Goal: Task Accomplishment & Management: Manage account settings

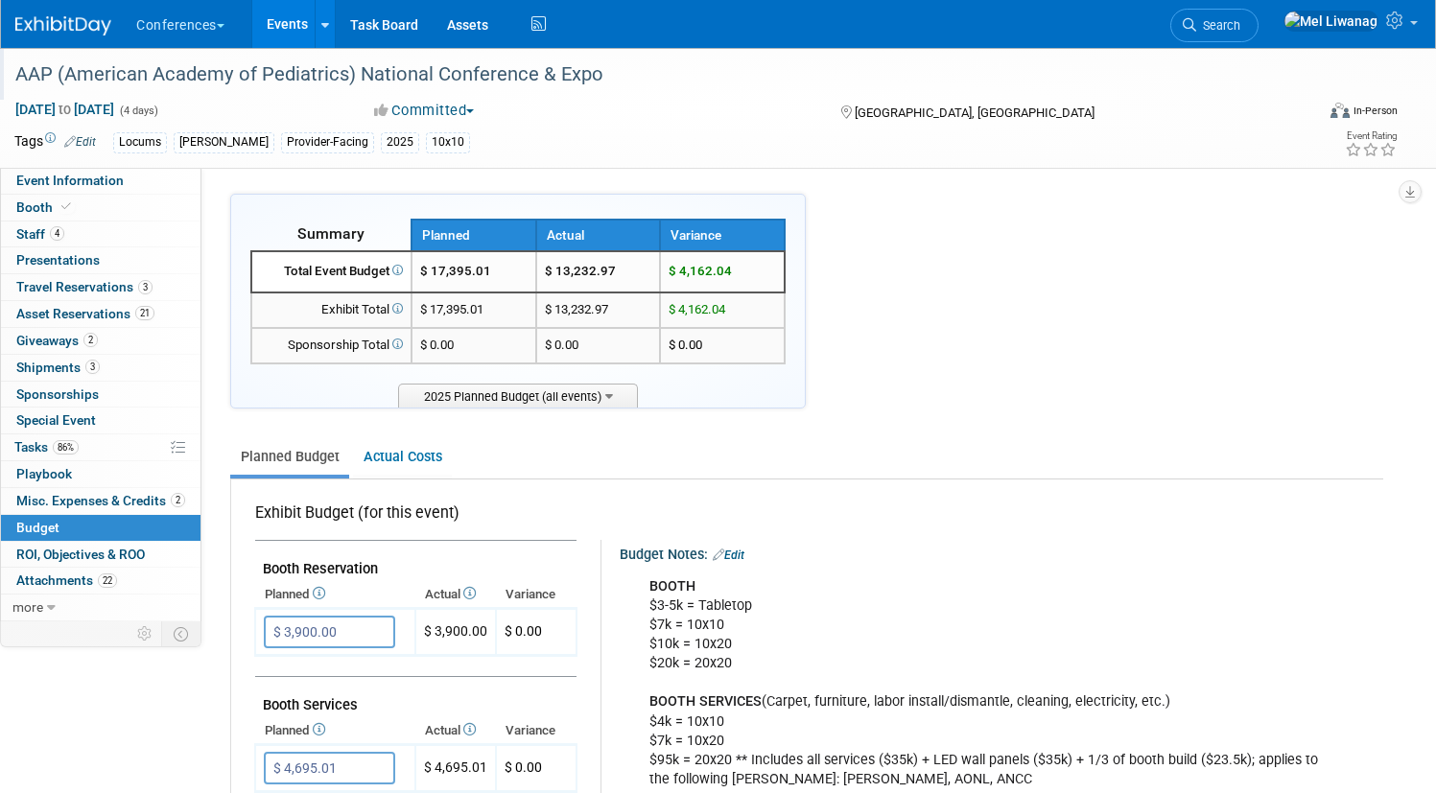
click at [121, 52] on div at bounding box center [651, 56] width 1285 height 16
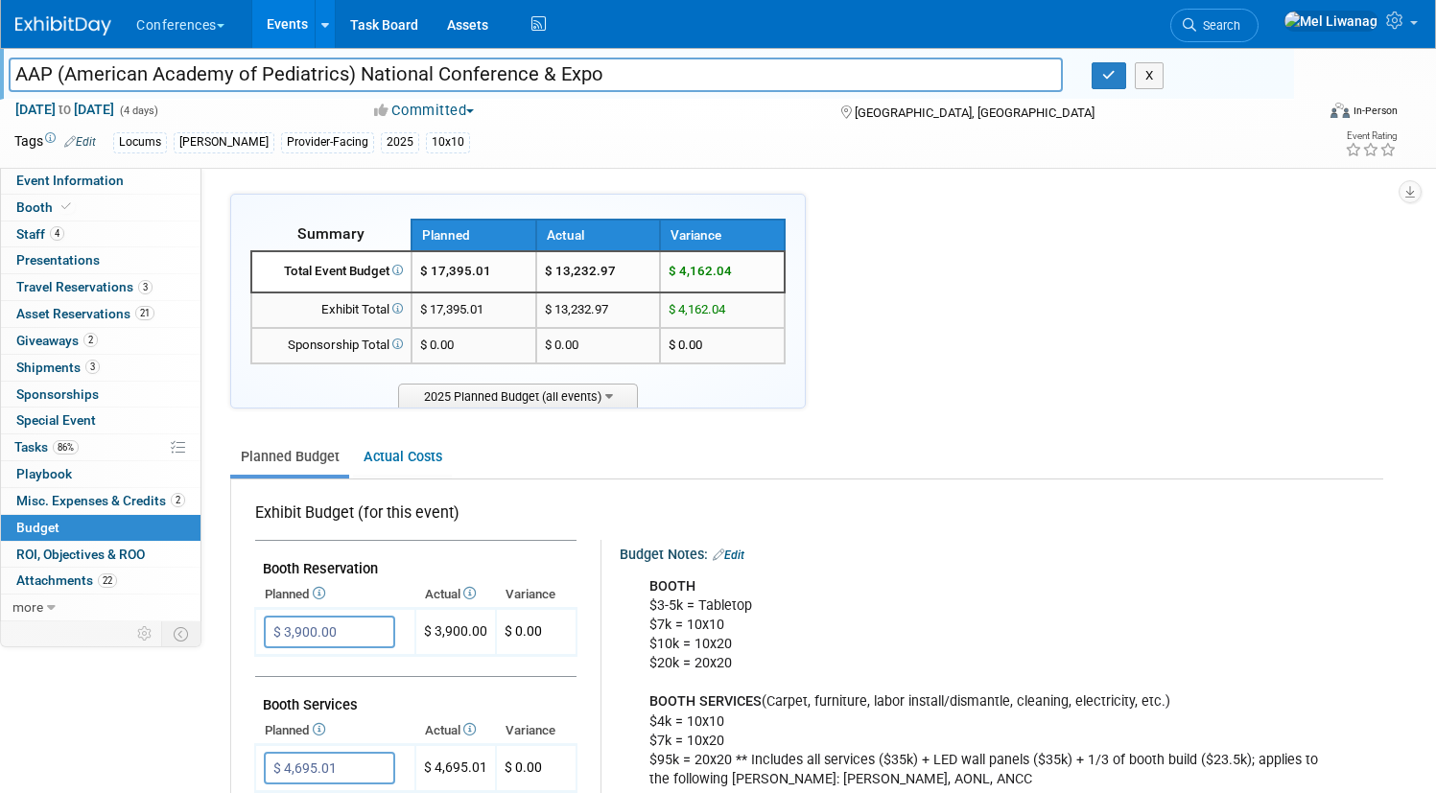
click at [111, 35] on img at bounding box center [63, 25] width 96 height 19
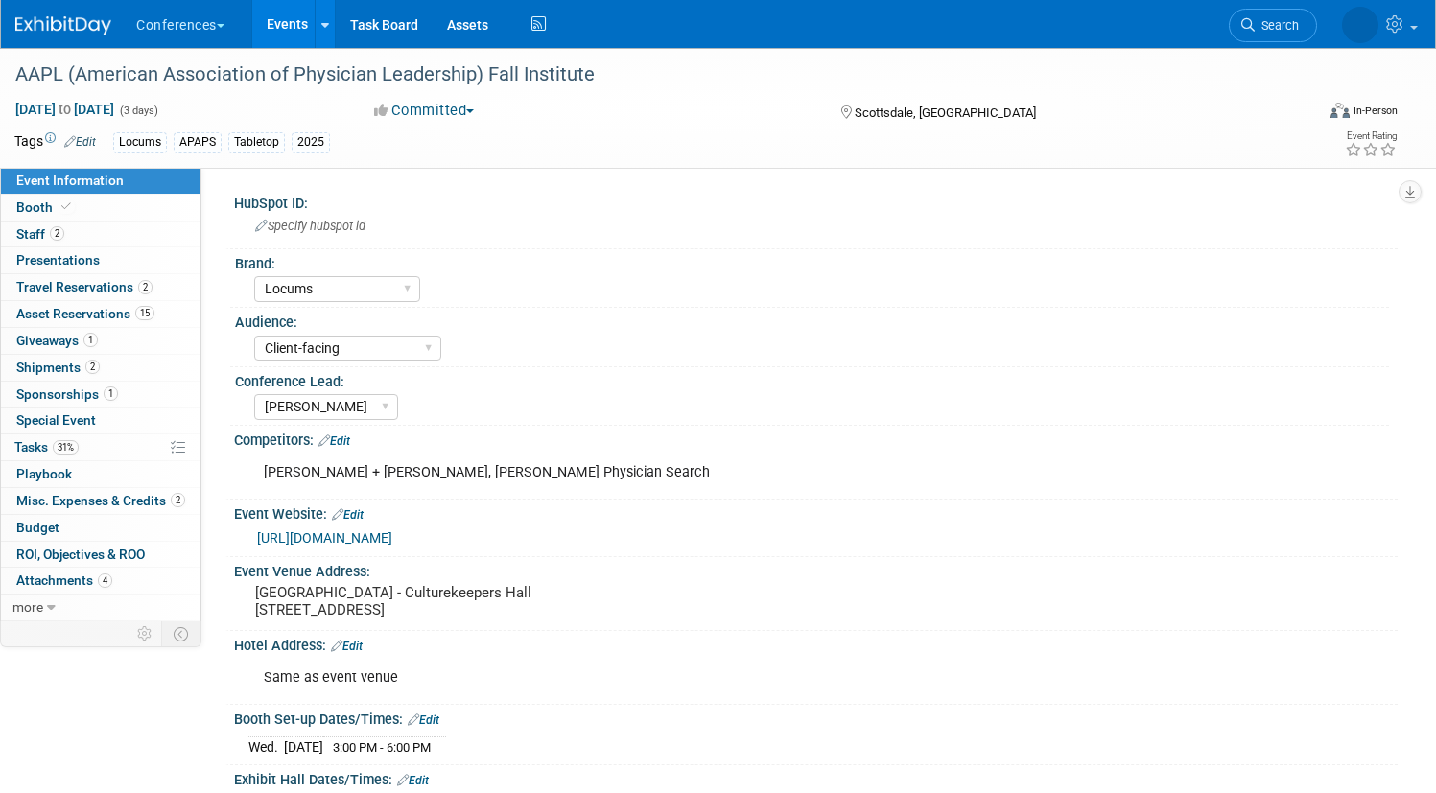
select select "Locums"
select select "Client-facing"
select select "[PERSON_NAME]"
click at [79, 449] on span "31%" at bounding box center [66, 447] width 26 height 14
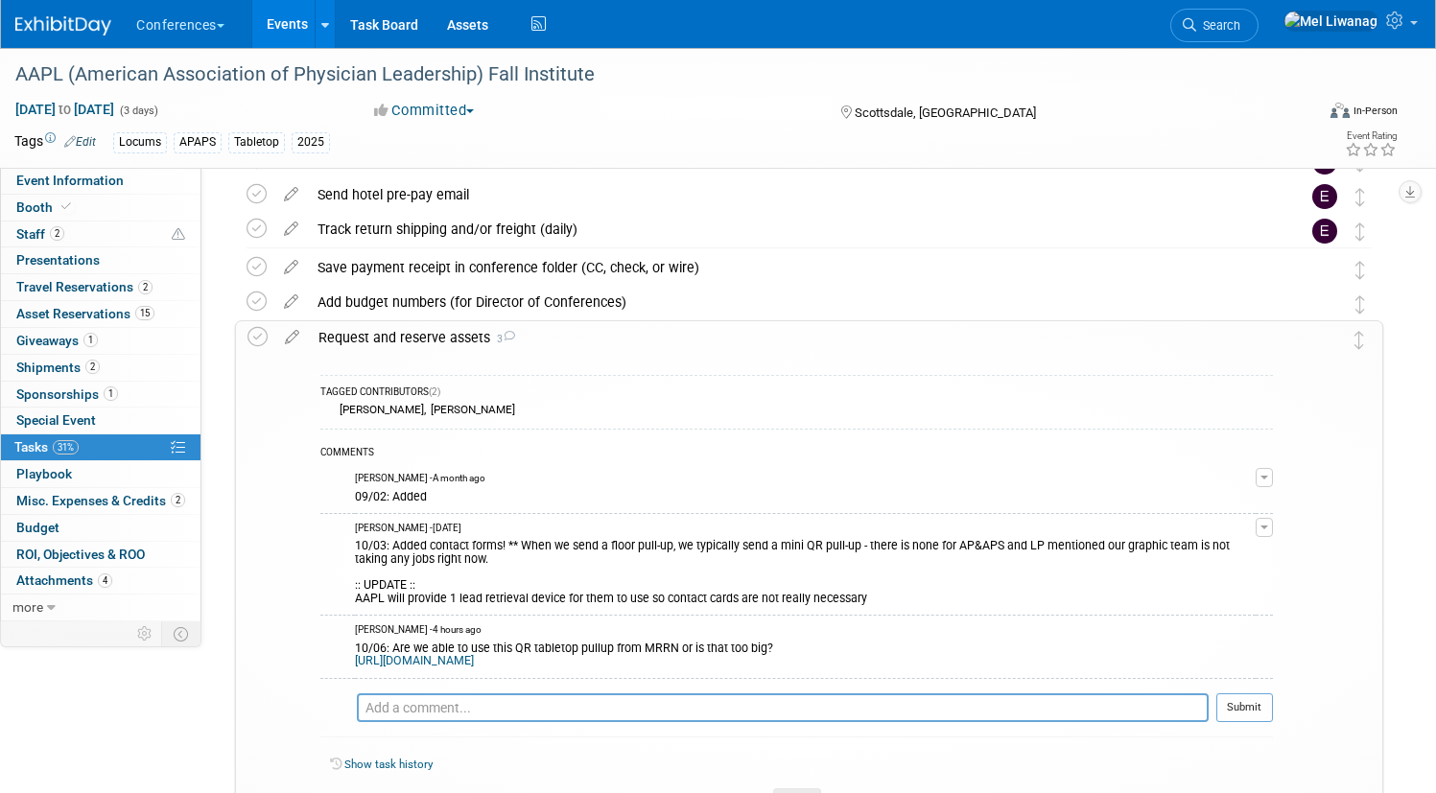
scroll to position [320, 0]
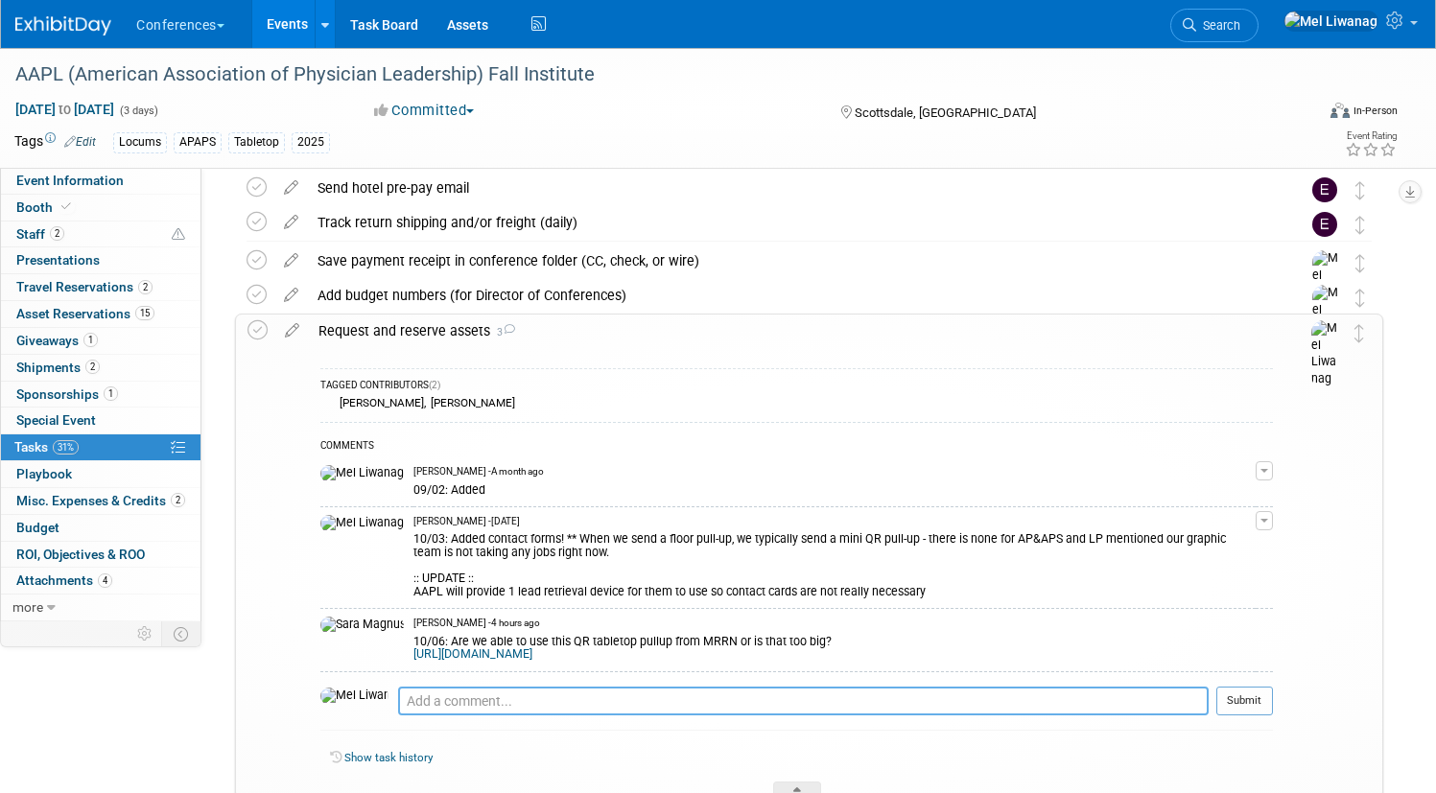
click at [696, 690] on textarea at bounding box center [803, 701] width 810 height 29
click at [726, 707] on textarea "11/06: Too big! The organizer will be providing a lead retrieval device" at bounding box center [803, 701] width 810 height 29
click at [906, 689] on textarea "11/06: Too big! The organizer will be providing 1 lead retrieval device" at bounding box center [803, 701] width 810 height 29
click at [892, 704] on textarea "11/06: Too big! The organizer will be providing 1 lead retrieval device" at bounding box center [803, 701] width 810 height 29
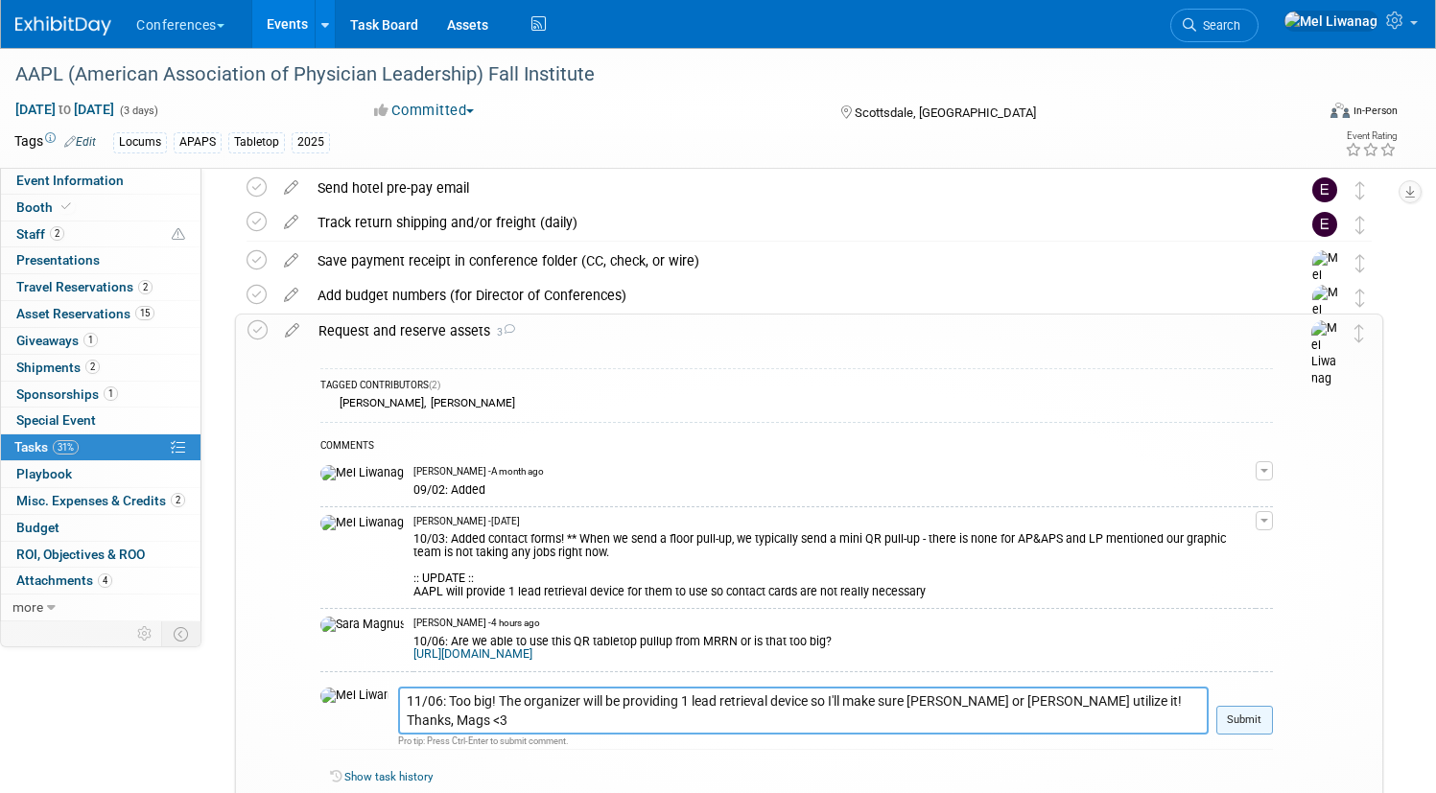
type textarea "11/06: Too big! The organizer will be providing 1 lead retrieval device so I'll…"
click at [1225, 712] on button "Submit" at bounding box center [1244, 720] width 57 height 29
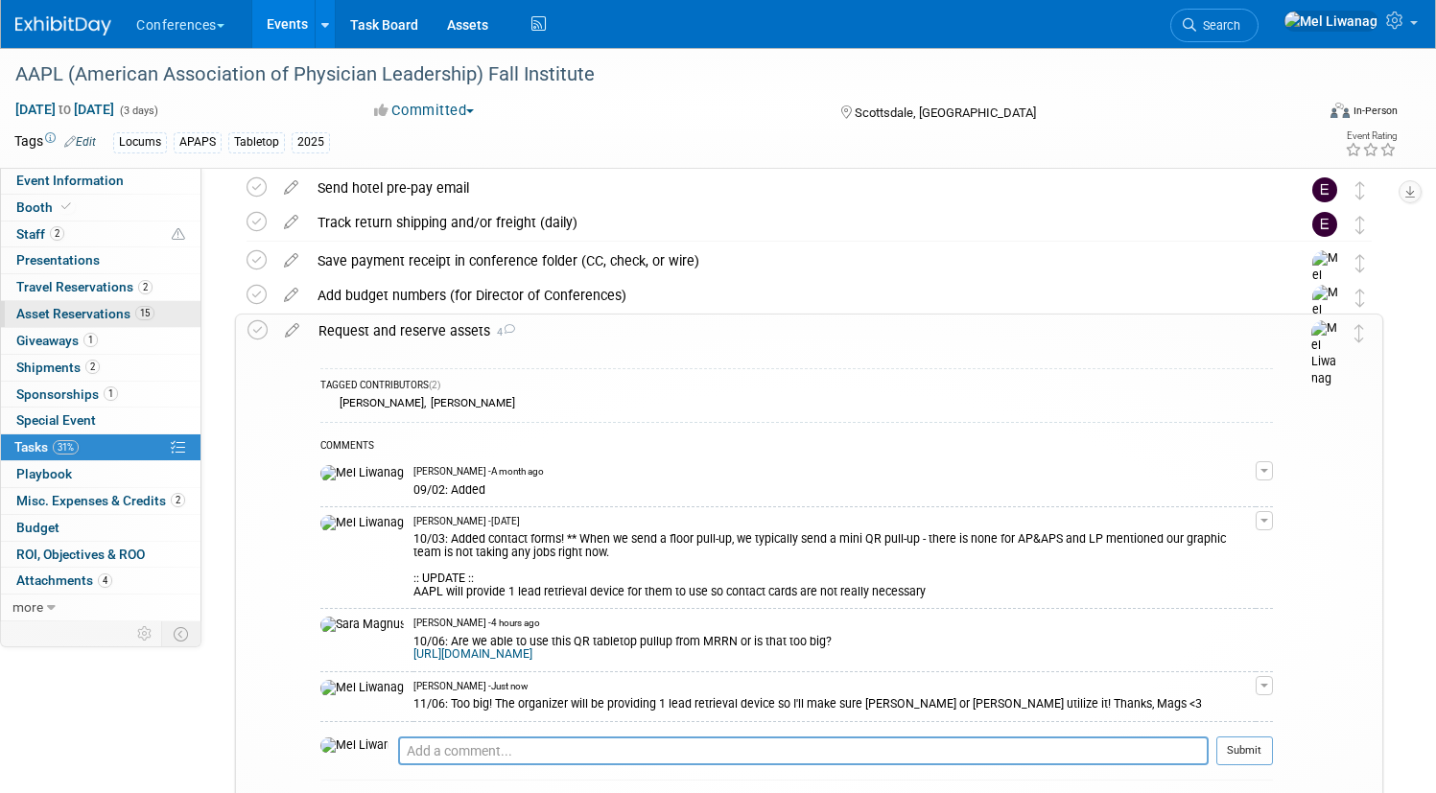
click at [154, 312] on span "Asset Reservations 15" at bounding box center [85, 313] width 138 height 15
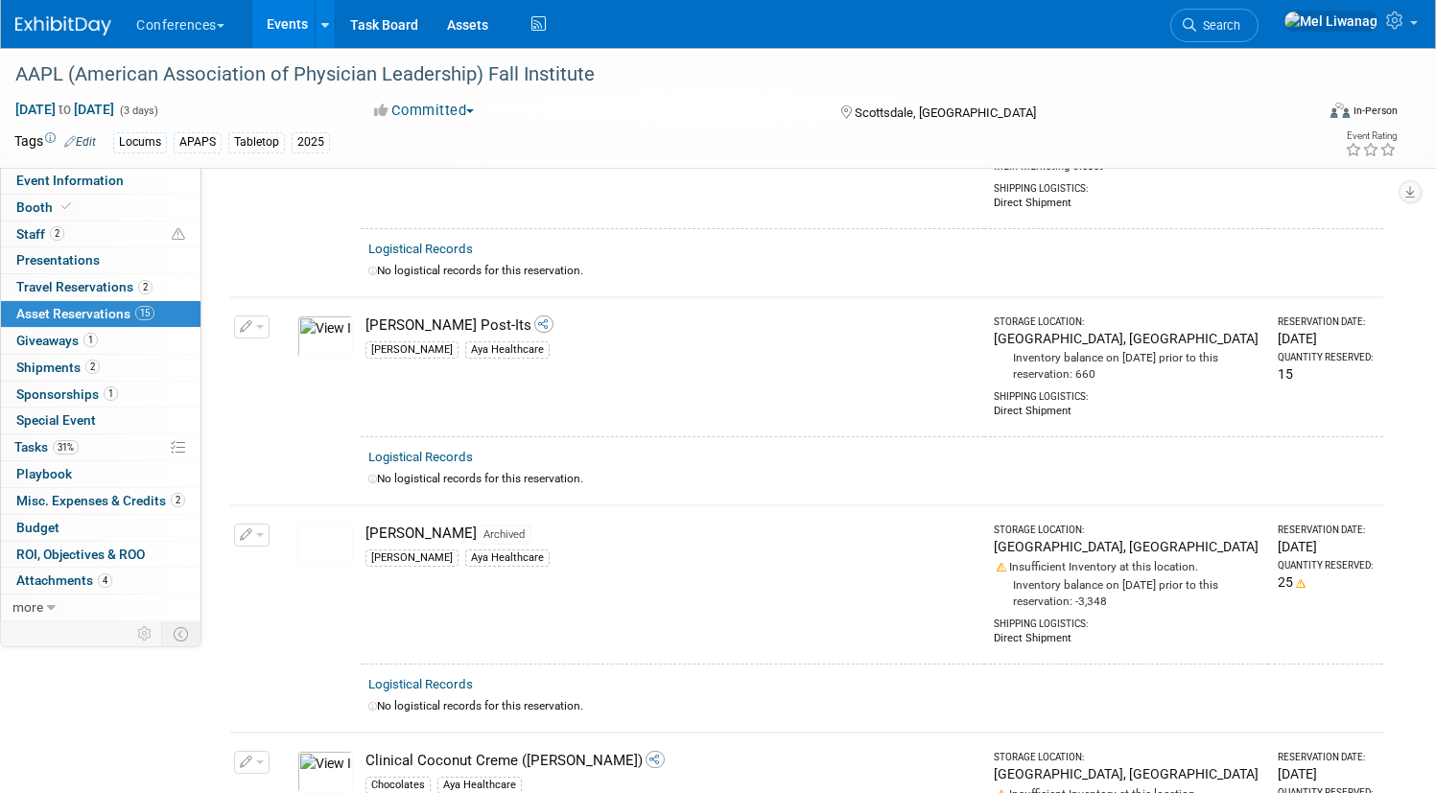
scroll to position [1537, 0]
click at [253, 528] on icon "button" at bounding box center [246, 534] width 13 height 12
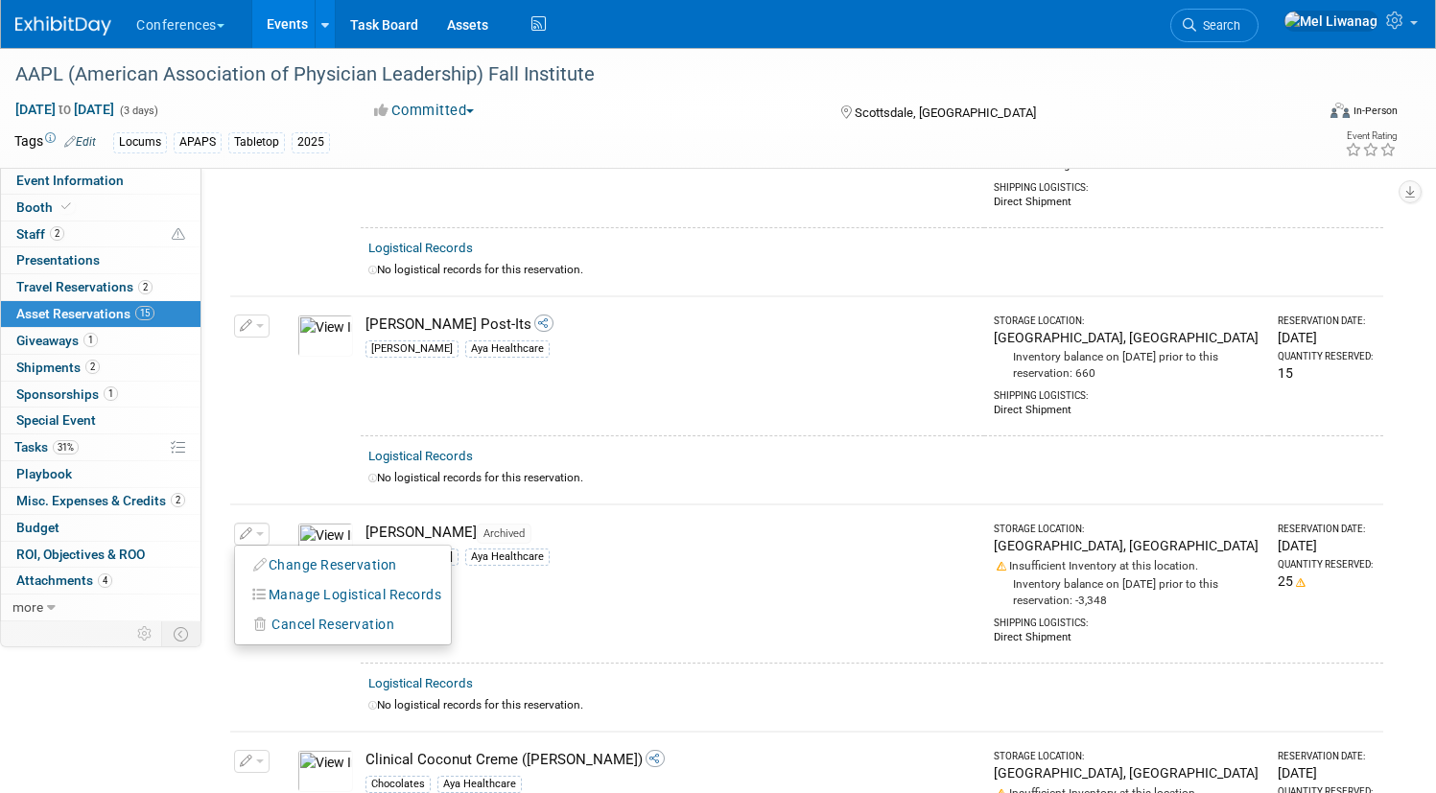
click at [434, 456] on td "Logistical Records No logistical records for this reservation." at bounding box center [872, 469] width 1022 height 68
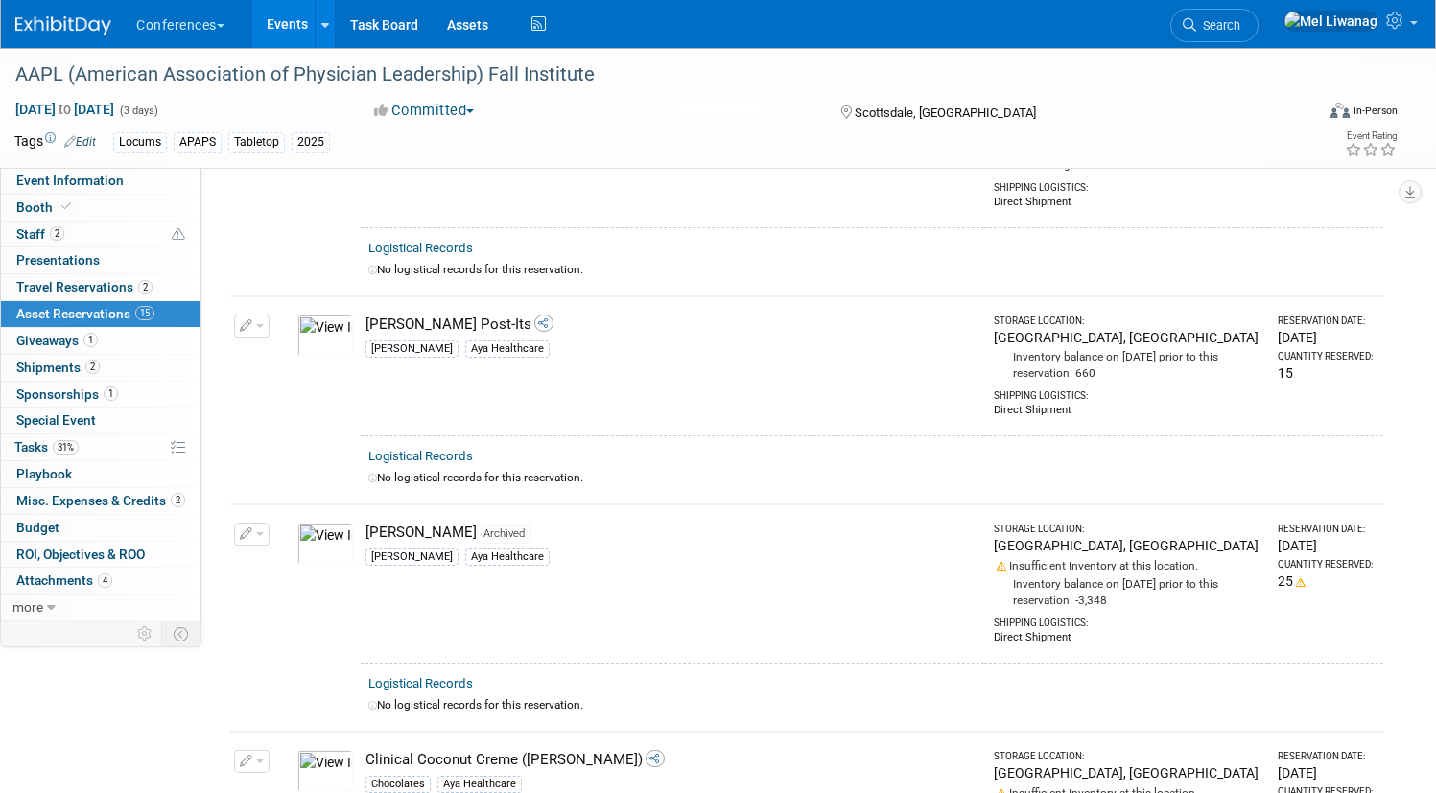
click at [274, 511] on td "Change Reservation Manage Logistical Records" at bounding box center [252, 583] width 44 height 158
click at [269, 529] on button "button" at bounding box center [251, 534] width 35 height 23
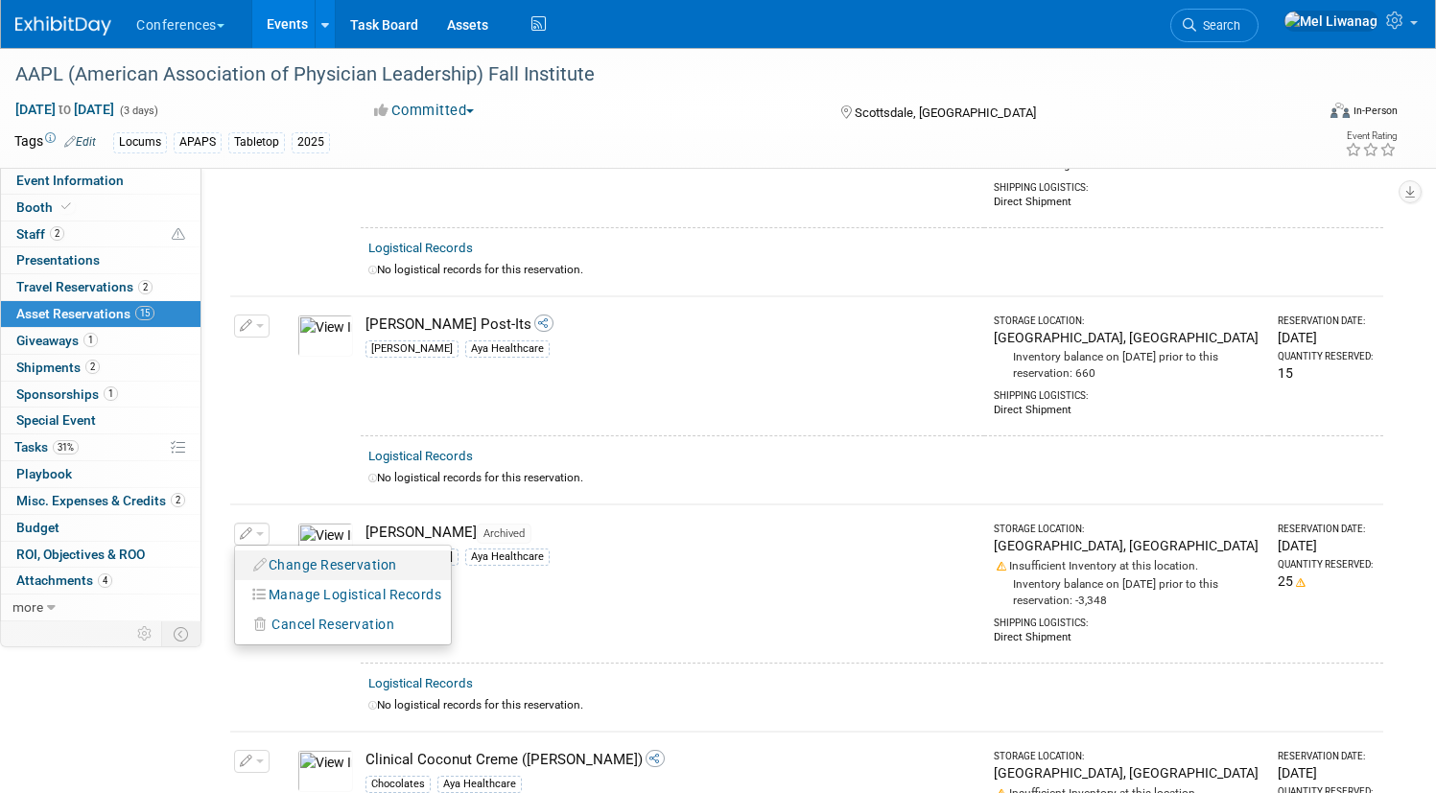
click at [361, 552] on button "Change Reservation" at bounding box center [326, 565] width 162 height 26
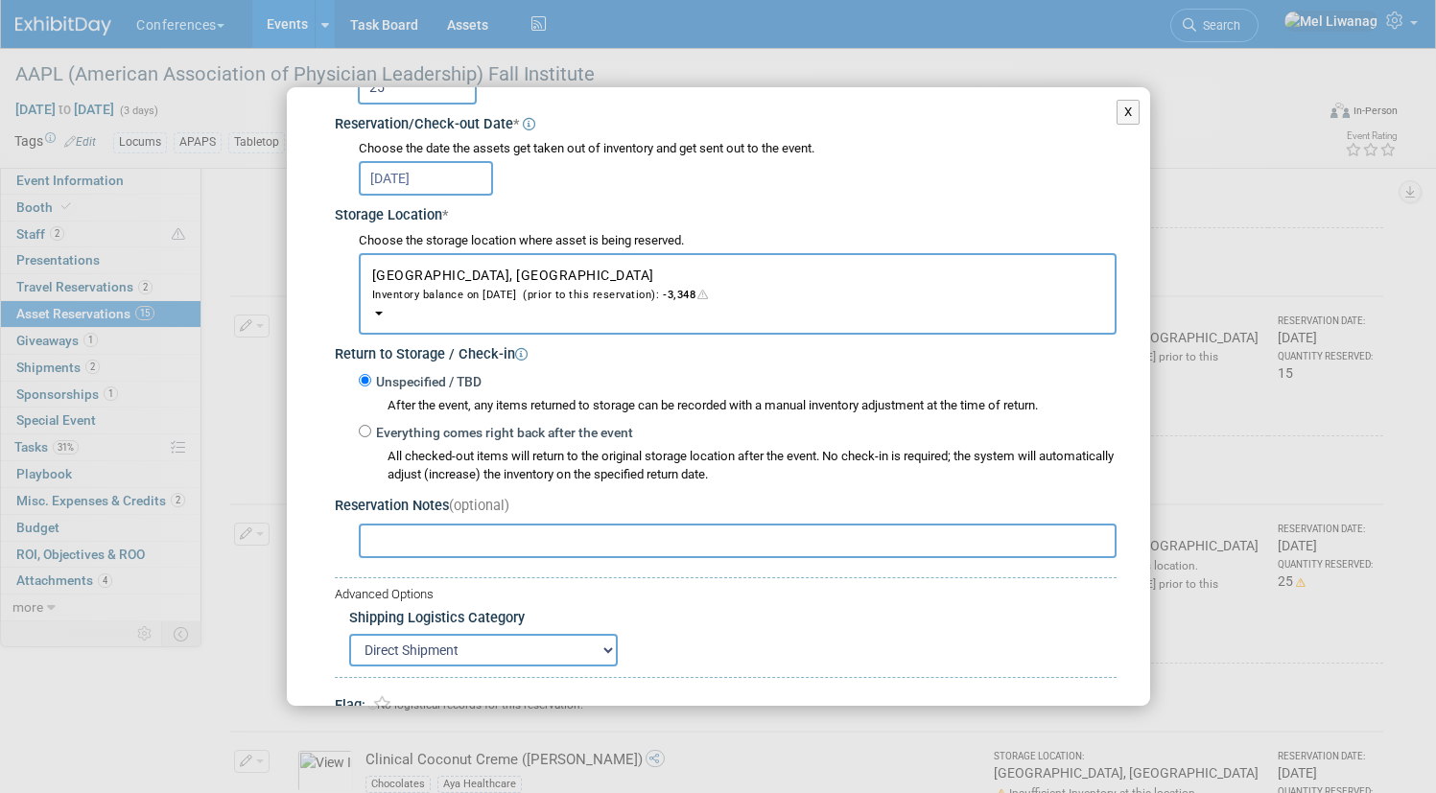
scroll to position [250, 0]
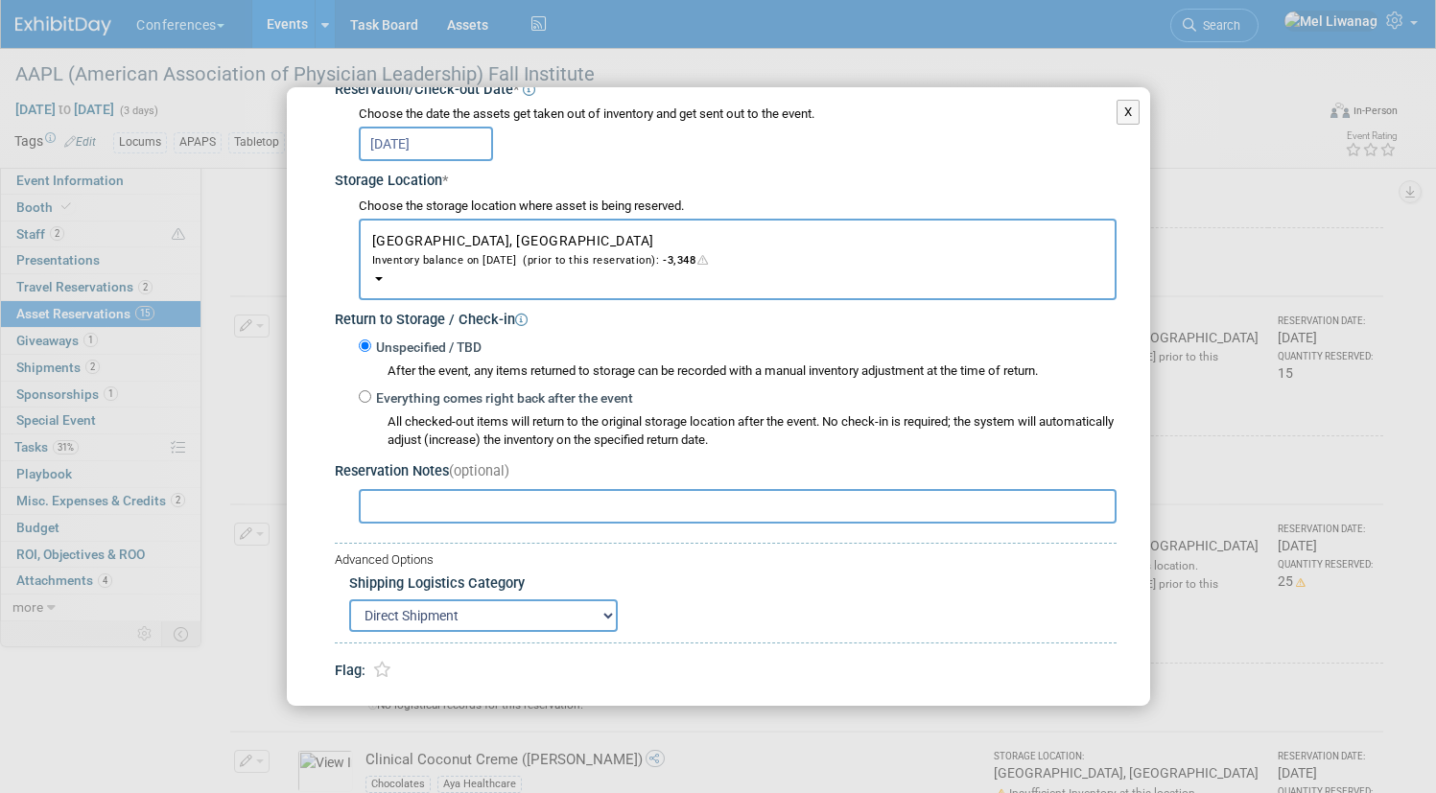
click at [486, 528] on div "Aya Tumbler (Archived) Aya Swag * * 25" at bounding box center [718, 289] width 796 height 783
click at [473, 507] on input "text" at bounding box center [738, 506] width 758 height 35
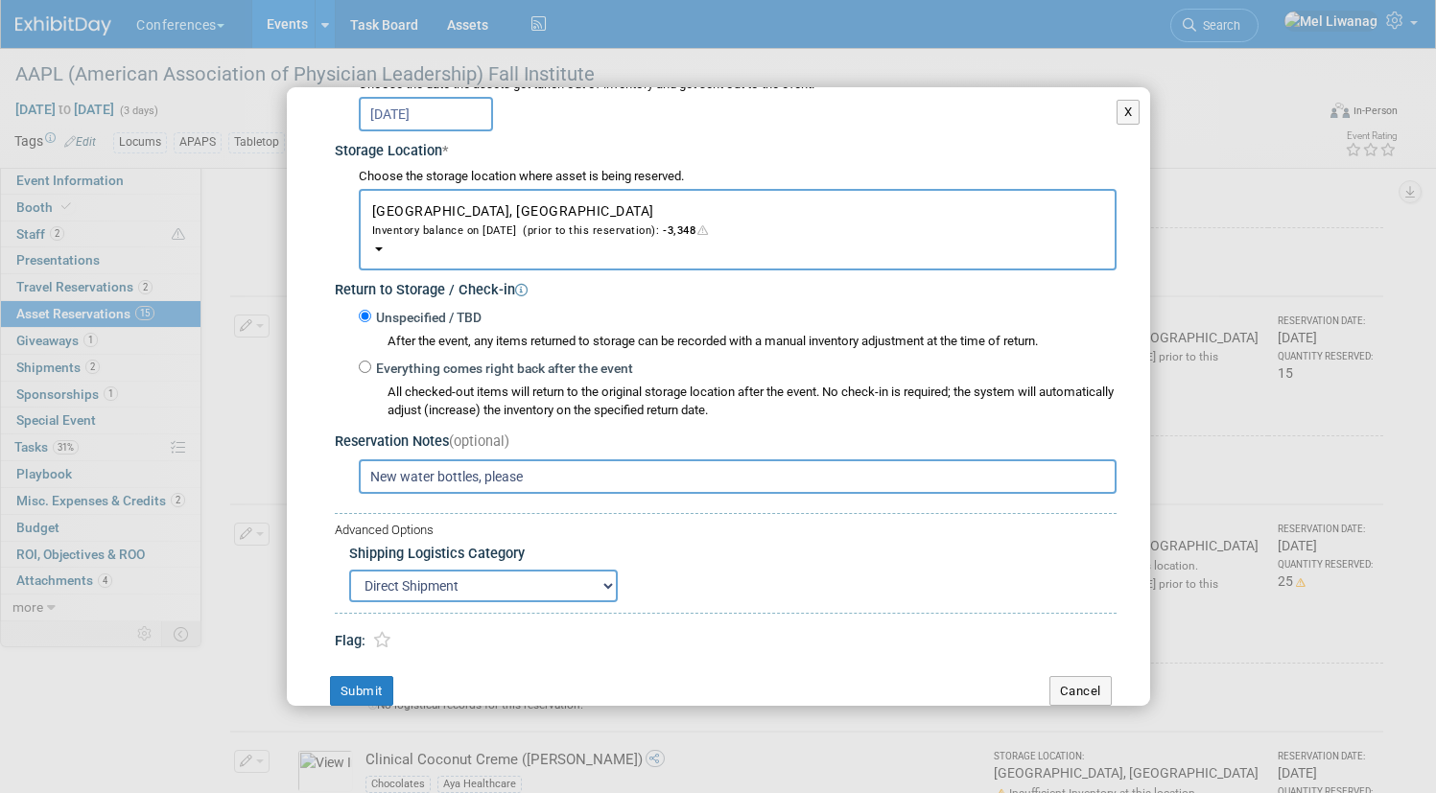
scroll to position [314, 0]
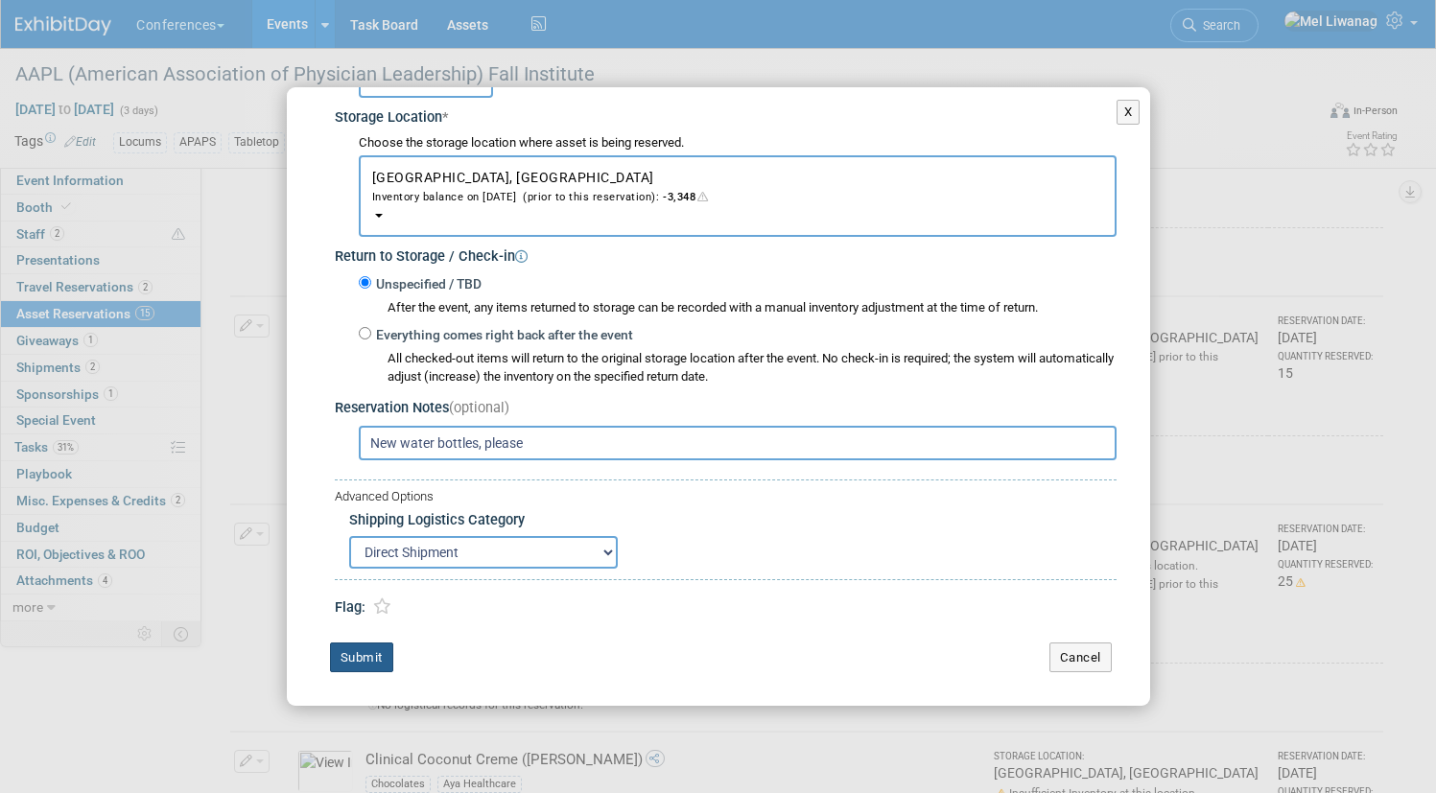
type input "New water bottles, please"
click at [379, 655] on button "Submit" at bounding box center [361, 657] width 63 height 31
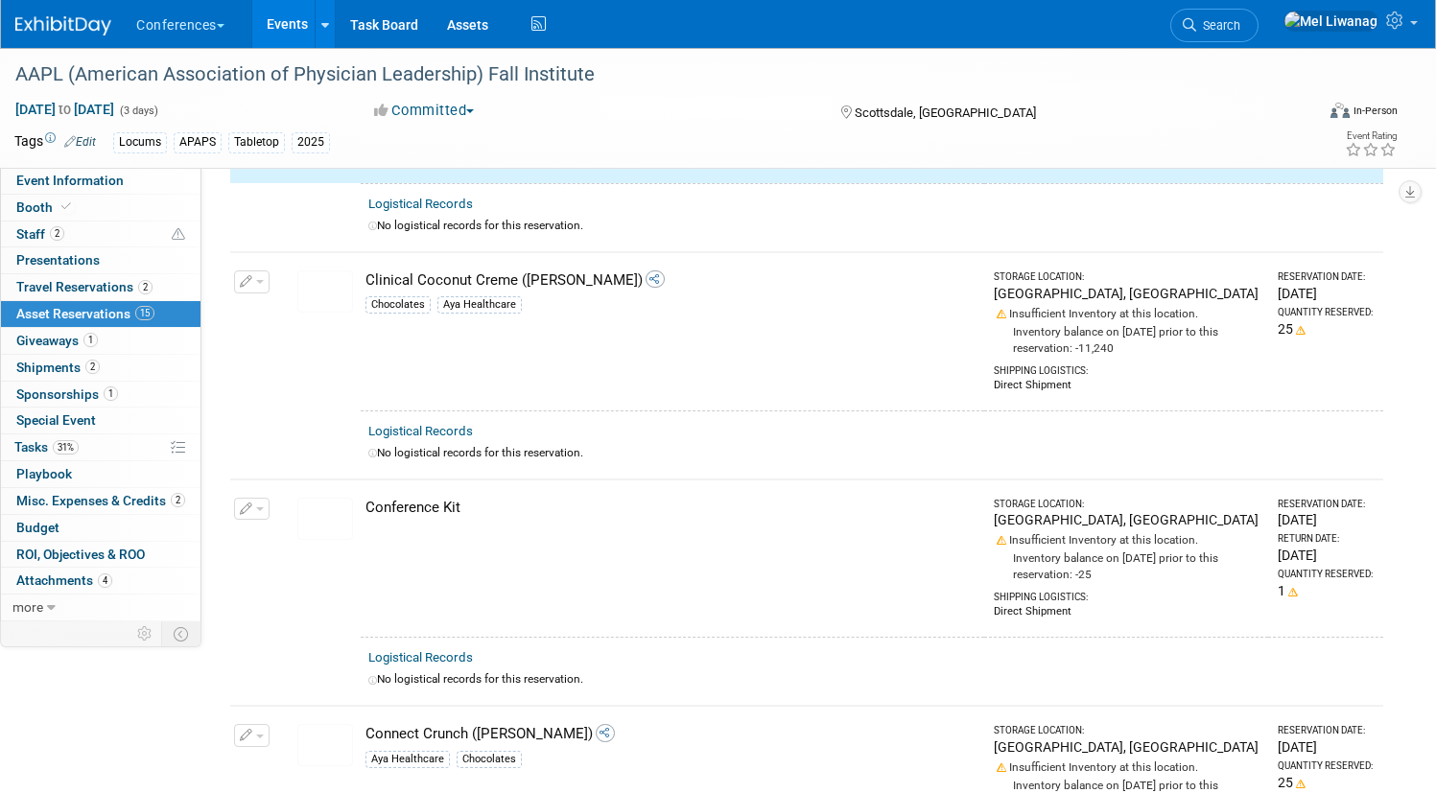
scroll to position [2019, 0]
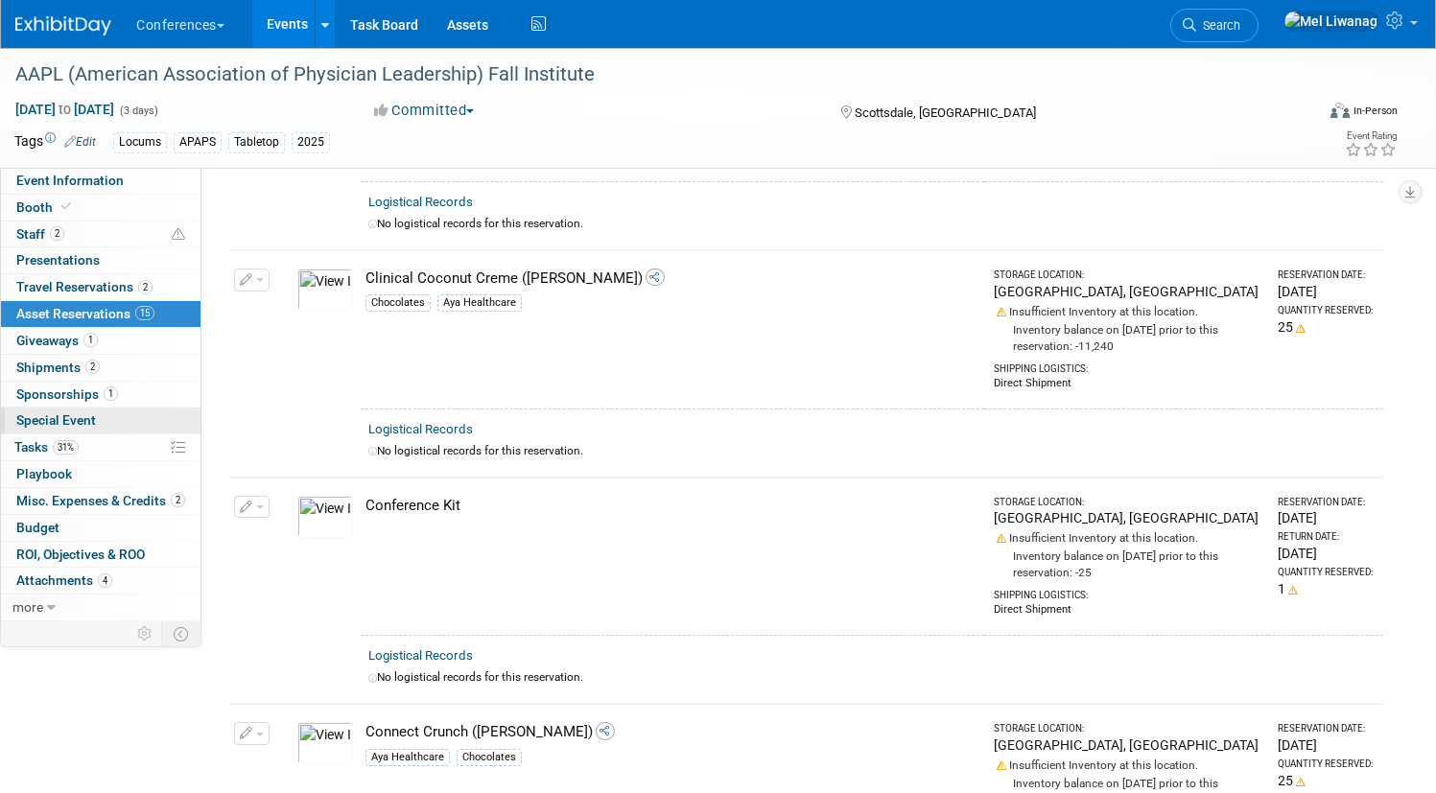
click at [180, 428] on link "Special Event" at bounding box center [100, 421] width 199 height 26
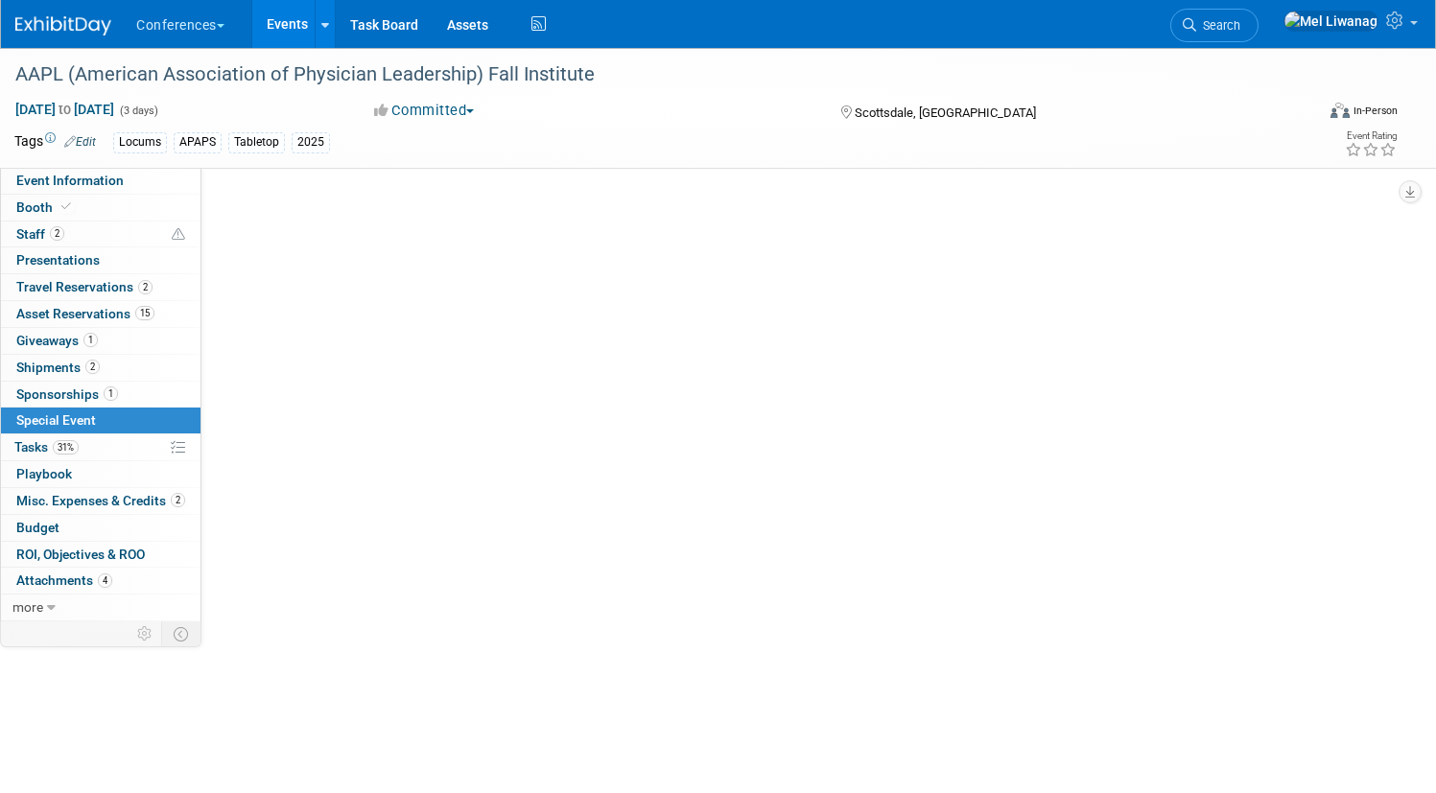
scroll to position [0, 0]
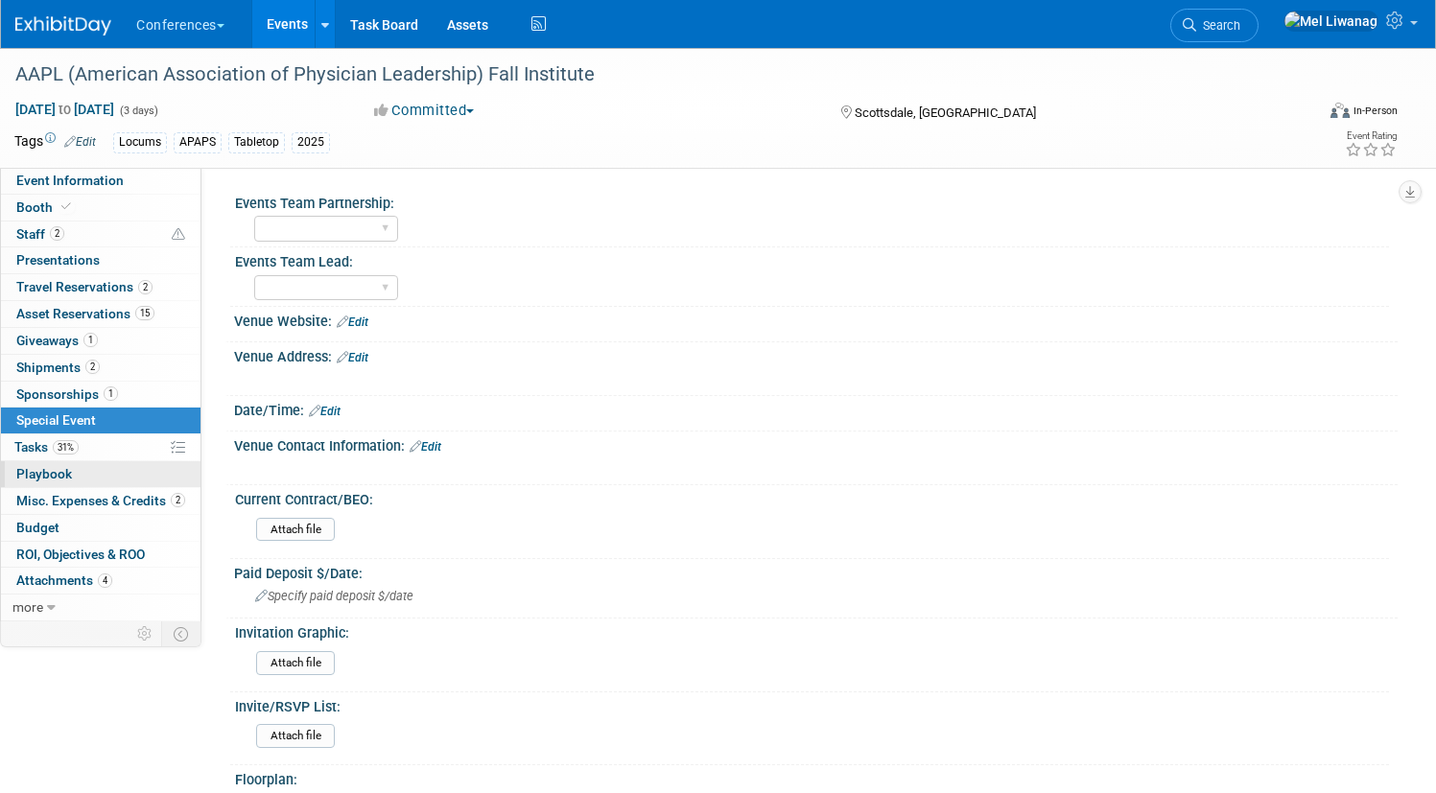
click at [178, 471] on link "0 Playbook 0" at bounding box center [100, 474] width 199 height 26
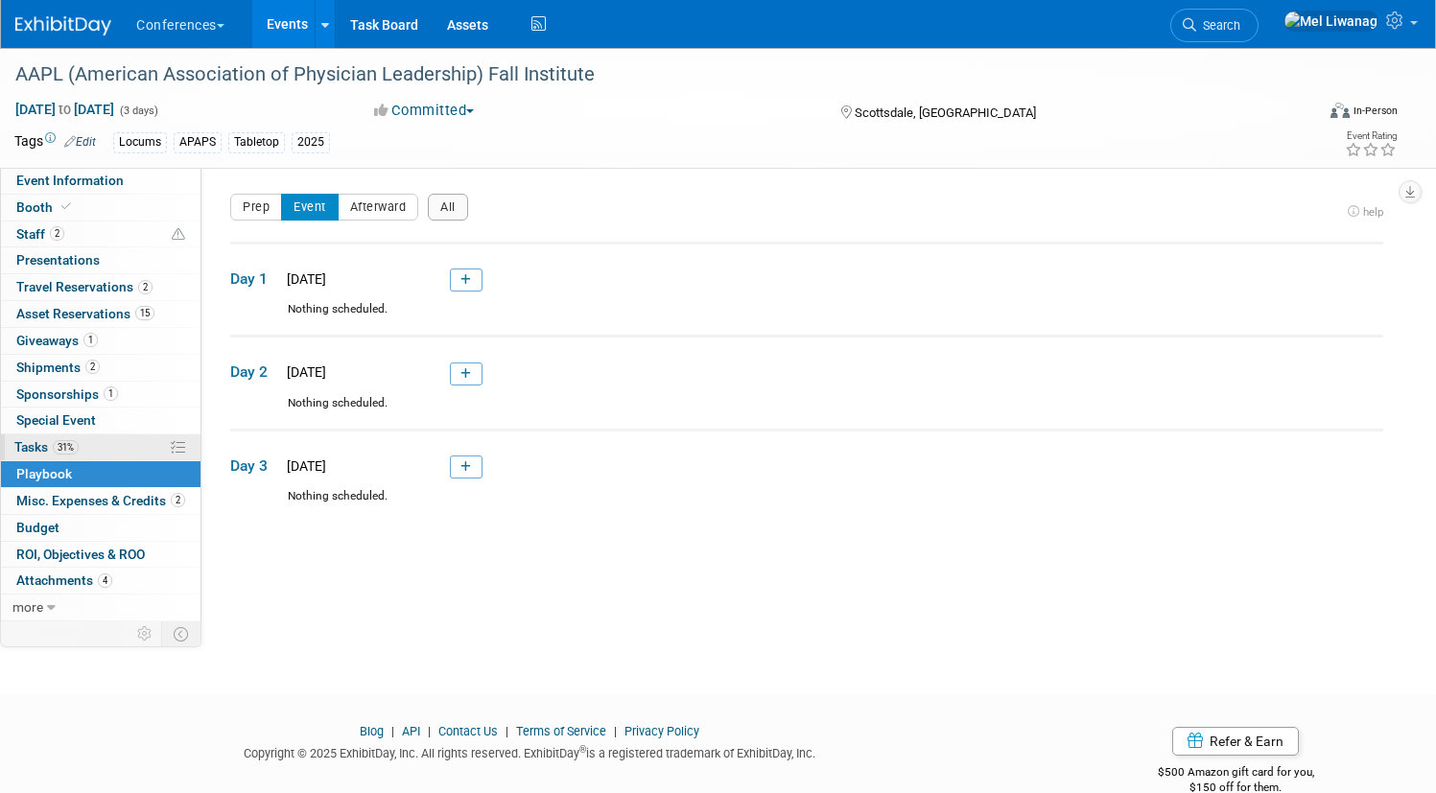
click at [167, 450] on link "31% Tasks 31%" at bounding box center [100, 447] width 199 height 26
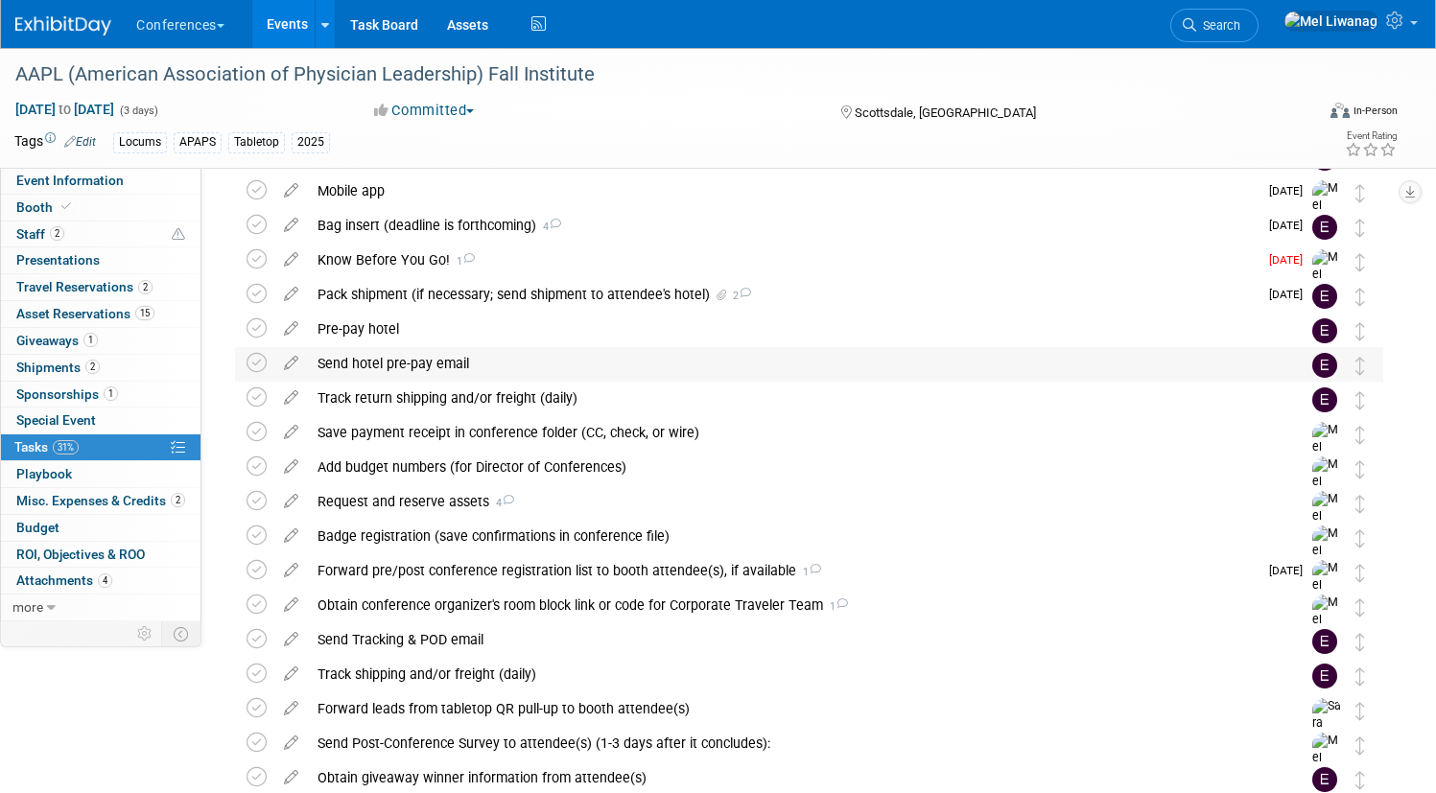
scroll to position [136, 0]
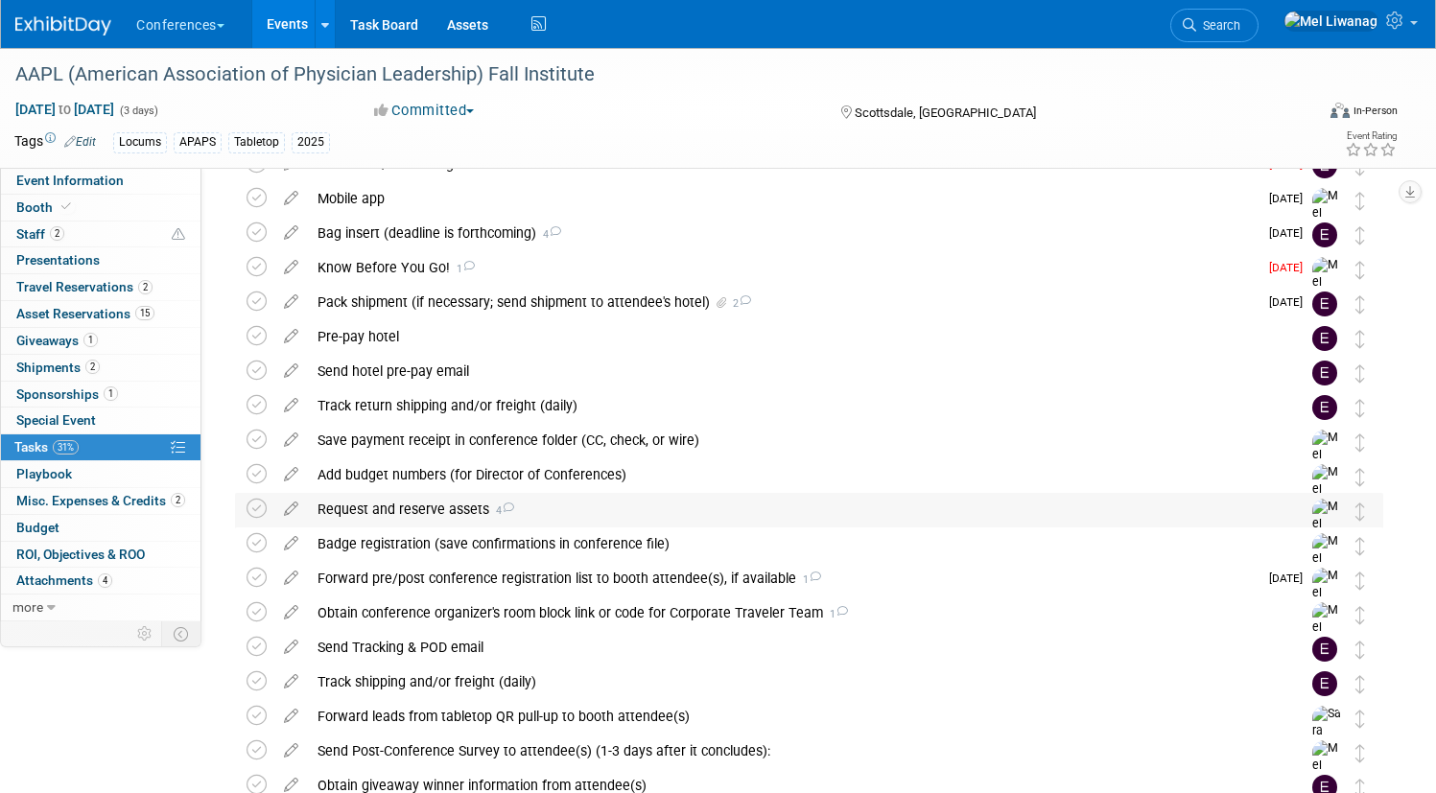
click at [311, 519] on div "Request and reserve assets 4 TAGGED CONTRIBUTORS (2) Sara Magnuson , Erin Ander…" at bounding box center [809, 530] width 1148 height 75
click at [267, 511] on icon at bounding box center [256, 509] width 20 height 20
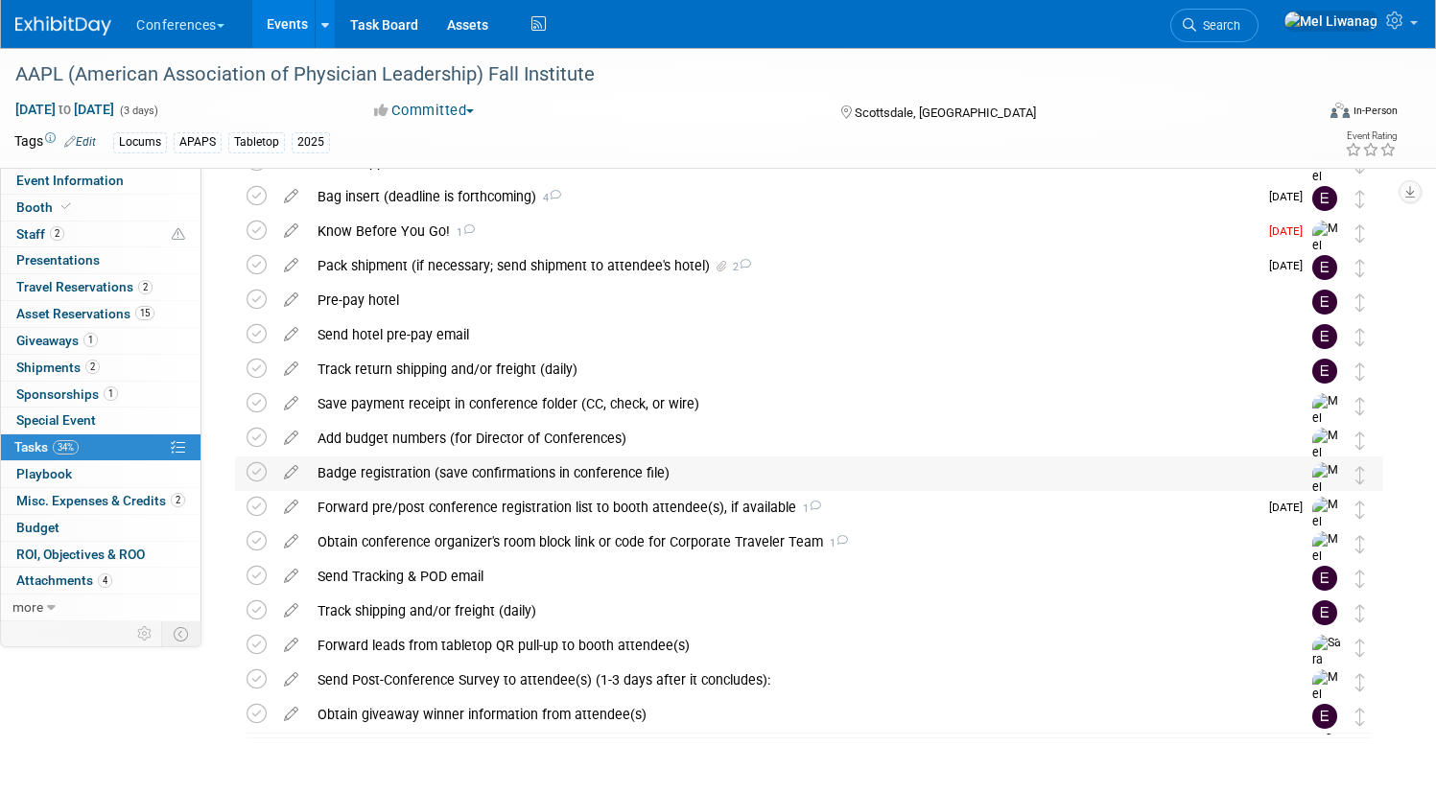
scroll to position [197, 0]
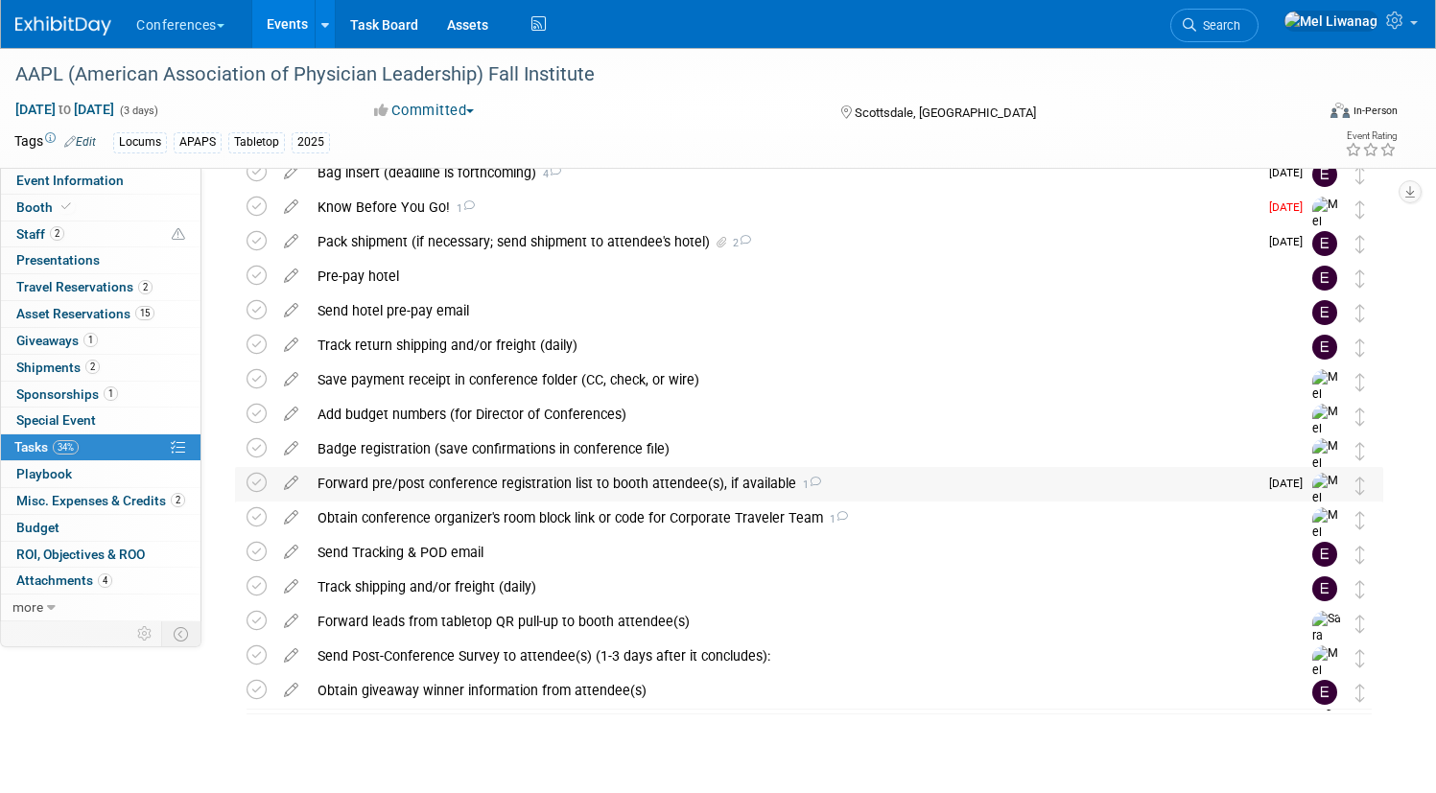
click at [722, 490] on div "Forward pre/post conference registration list to booth attendee(s), if availabl…" at bounding box center [782, 483] width 949 height 33
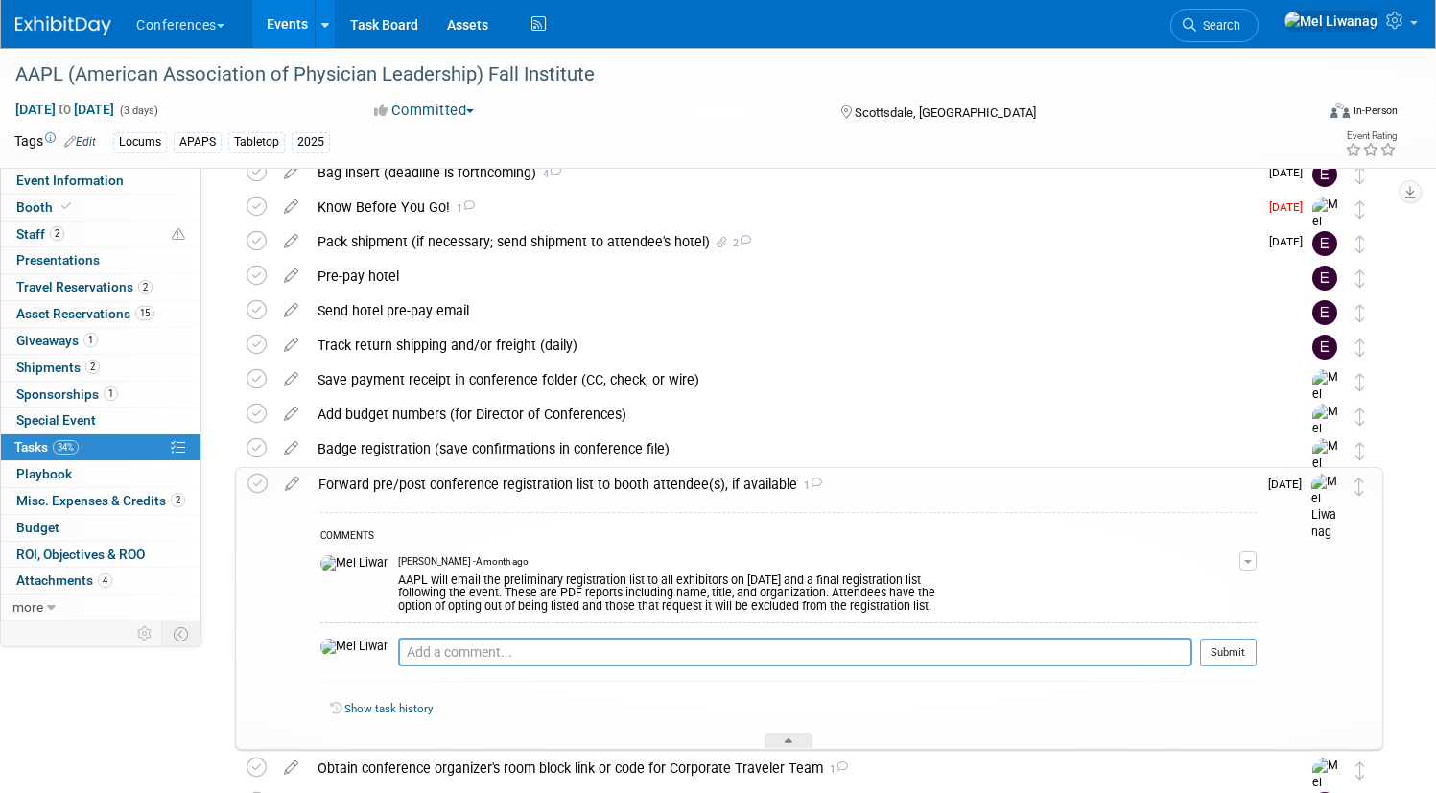
click at [722, 490] on div "Forward pre/post conference registration list to booth attendee(s), if availabl…" at bounding box center [782, 484] width 947 height 33
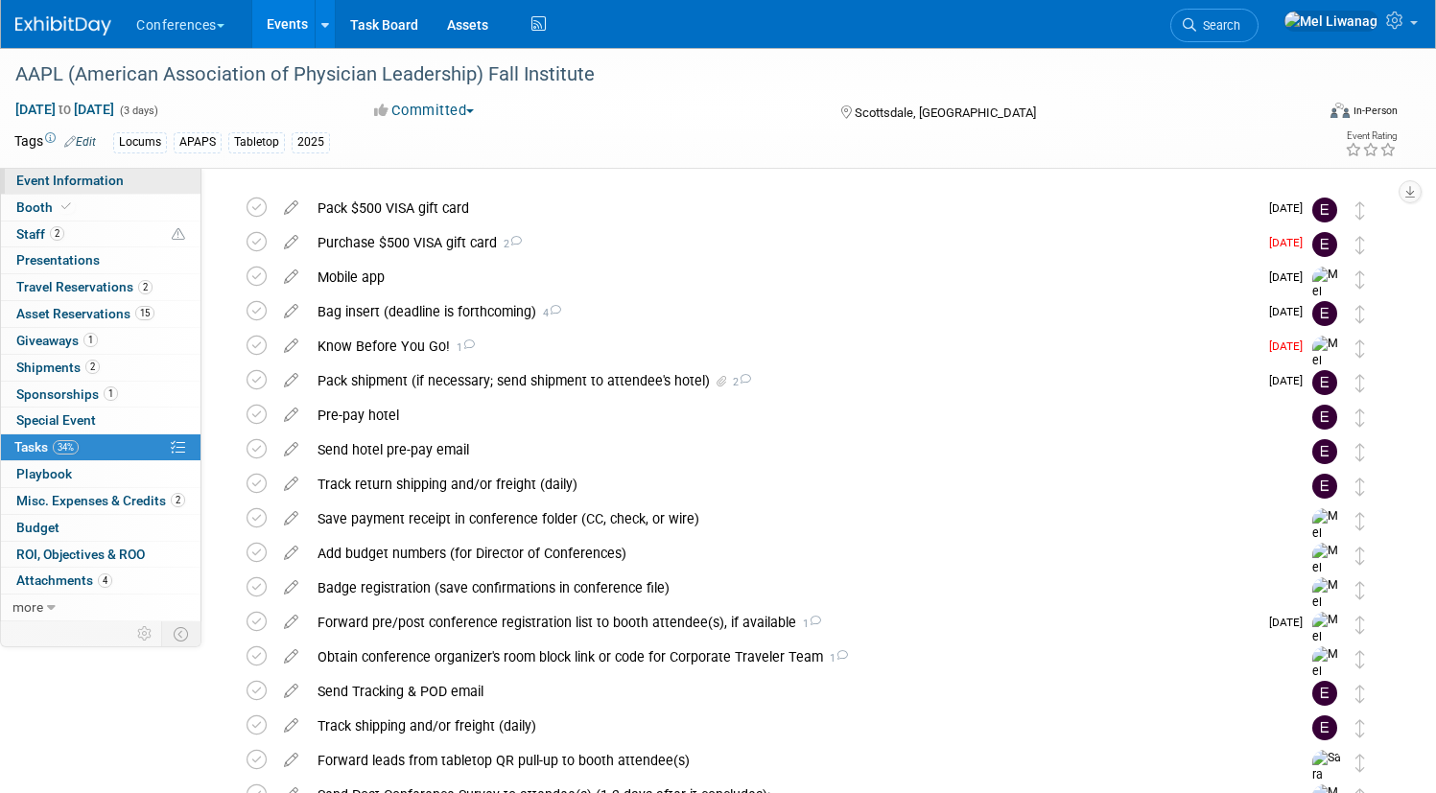
scroll to position [53, 0]
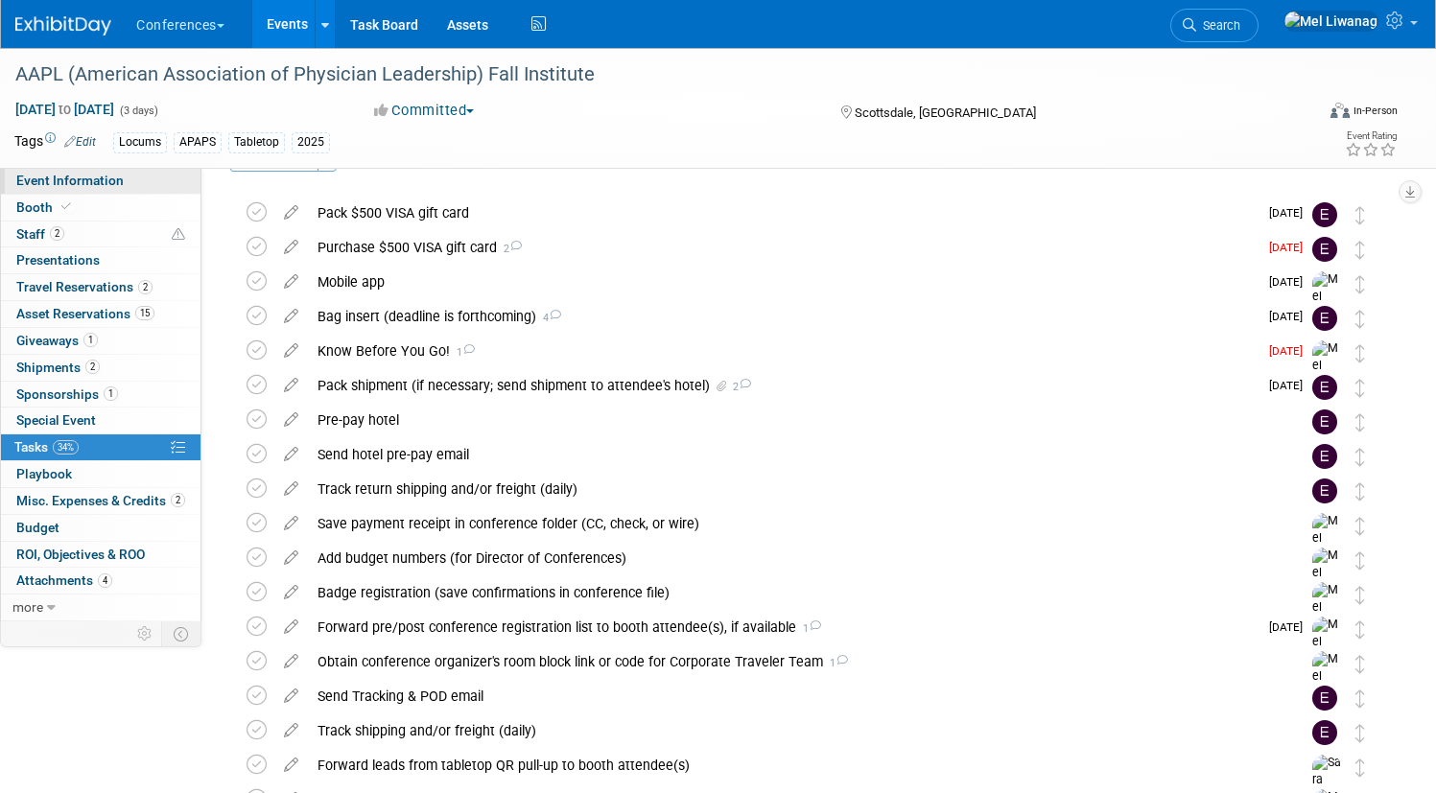
click at [200, 174] on link "Event Information" at bounding box center [100, 181] width 199 height 26
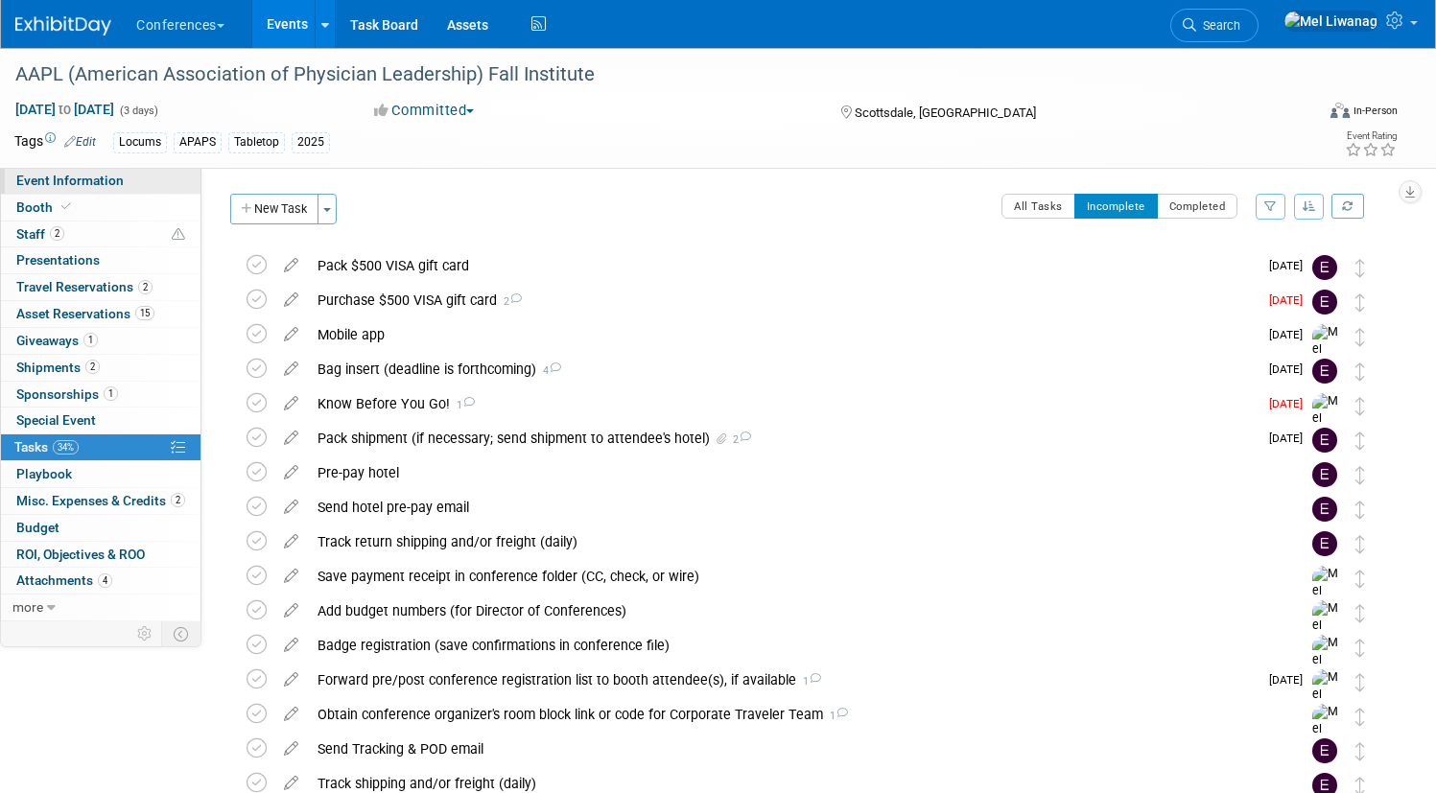
select select "Locums"
select select "Client-facing"
select select "[PERSON_NAME]"
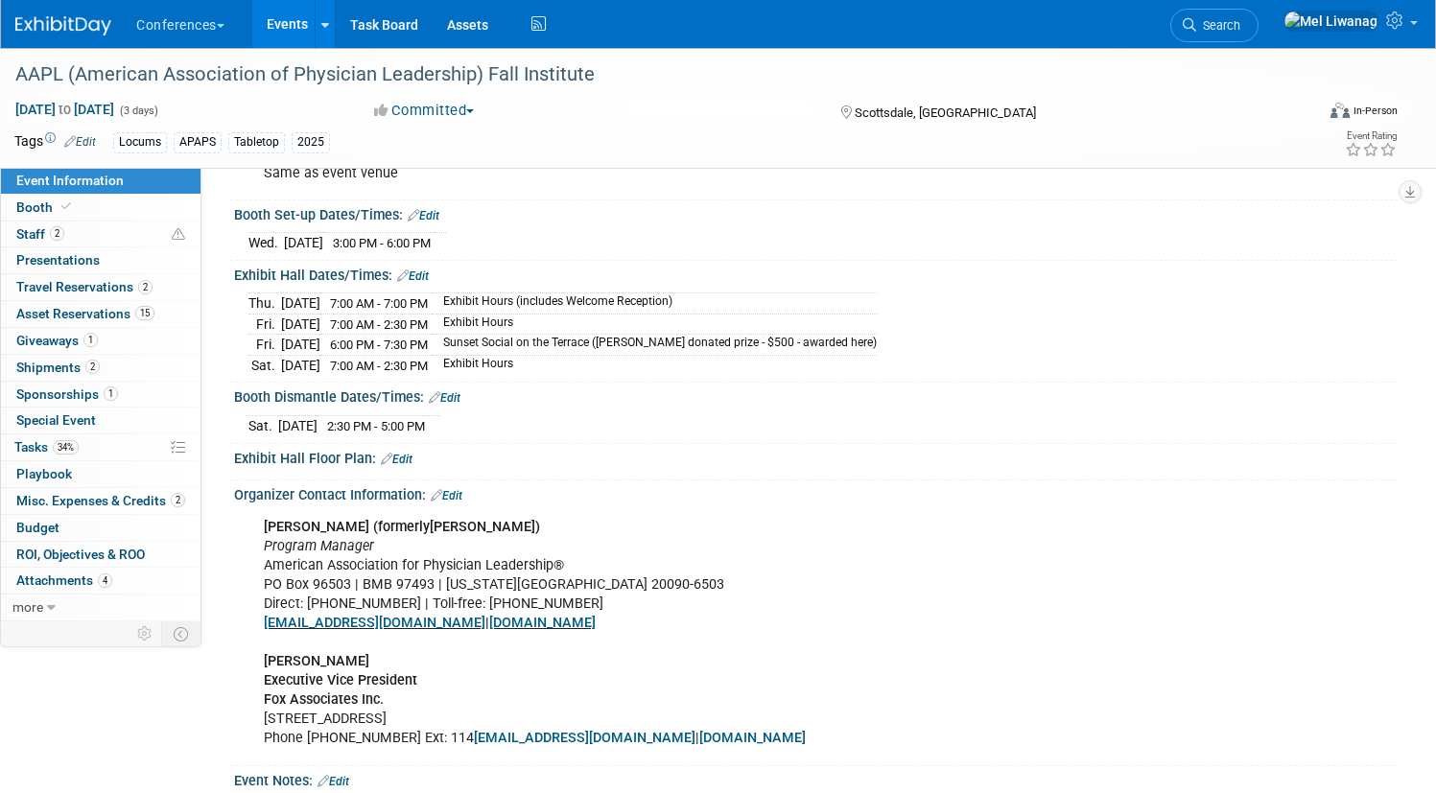
scroll to position [662, 0]
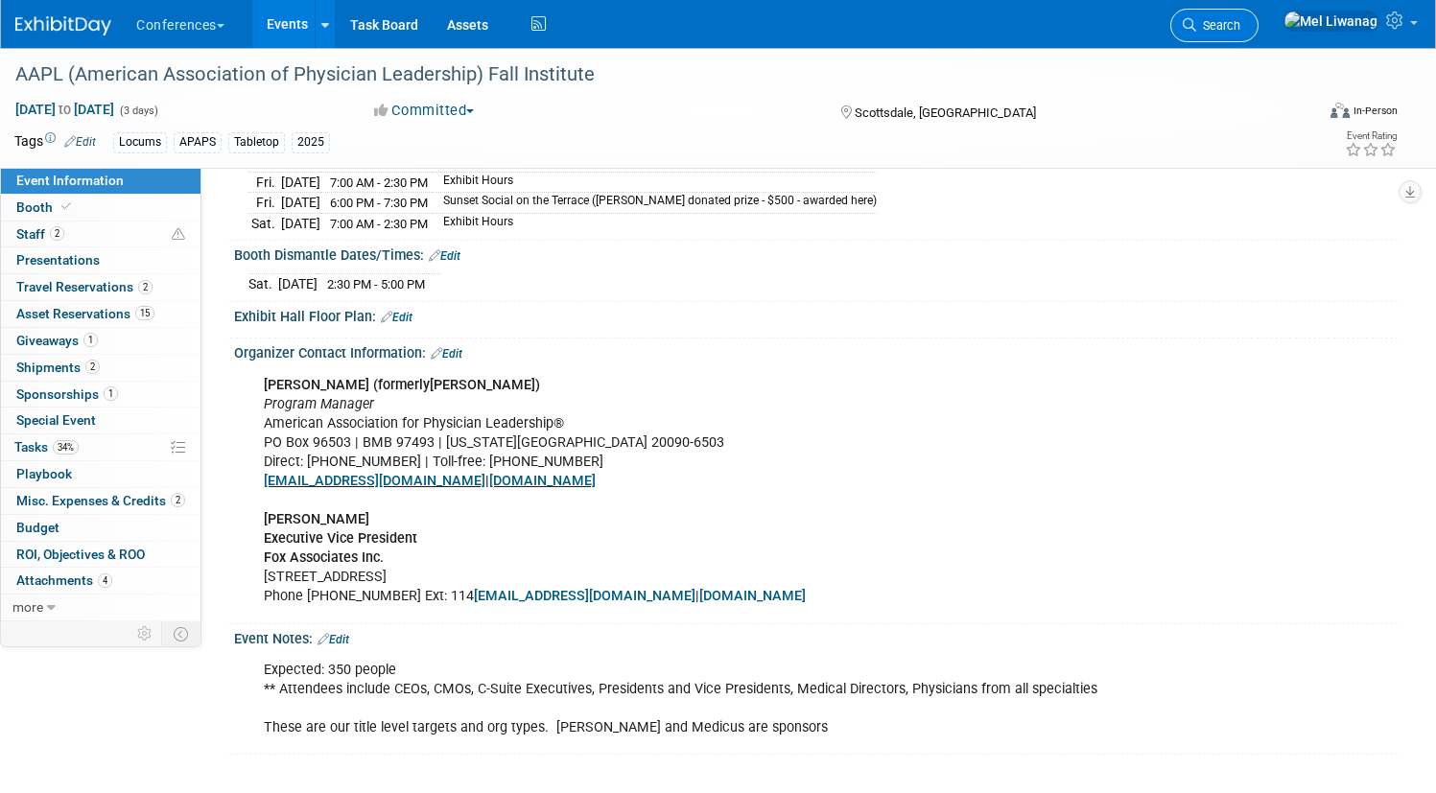
click at [1258, 18] on link "Search" at bounding box center [1214, 26] width 88 height 34
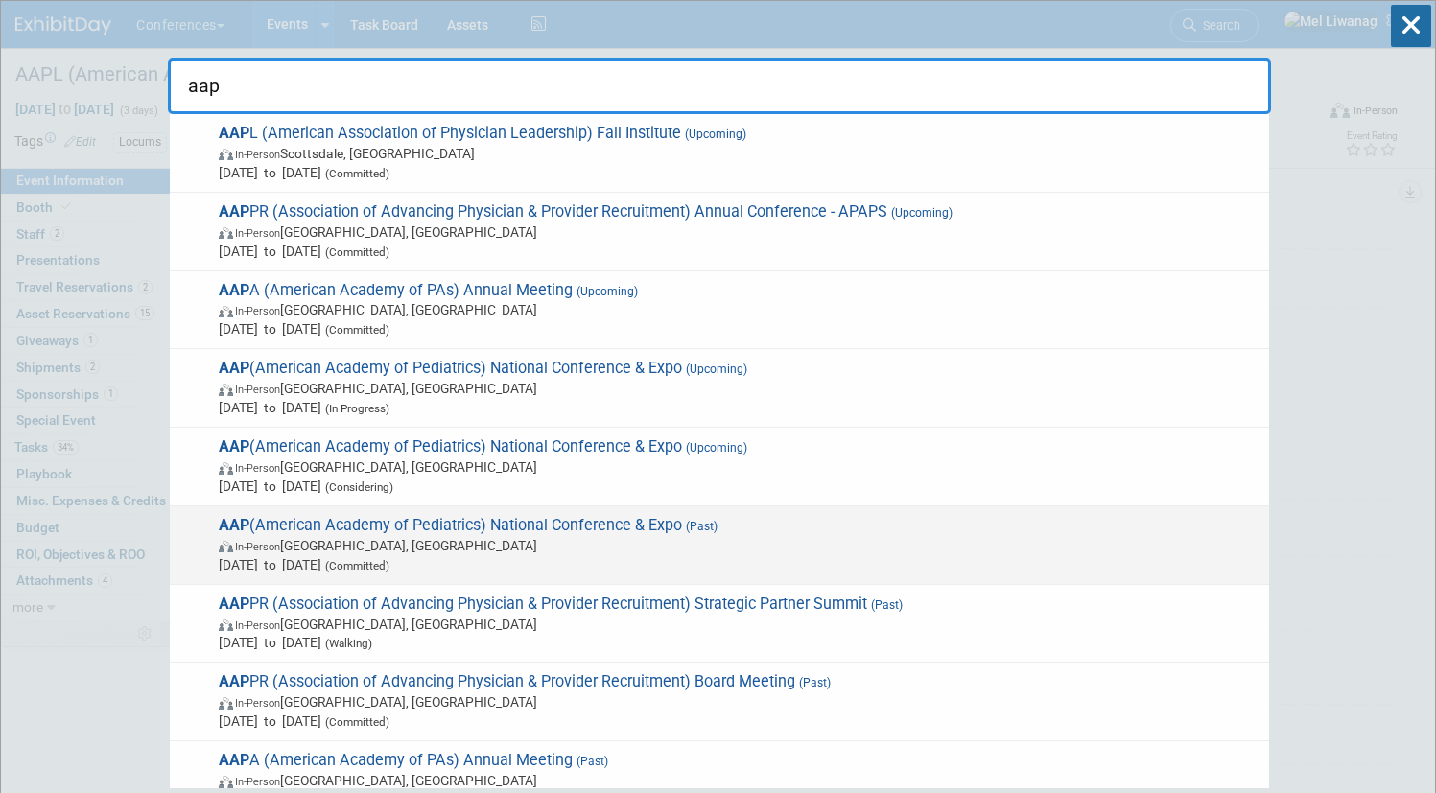
type input "aap"
click at [421, 555] on span "Sep 26, 2025 to Sep 29, 2025 (Committed)" at bounding box center [739, 564] width 1040 height 19
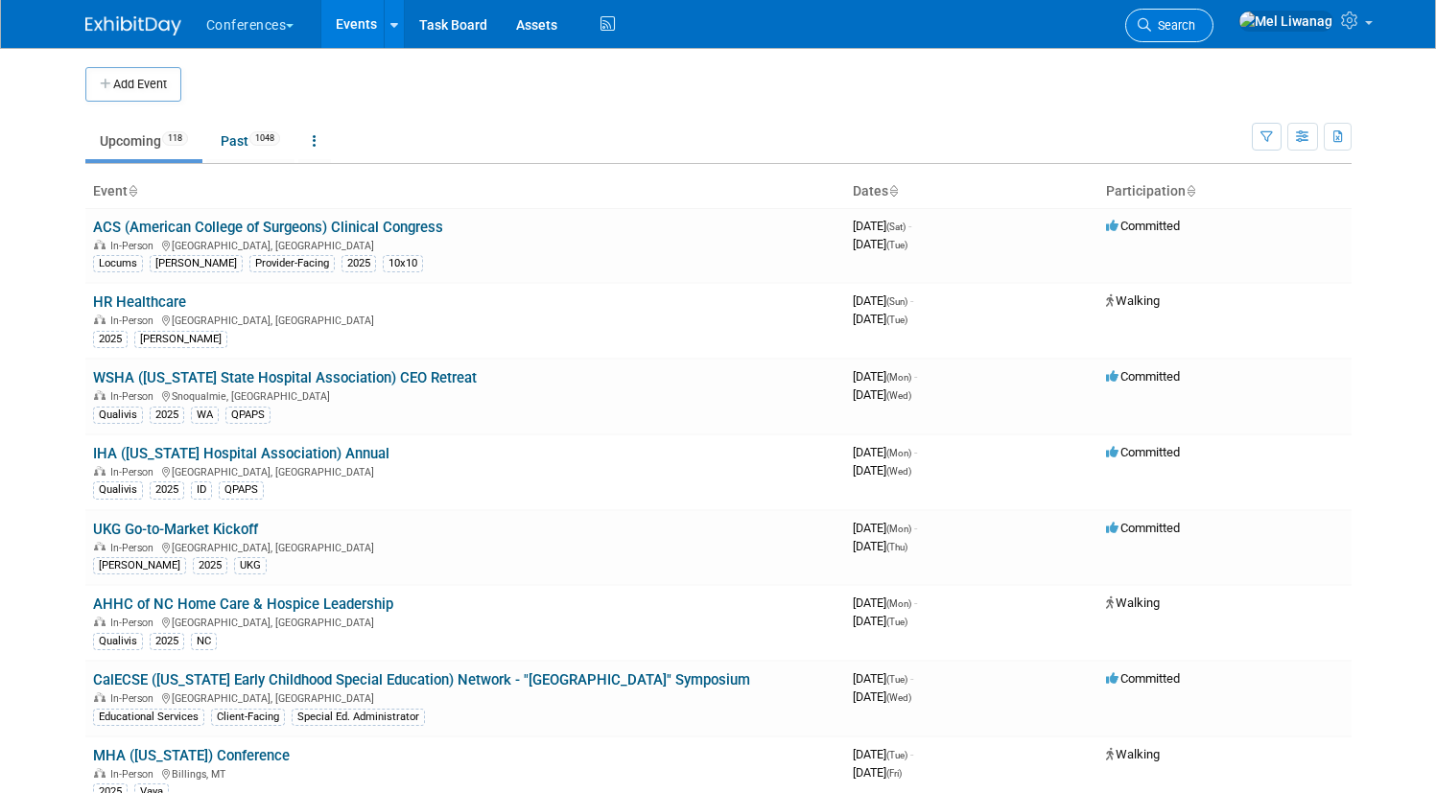
click at [1195, 22] on span "Search" at bounding box center [1173, 25] width 44 height 14
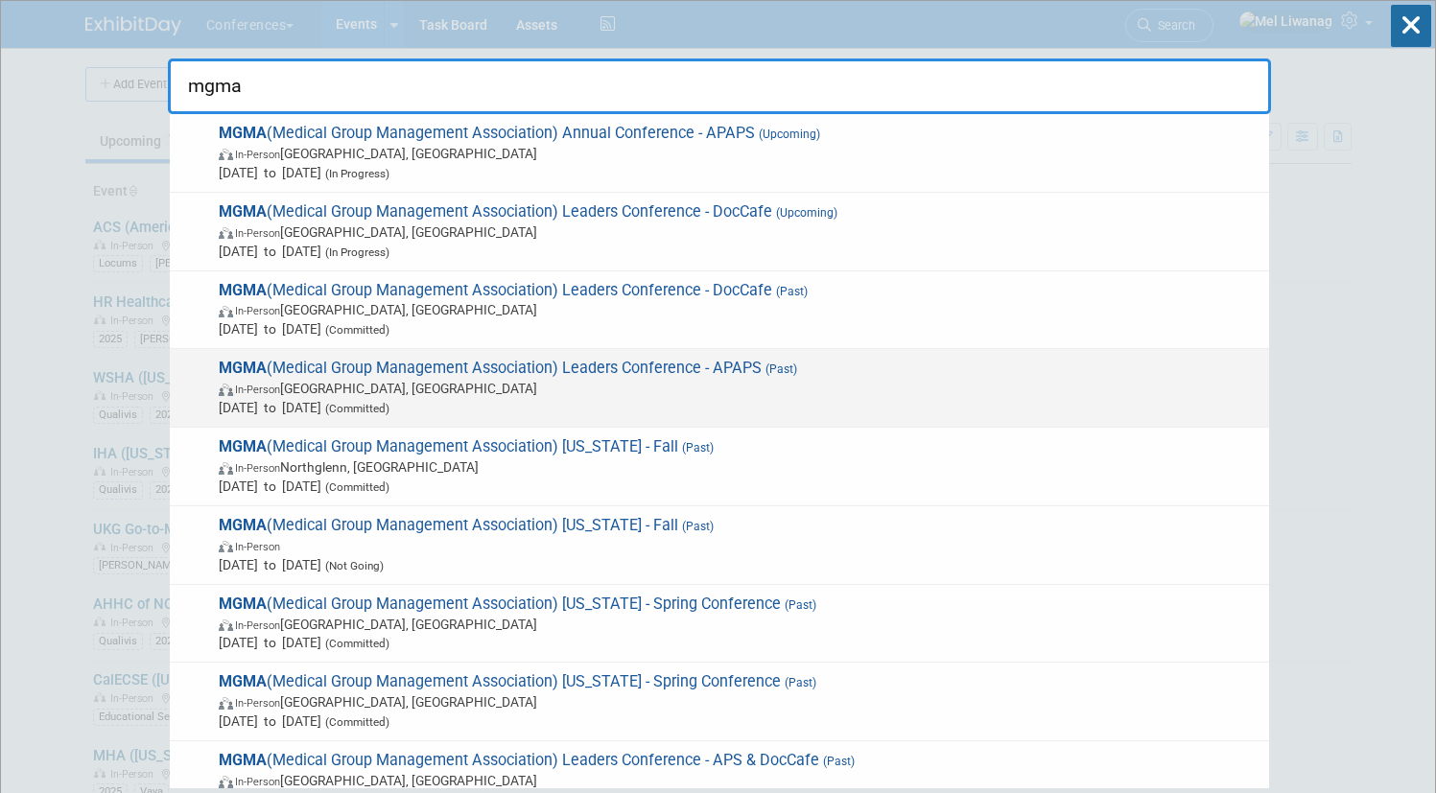
type input "mgma"
click at [827, 371] on span "MGMA (Medical Group Management Association) Leaders Conference - APAPS (Past) I…" at bounding box center [736, 388] width 1046 height 58
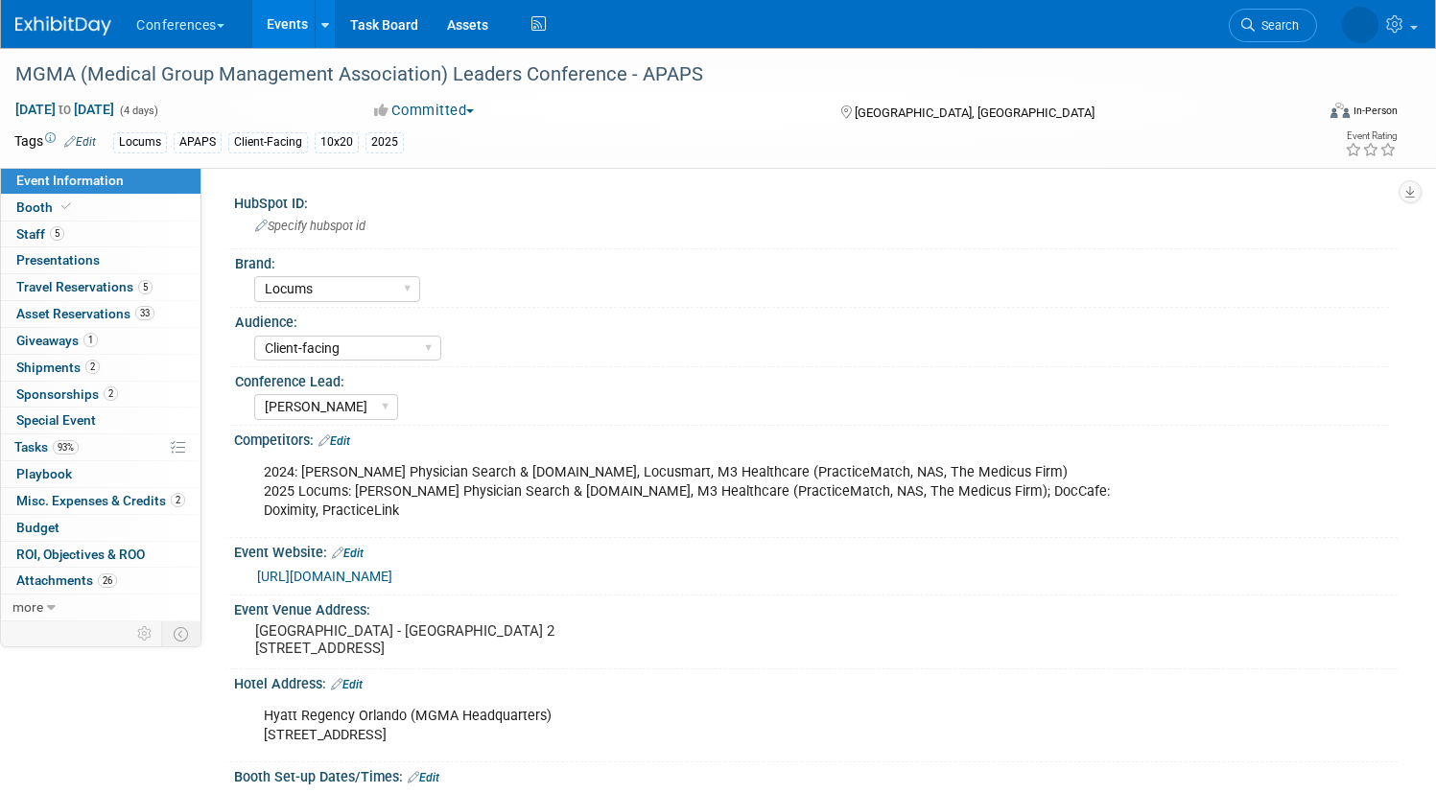
select select "Locums"
select select "Client-facing"
select select "[PERSON_NAME]"
click at [200, 223] on link "5 Staff 5" at bounding box center [100, 235] width 199 height 26
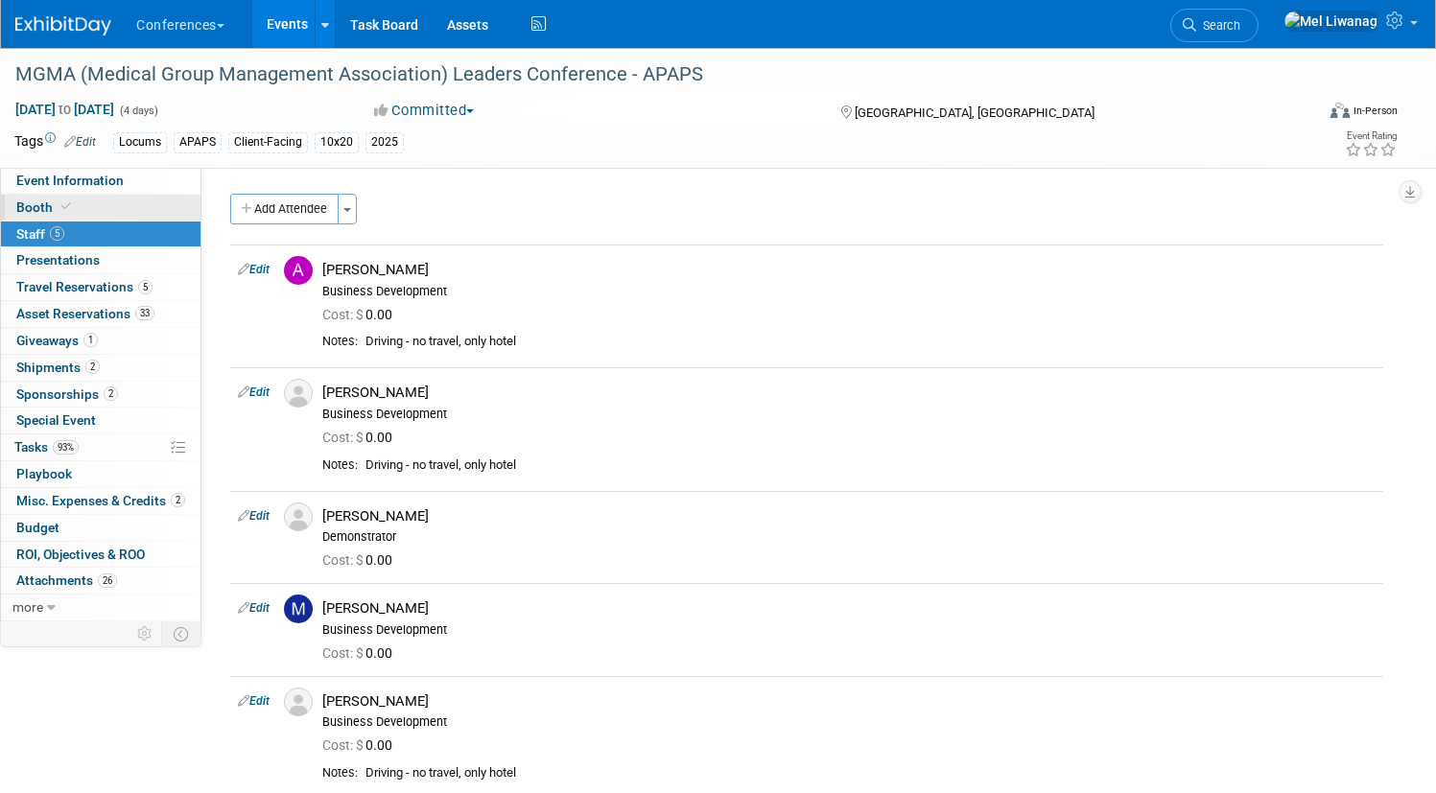
click at [200, 216] on link "Booth" at bounding box center [100, 208] width 199 height 26
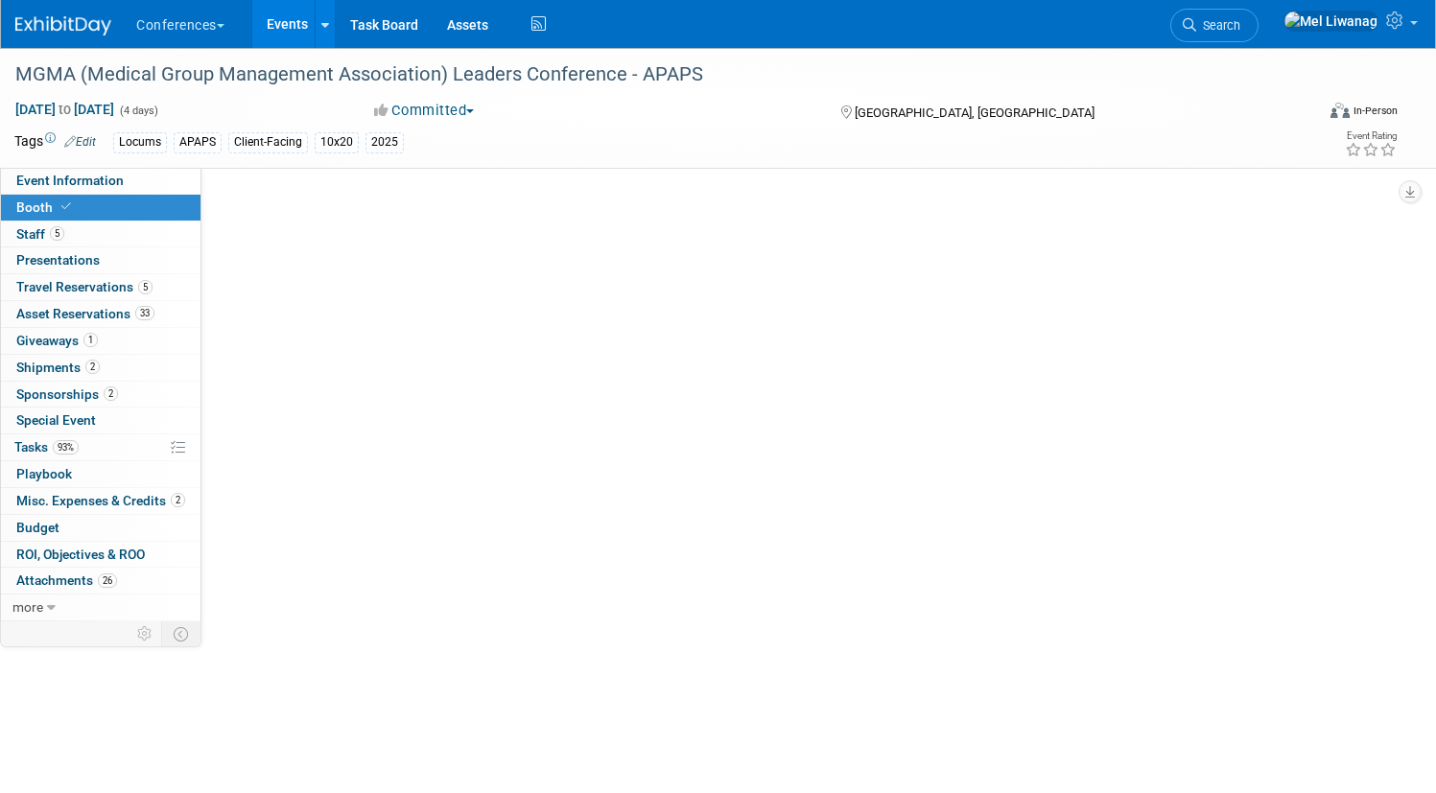
select select "10'x20'"
select select "Yes"
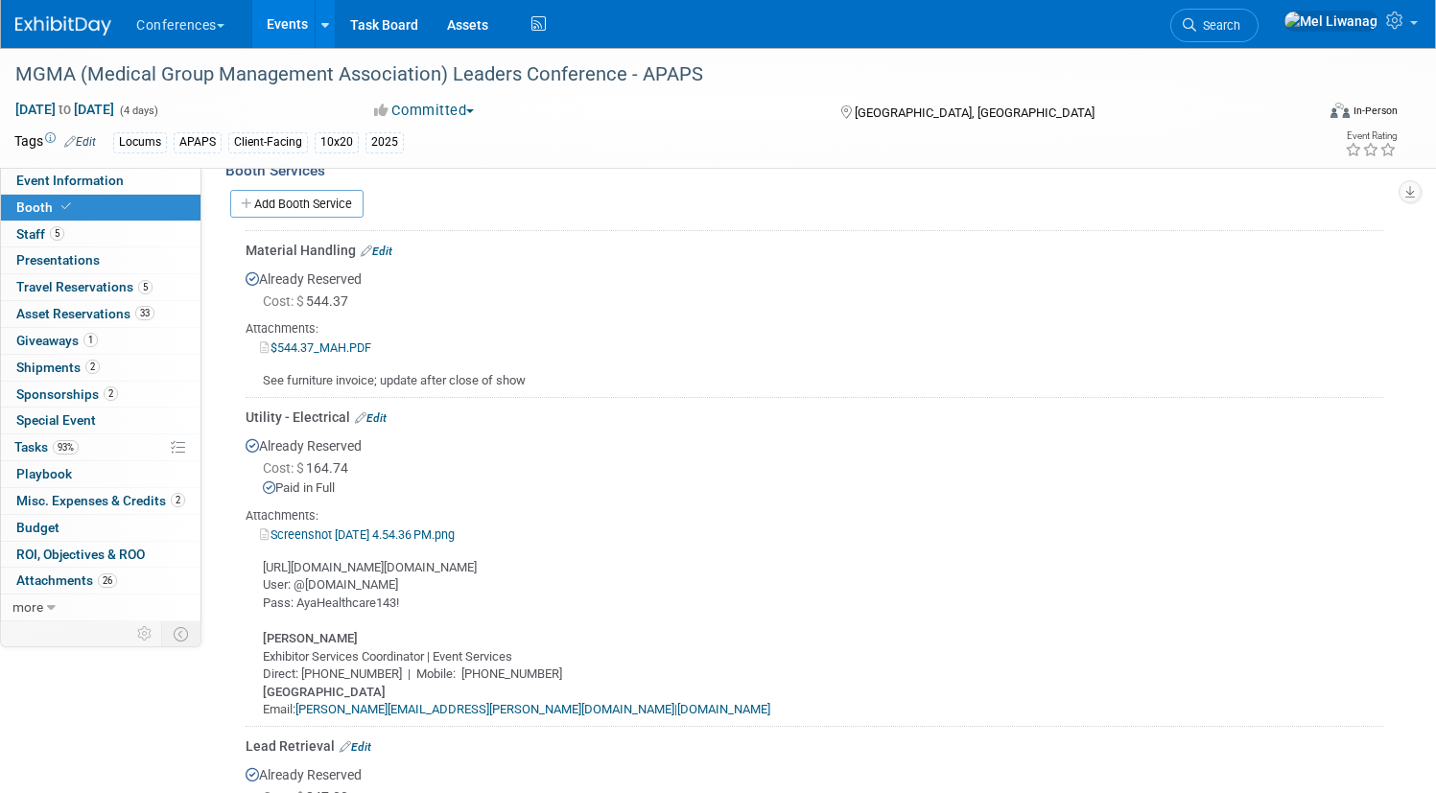
scroll to position [661, 0]
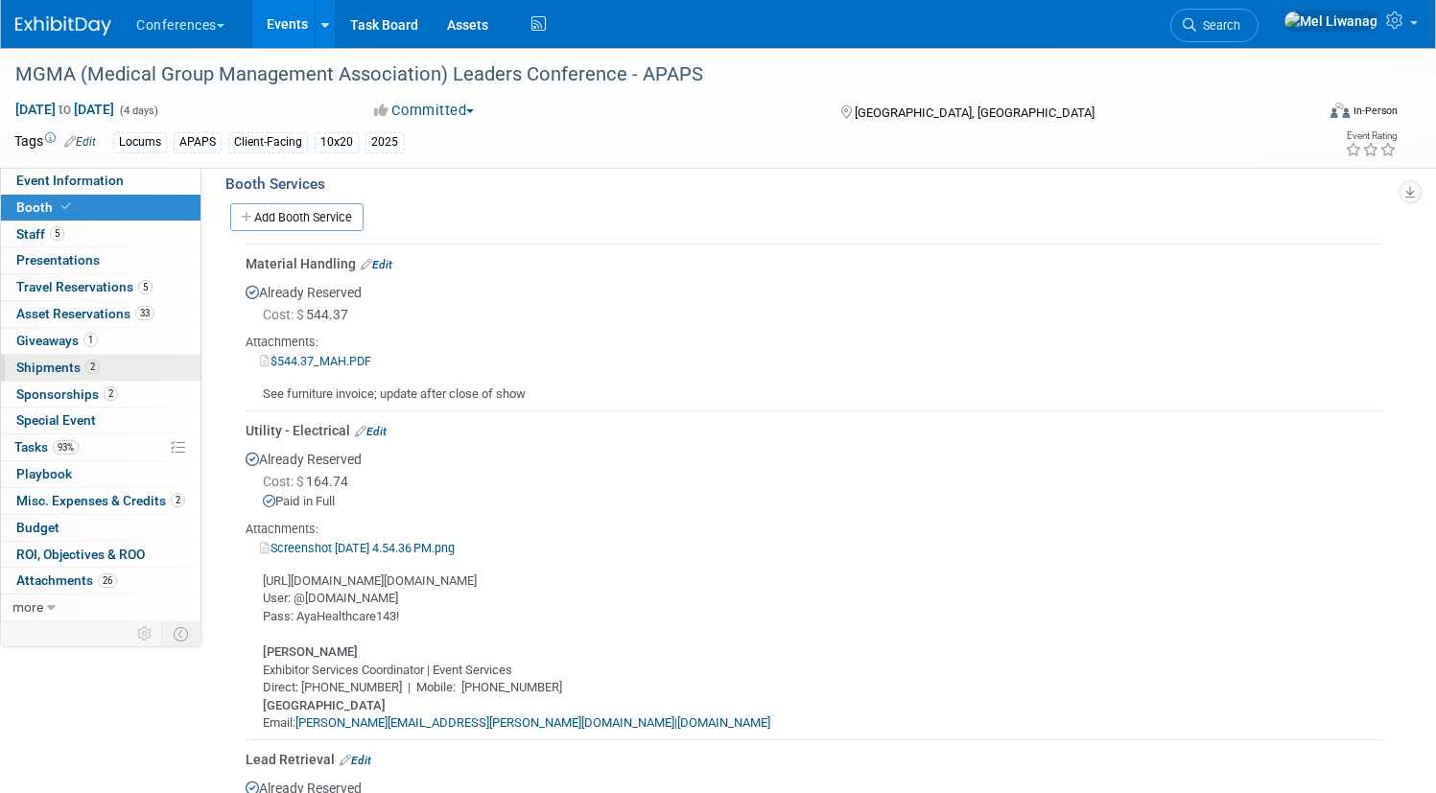
click at [100, 370] on span "2" at bounding box center [92, 367] width 14 height 14
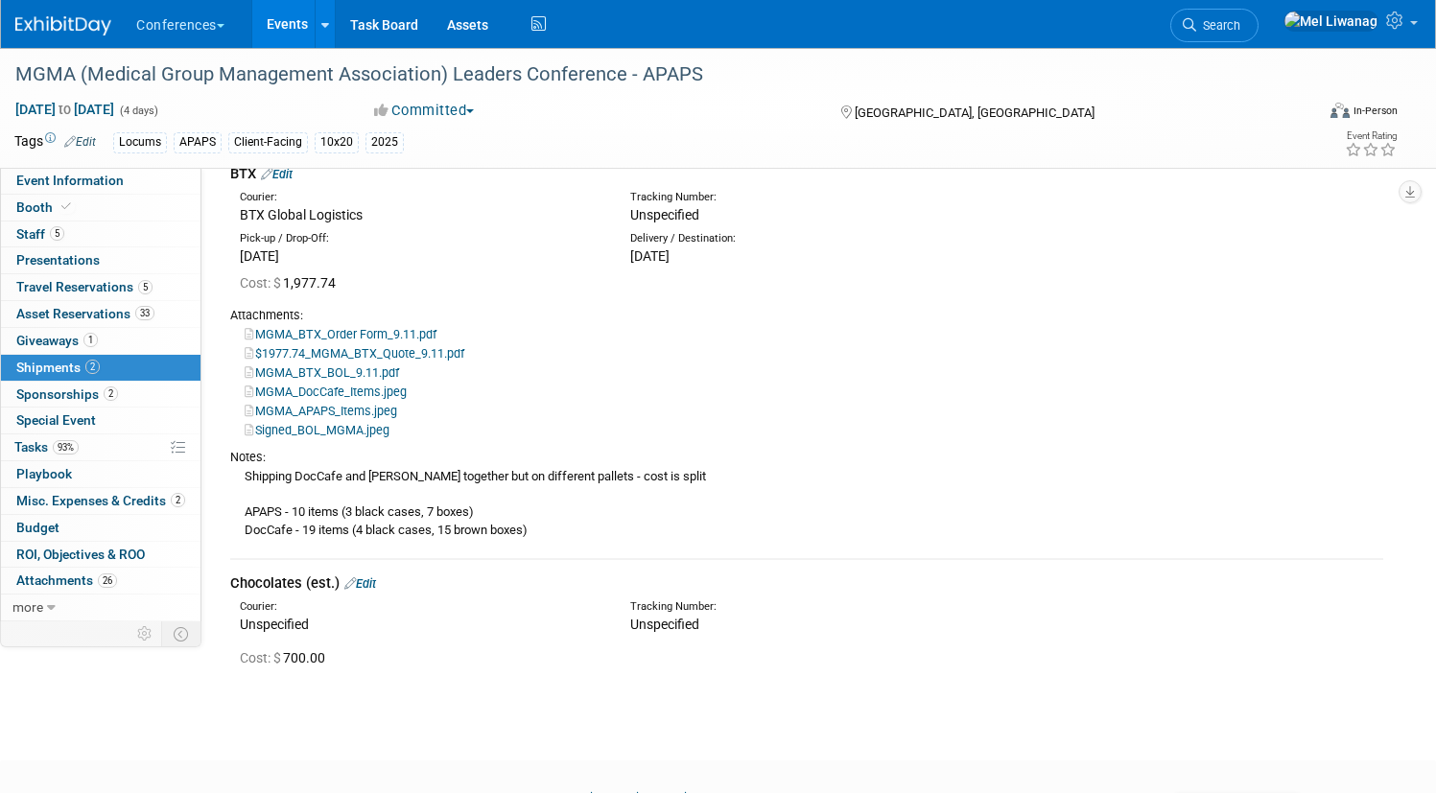
scroll to position [0, 0]
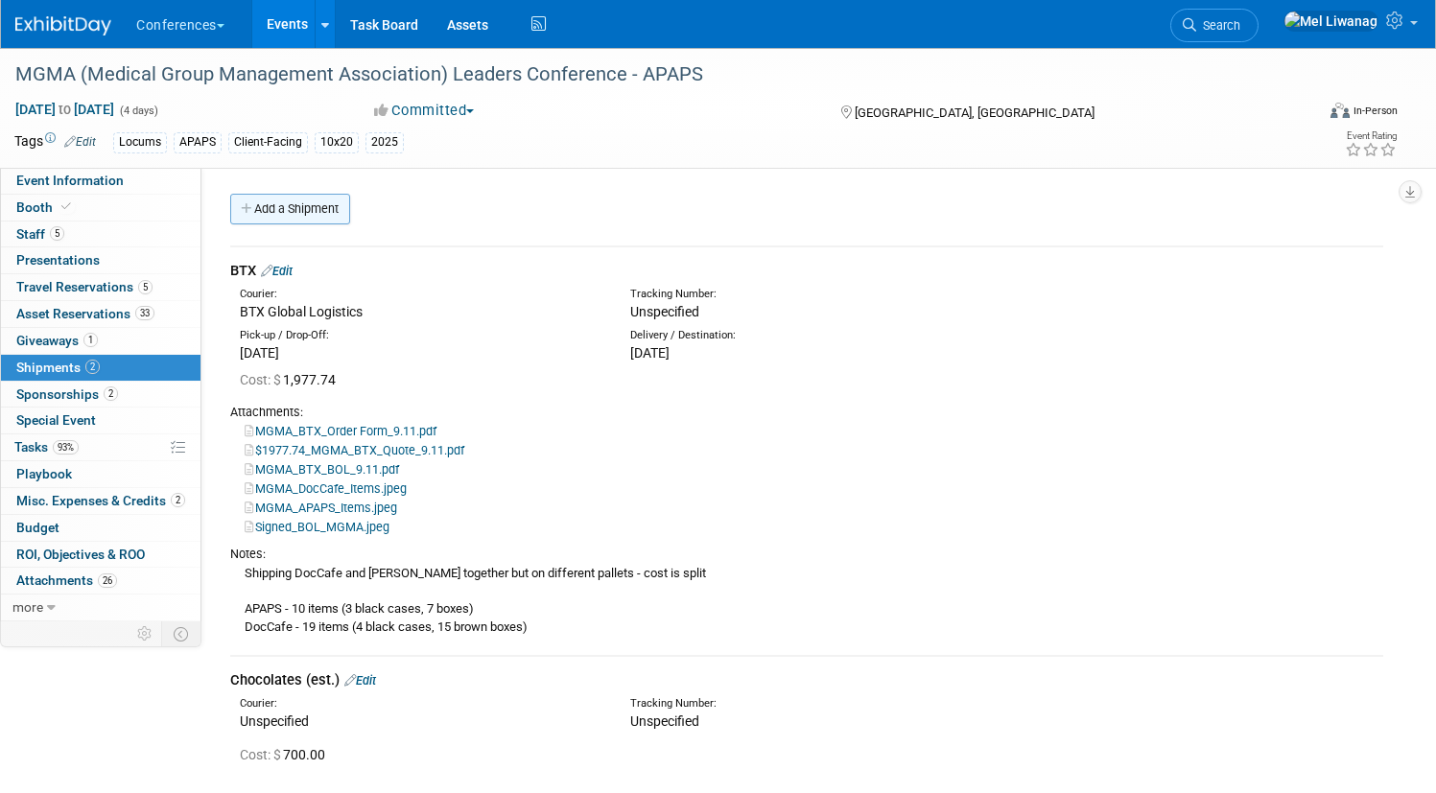
click at [350, 202] on link "Add a Shipment" at bounding box center [290, 209] width 120 height 31
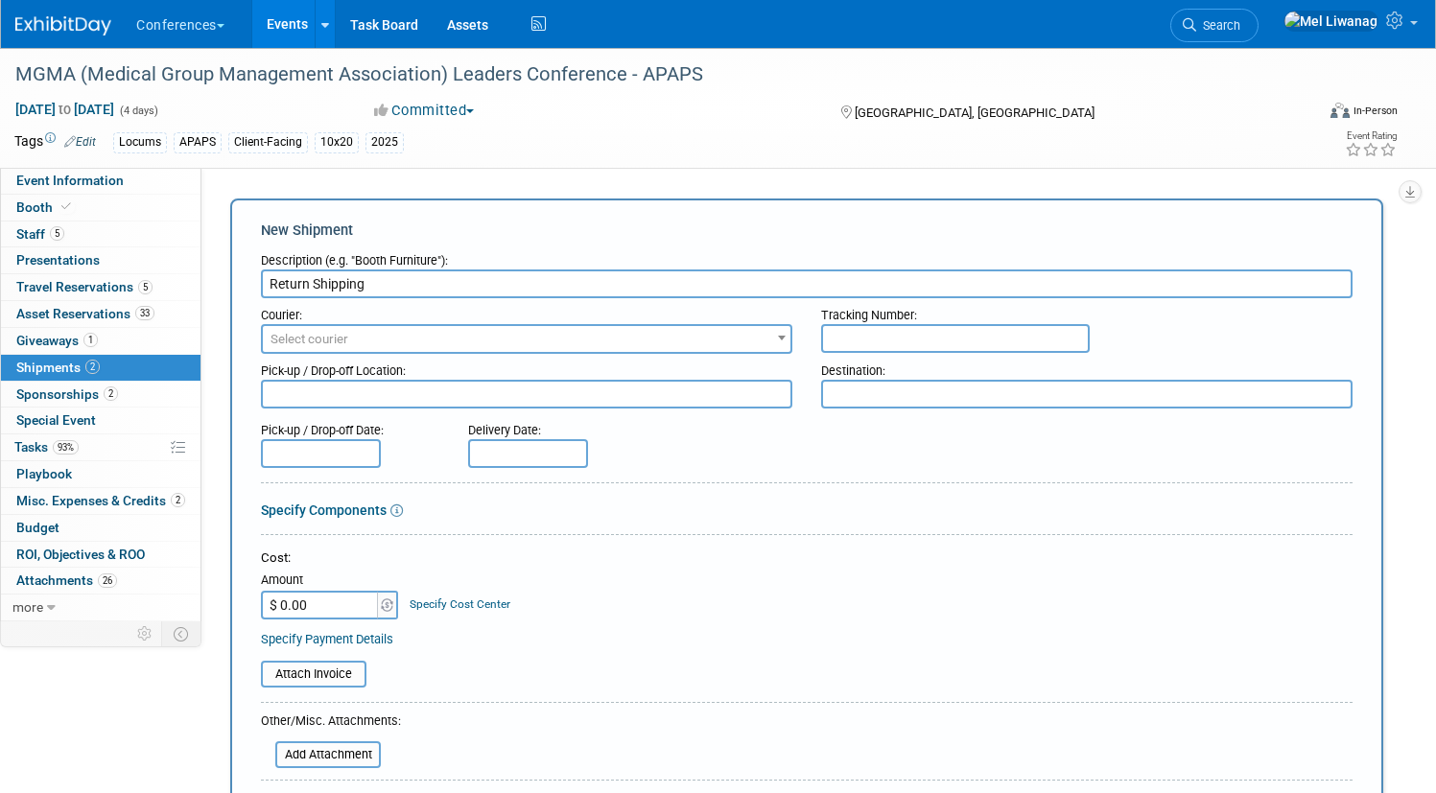
type input "Return Shipping"
click at [381, 599] on input "$ 0.00" at bounding box center [321, 605] width 120 height 29
type input "$ 760.01"
click at [510, 597] on link "Specify Cost Center" at bounding box center [459, 603] width 101 height 13
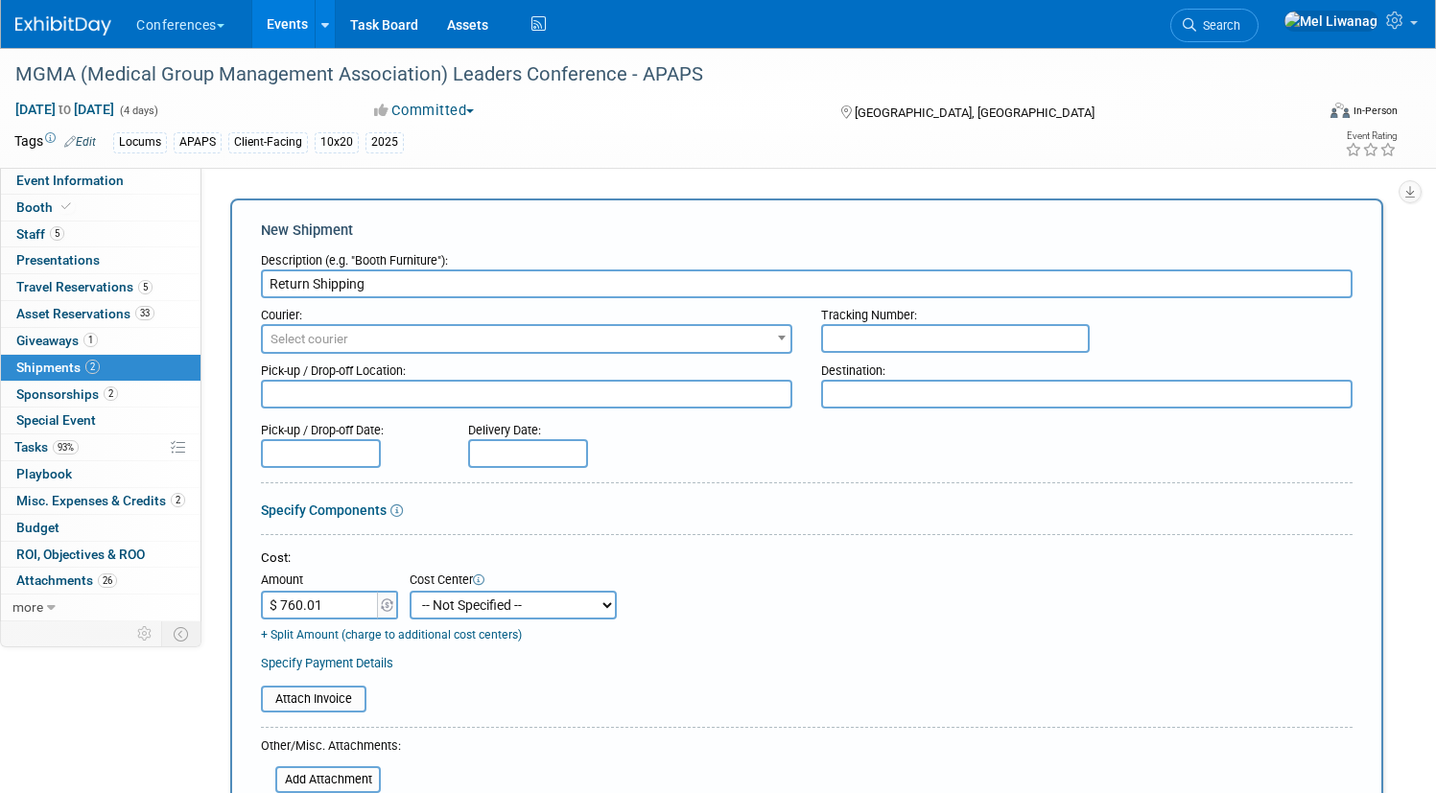
click at [530, 598] on select "-- Not Specified -- Aya Education Aya Healthcare Aya Locums Bespoke Corporate D…" at bounding box center [512, 605] width 207 height 29
select select "18965873"
click at [479, 591] on select "-- Not Specified -- Aya Education Aya Healthcare Aya Locums Bespoke Corporate D…" at bounding box center [512, 605] width 207 height 29
click at [712, 661] on div "Specify Payment Details" at bounding box center [806, 663] width 1091 height 20
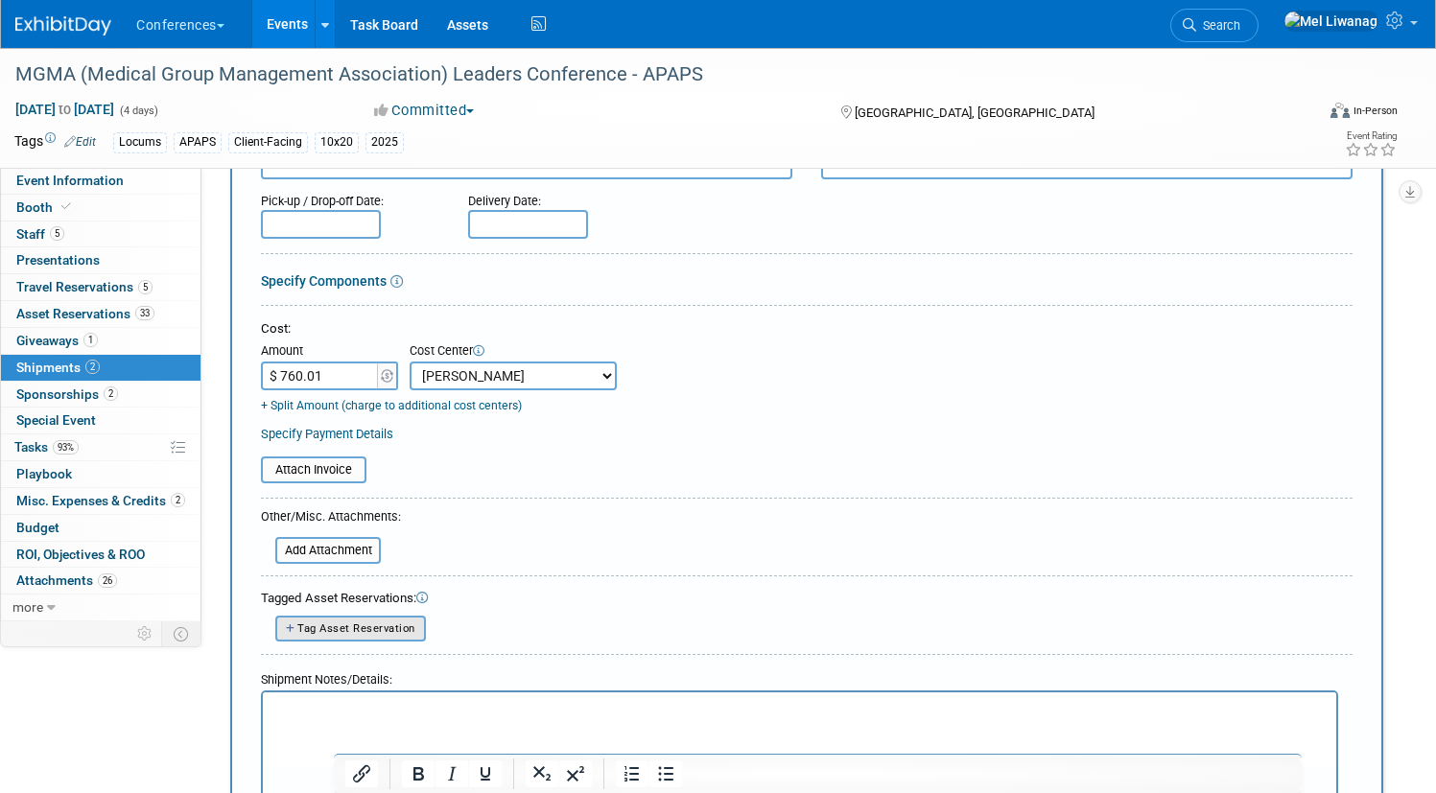
scroll to position [235, 0]
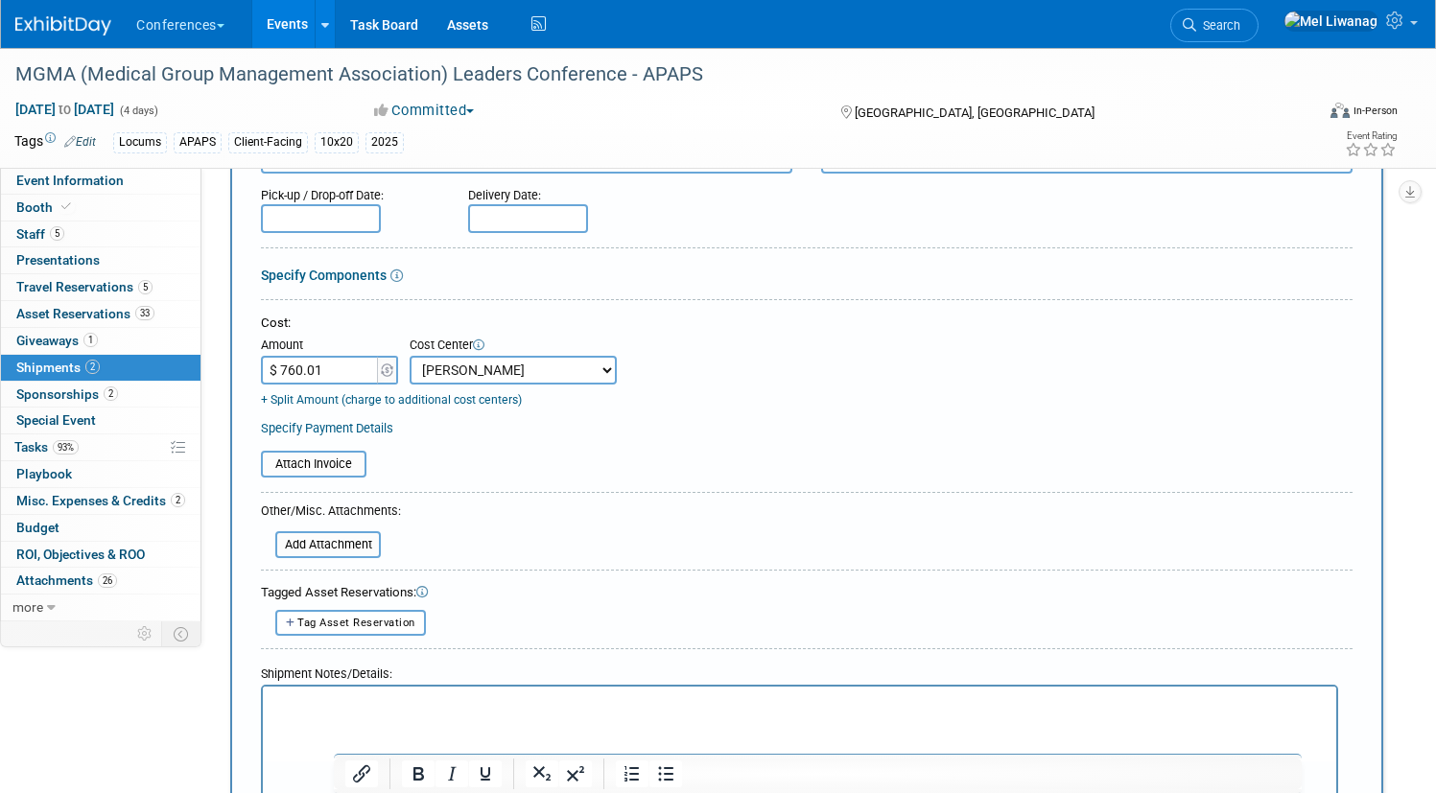
click at [372, 559] on div "Other/Misc. Attachments: Add Attachment" at bounding box center [331, 530] width 140 height 59
click at [369, 543] on input "file" at bounding box center [265, 544] width 228 height 23
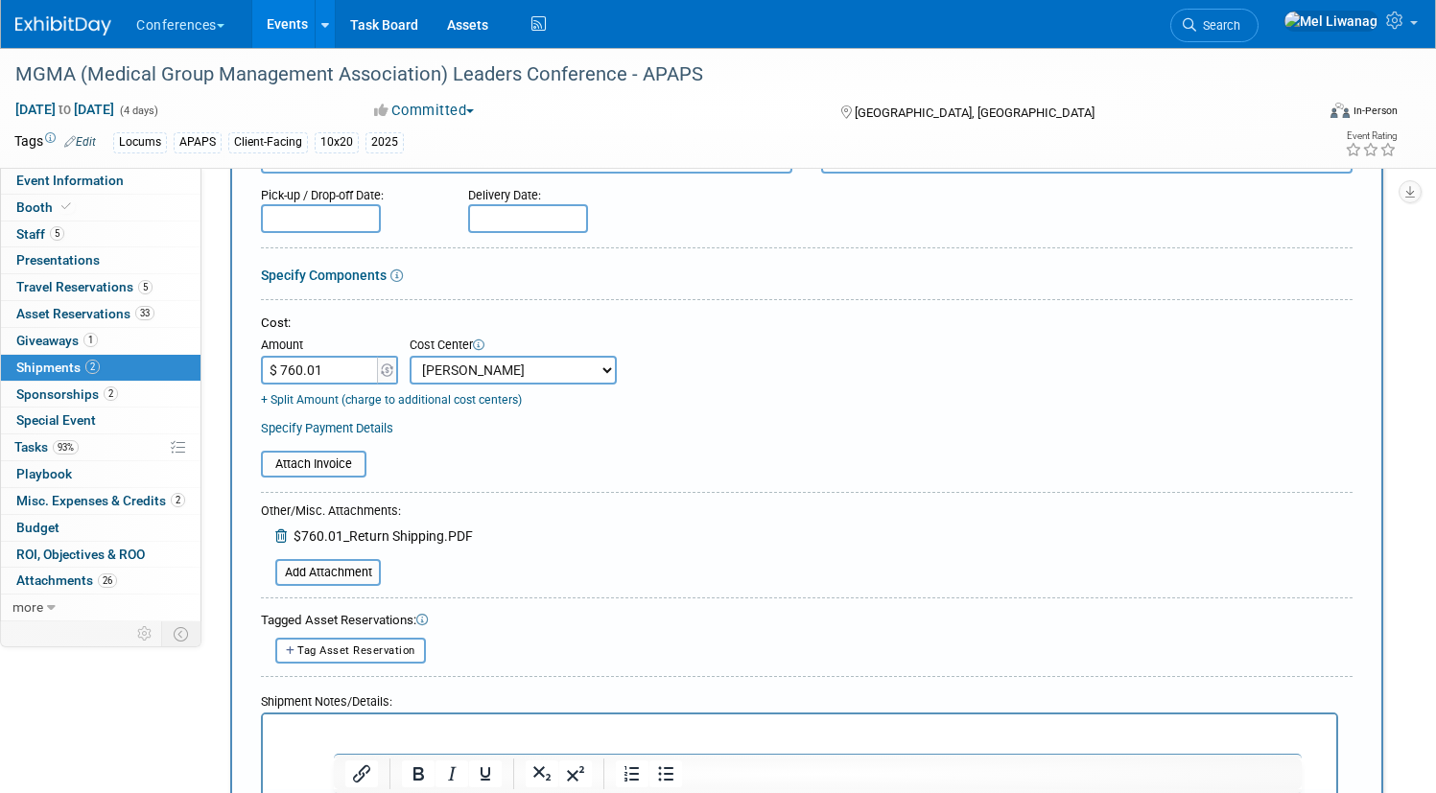
click at [318, 736] on p "Rich Text Area. Press ALT-0 for help." at bounding box center [799, 731] width 1051 height 19
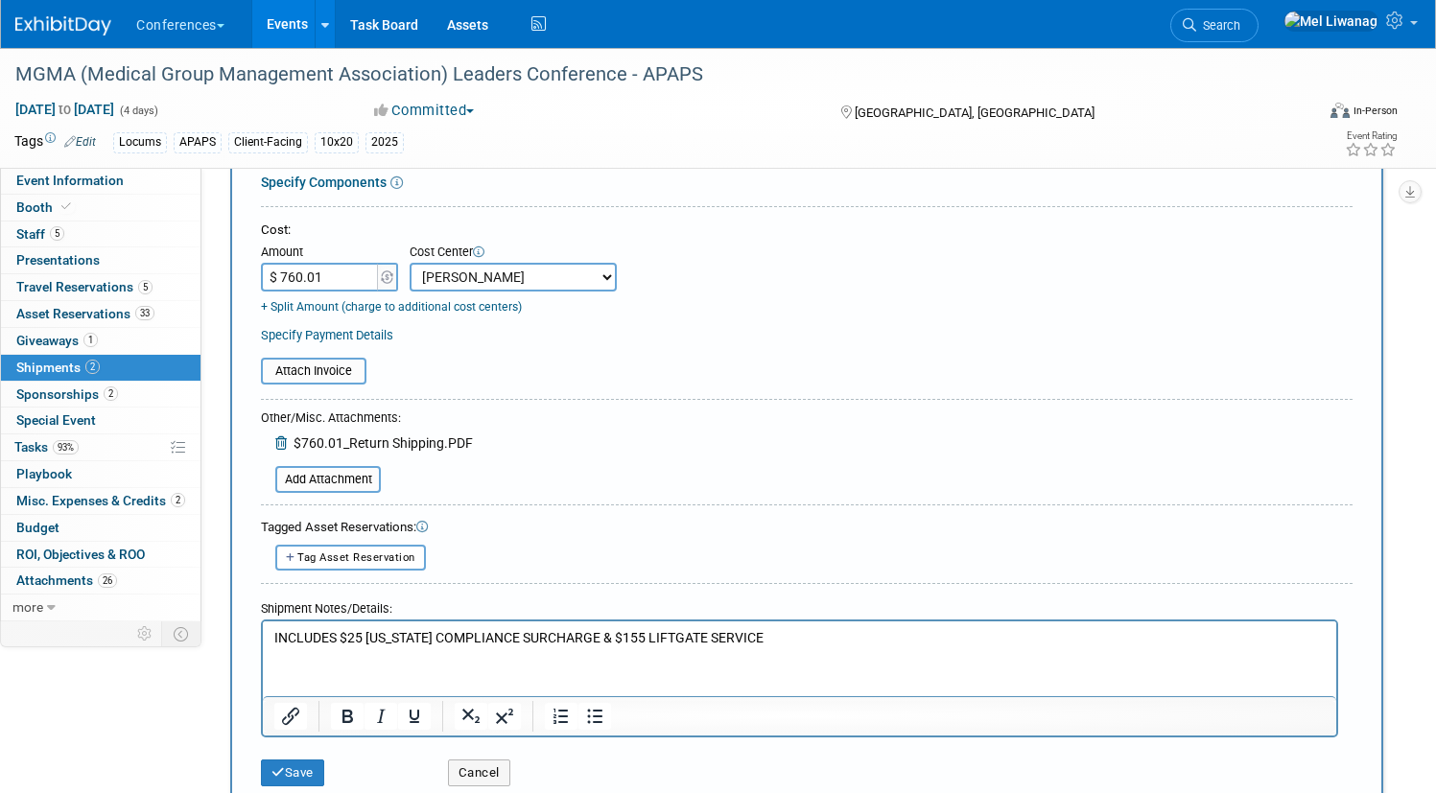
scroll to position [356, 0]
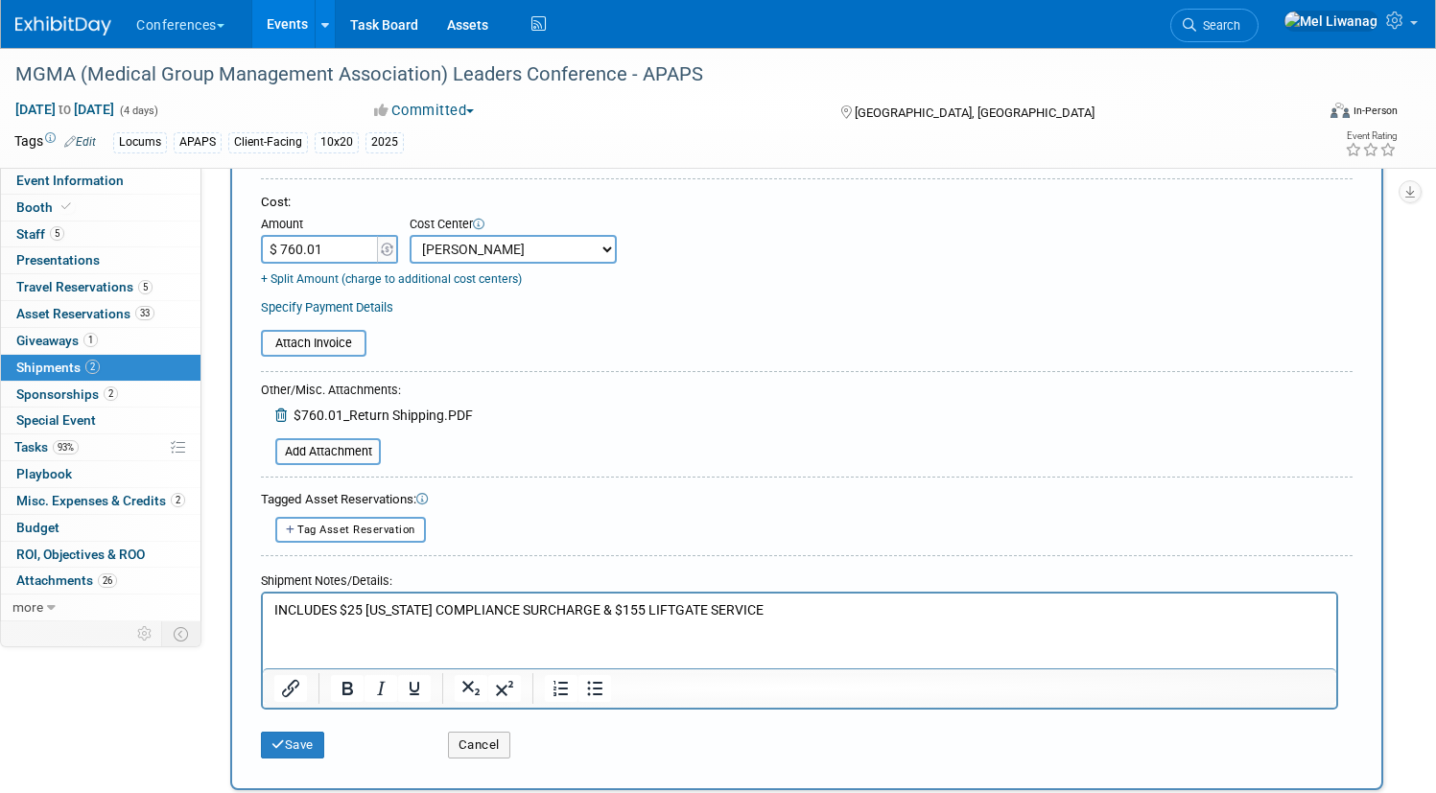
click at [389, 731] on div "Save" at bounding box center [339, 738] width 187 height 39
click at [324, 745] on button "Save" at bounding box center [292, 745] width 63 height 27
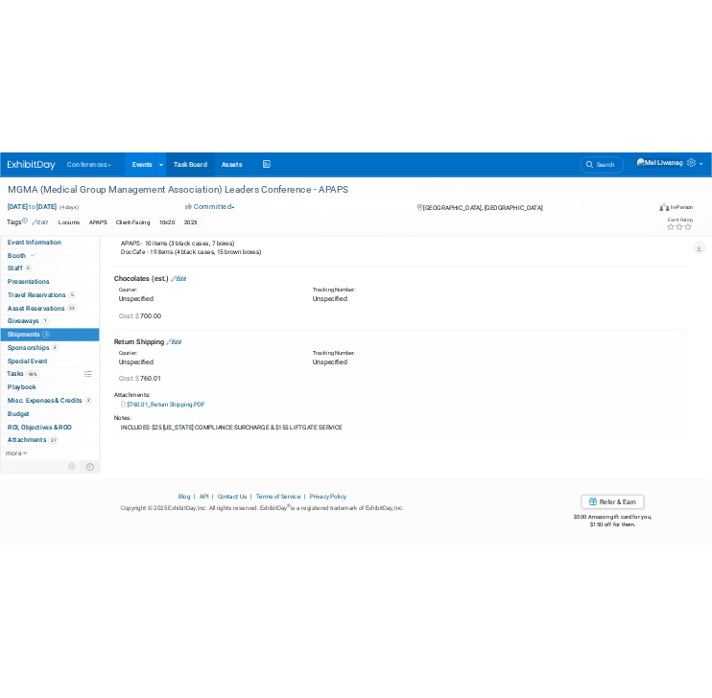
scroll to position [424, 0]
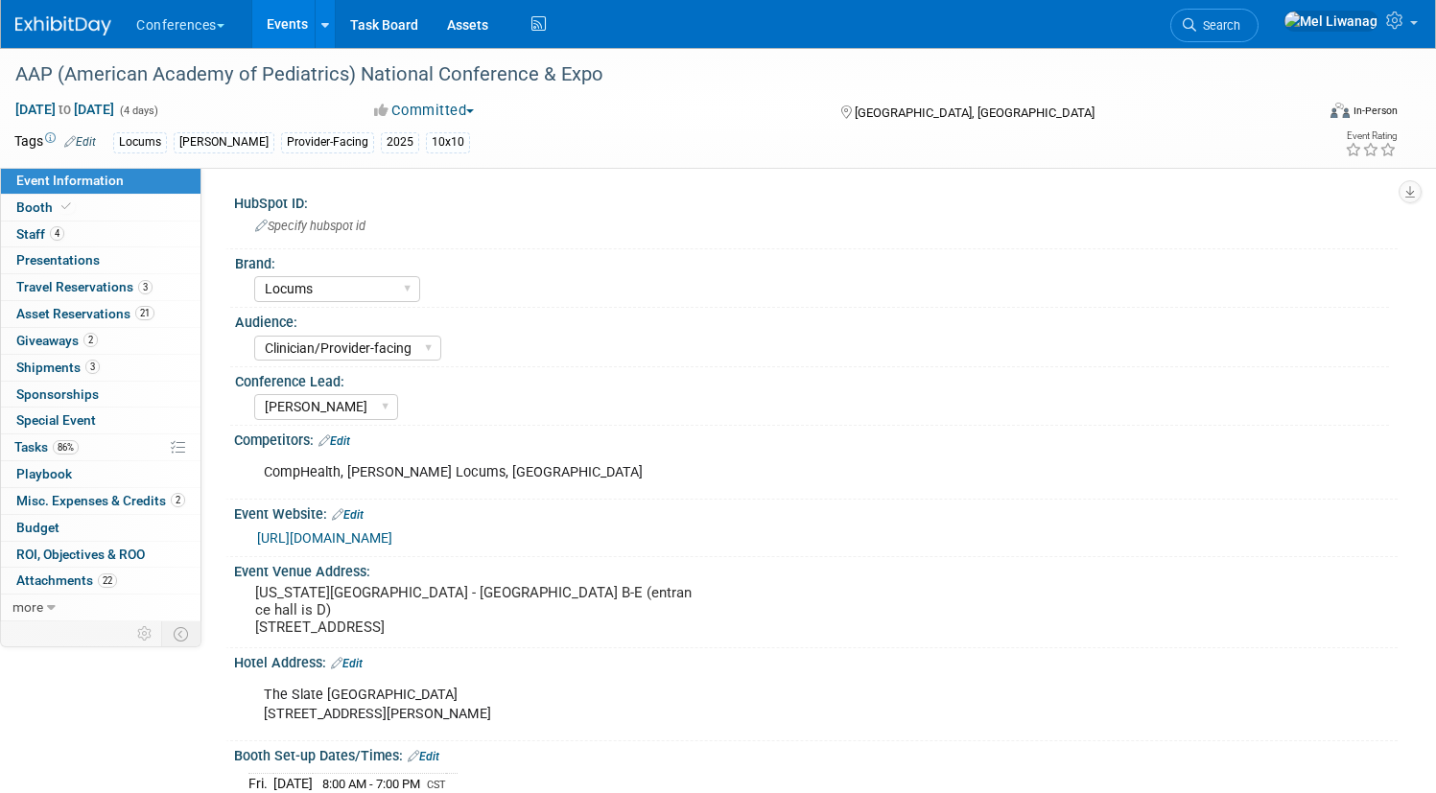
select select "Locums"
select select "Clinician/Provider-facing"
select select "[PERSON_NAME]"
click at [164, 201] on link "Booth" at bounding box center [100, 208] width 199 height 26
select select "10'x10'"
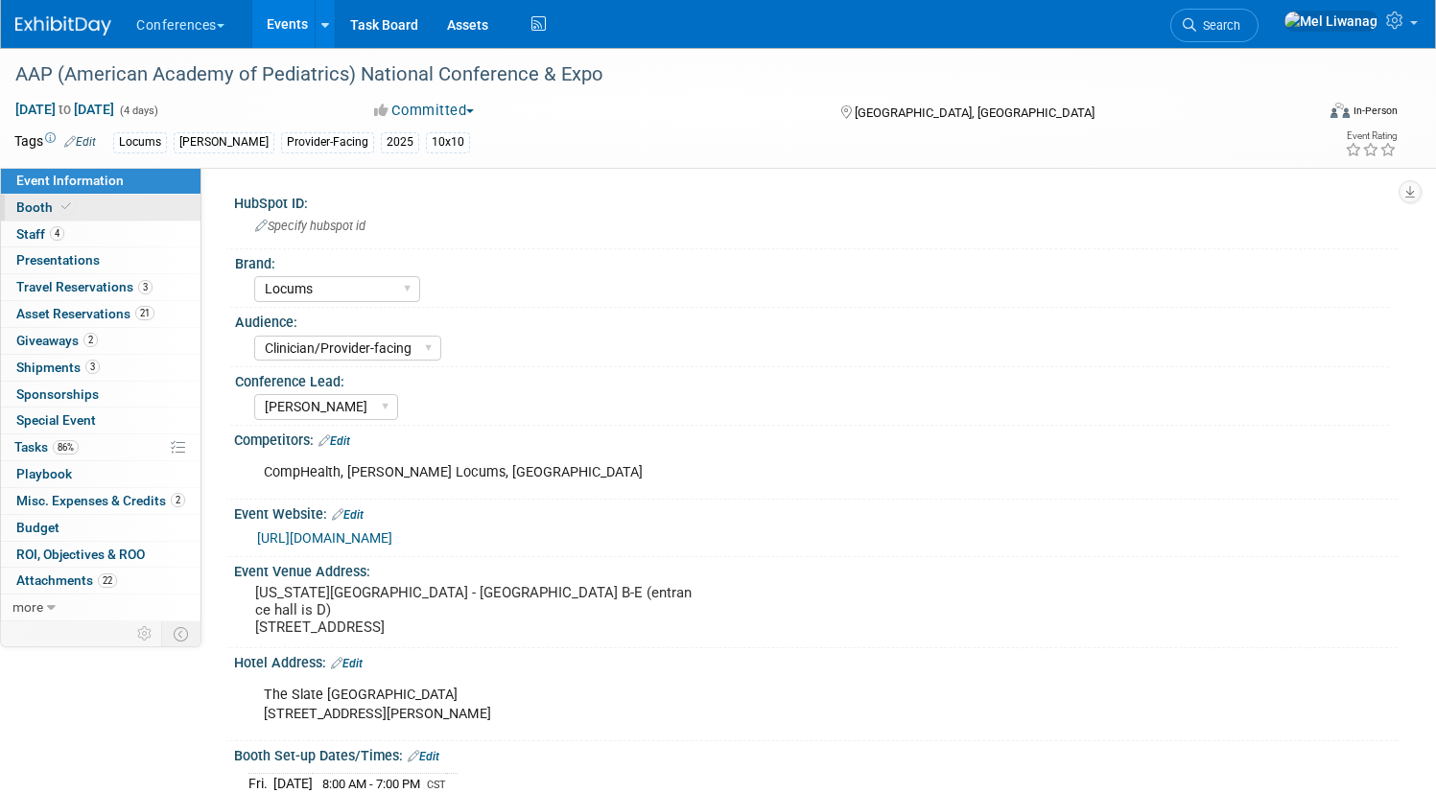
select select "Yes"
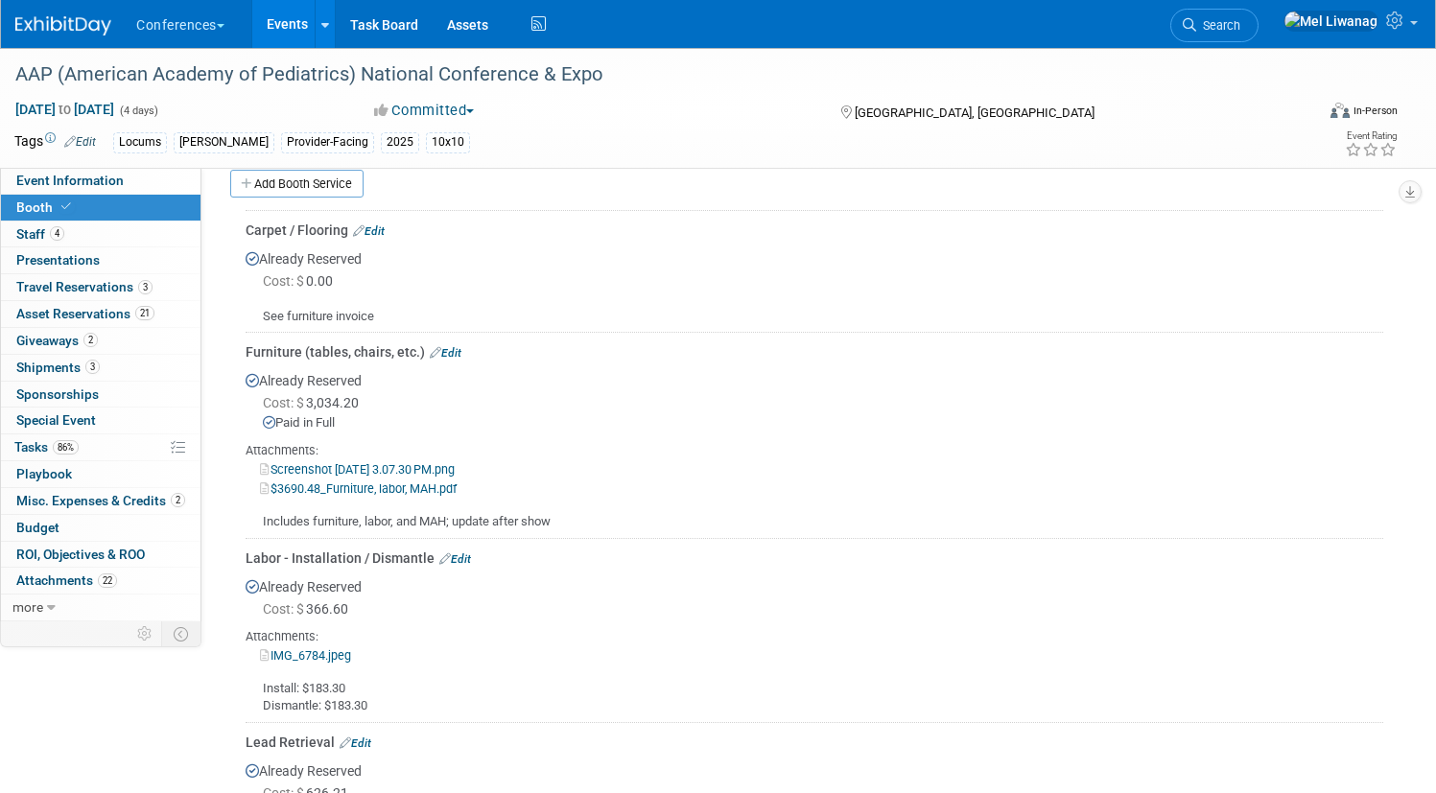
click at [471, 555] on link "Edit" at bounding box center [455, 558] width 32 height 13
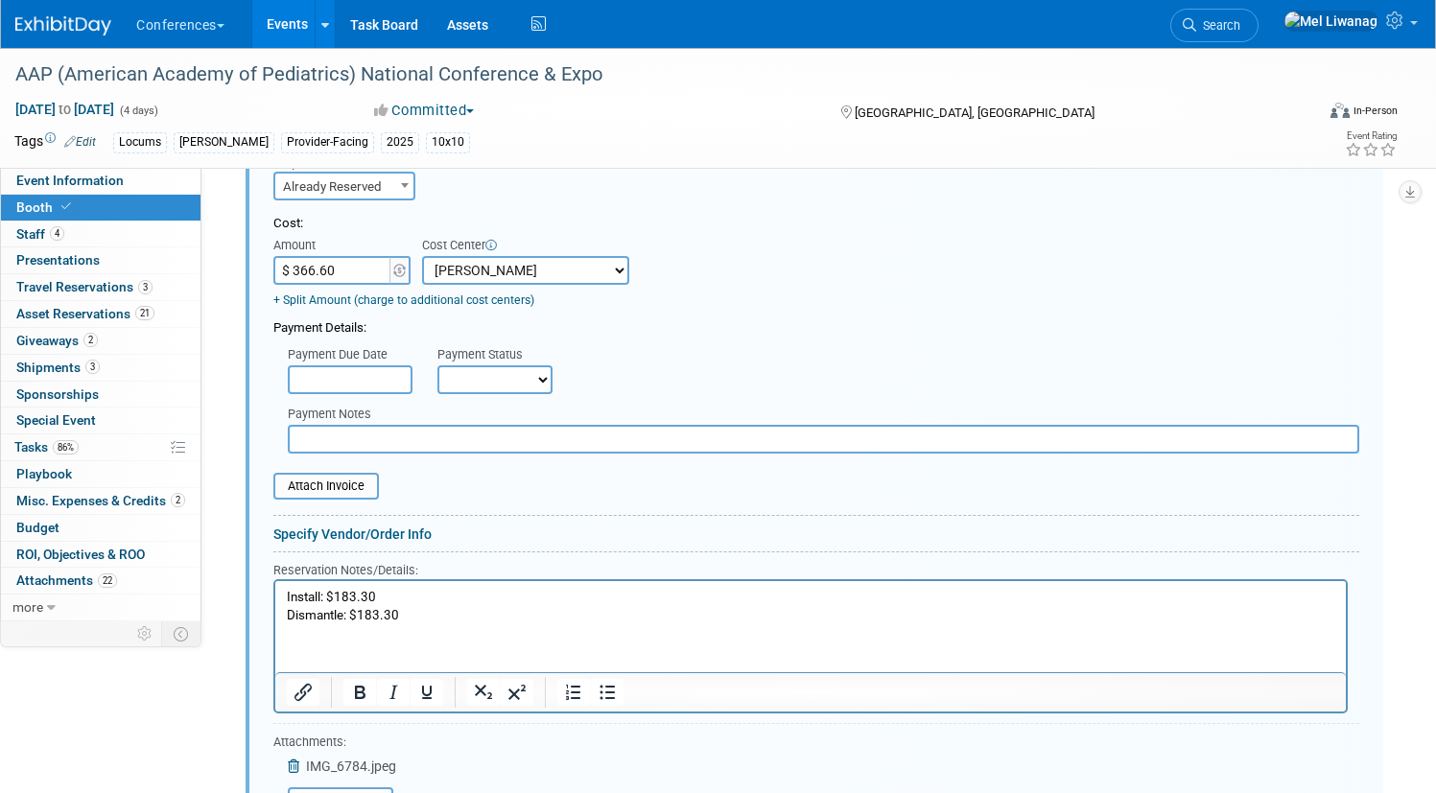
scroll to position [1261, 0]
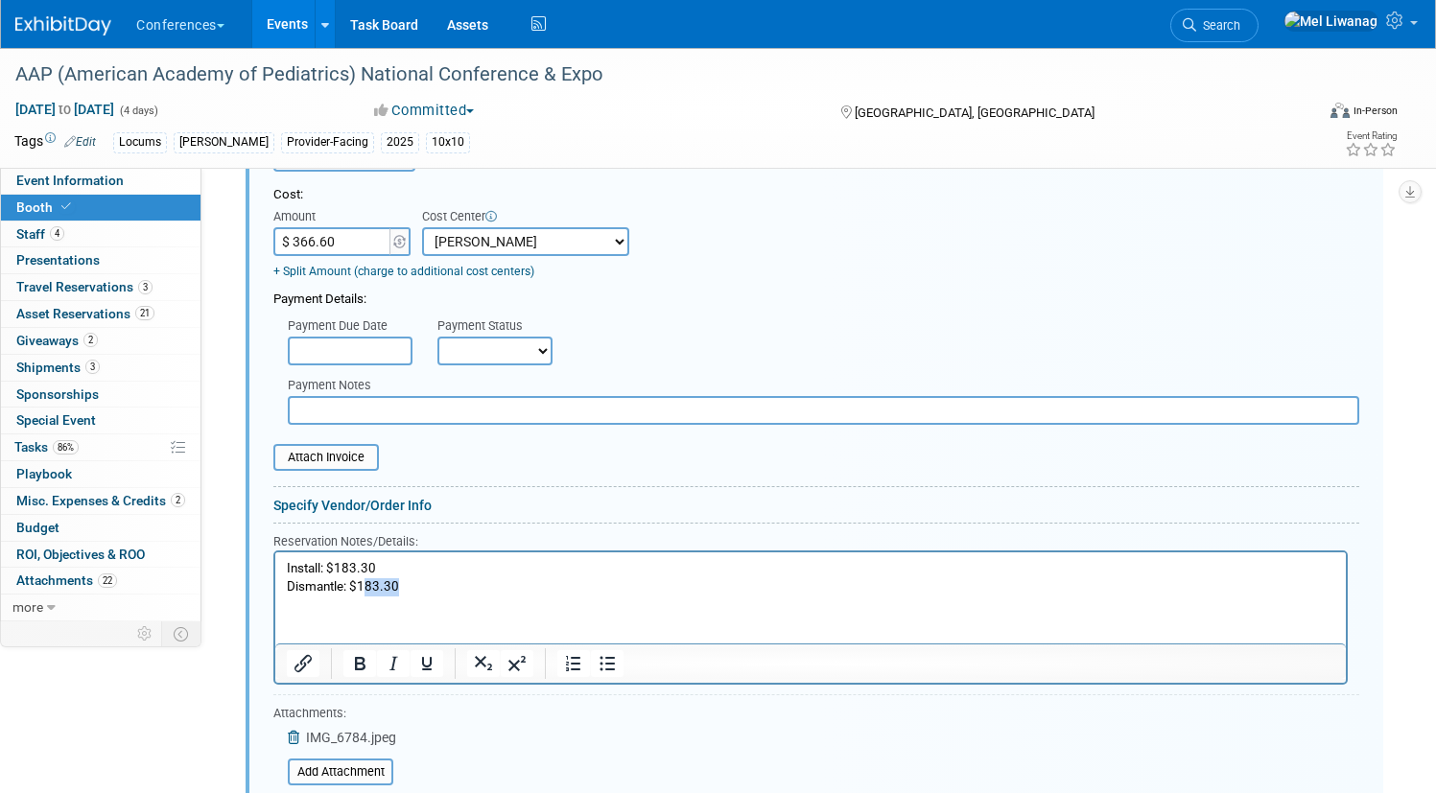
drag, startPoint x: 361, startPoint y: 587, endPoint x: 467, endPoint y: 587, distance: 106.4
click at [467, 587] on p "Install: $183.30 Dismantle: $183.30" at bounding box center [811, 577] width 1048 height 35
click at [393, 247] on input "$ 366.60" at bounding box center [333, 241] width 120 height 29
type input "$ 458.90"
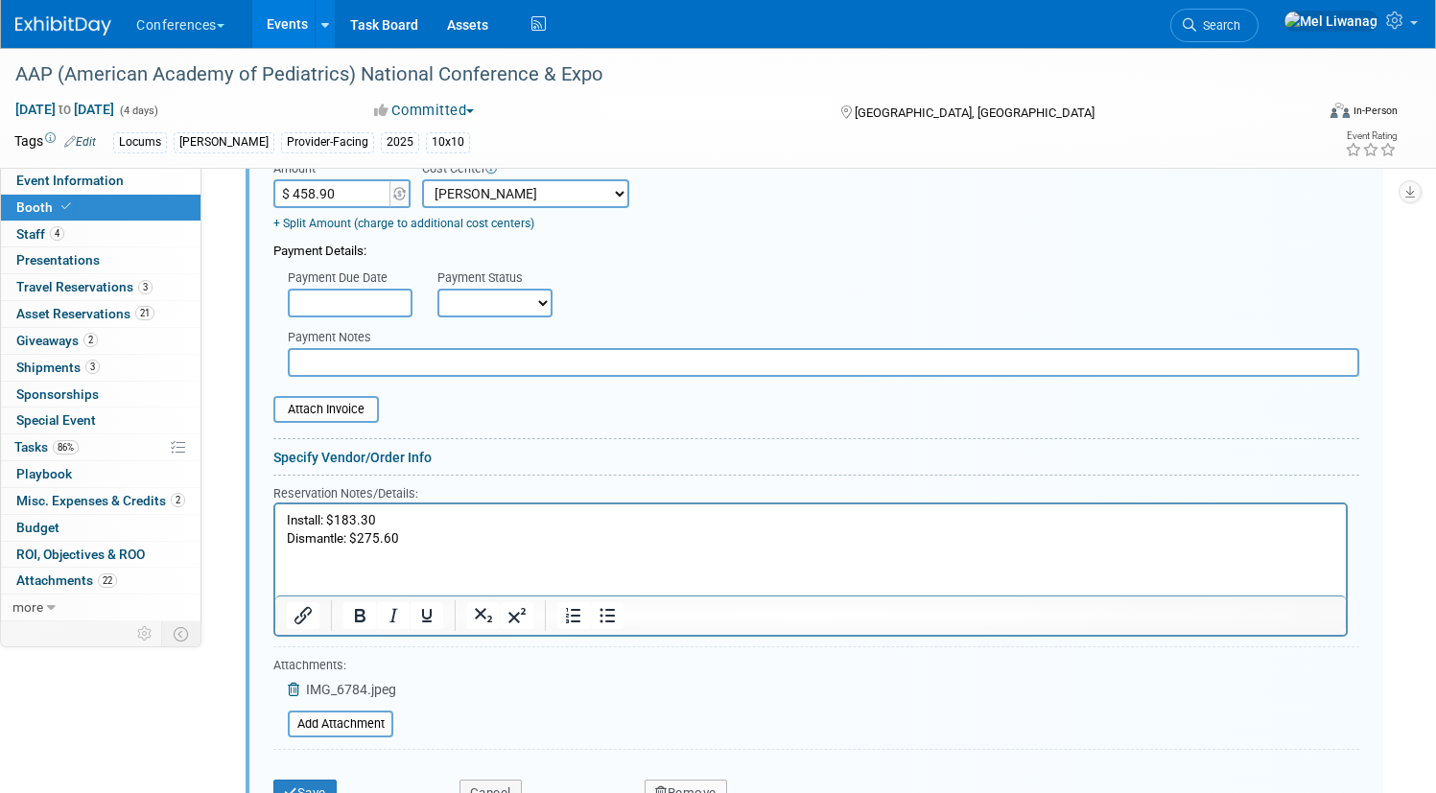
scroll to position [1310, 0]
click at [337, 783] on button "Save" at bounding box center [304, 792] width 63 height 27
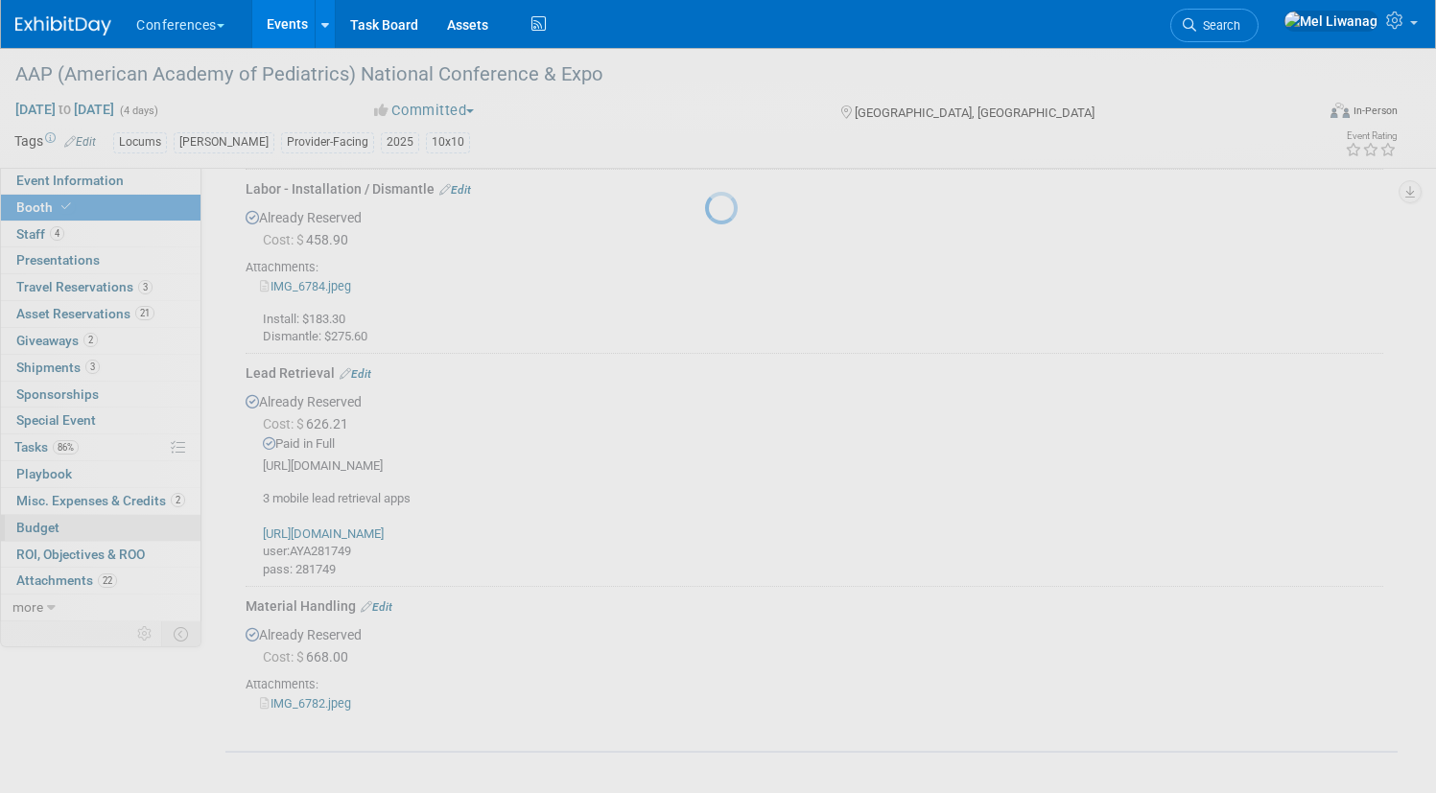
scroll to position [1051, 0]
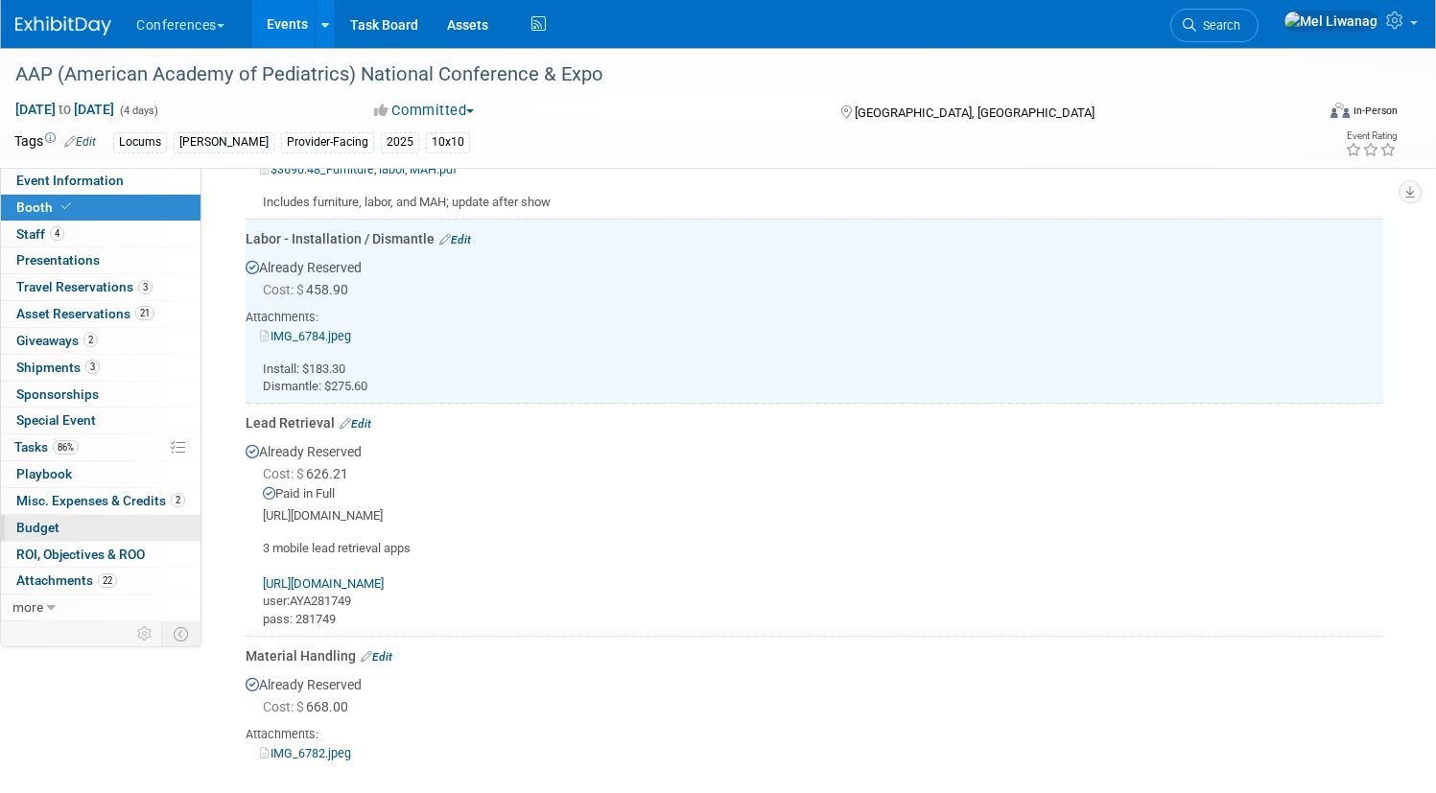
click at [161, 515] on link "Budget" at bounding box center [100, 528] width 199 height 26
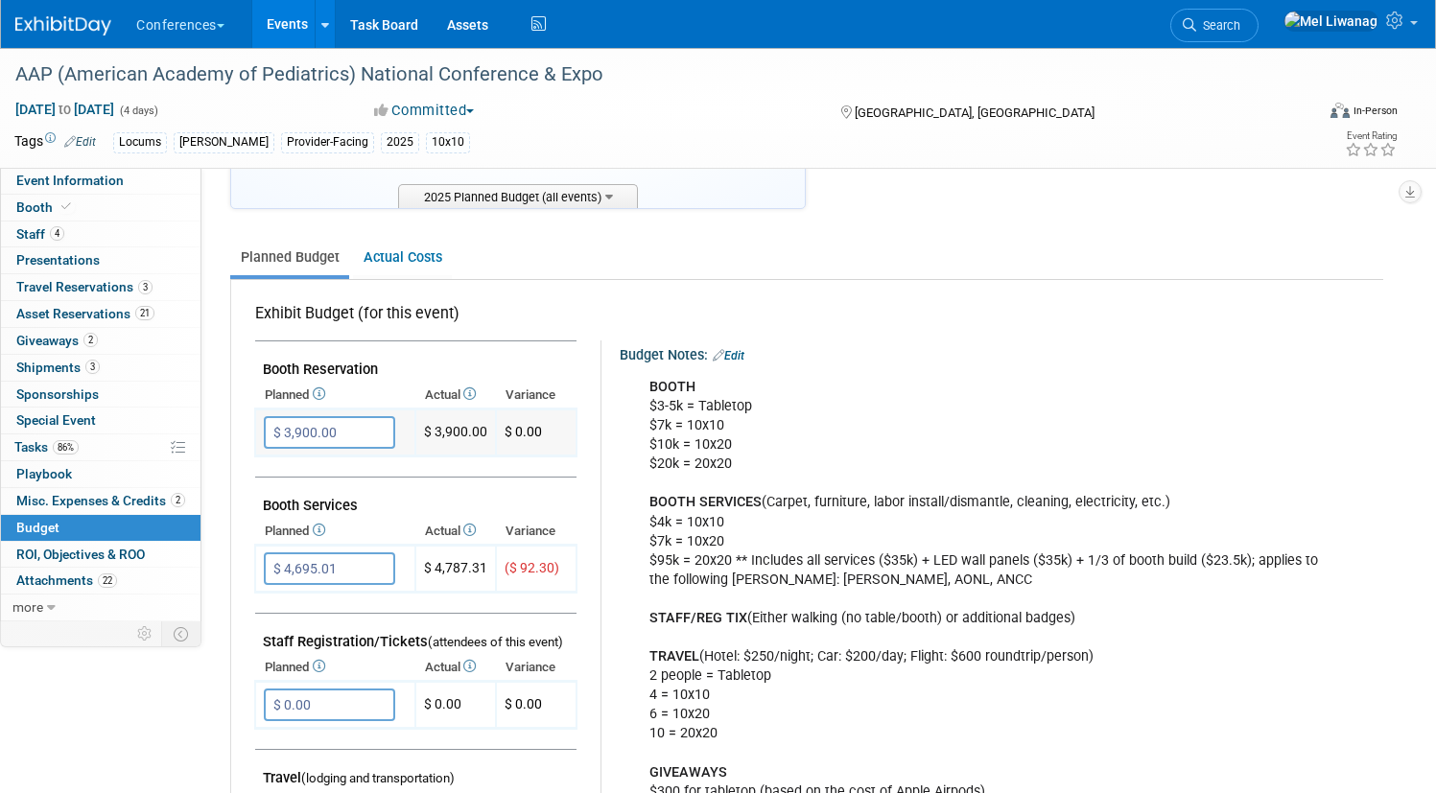
scroll to position [233, 0]
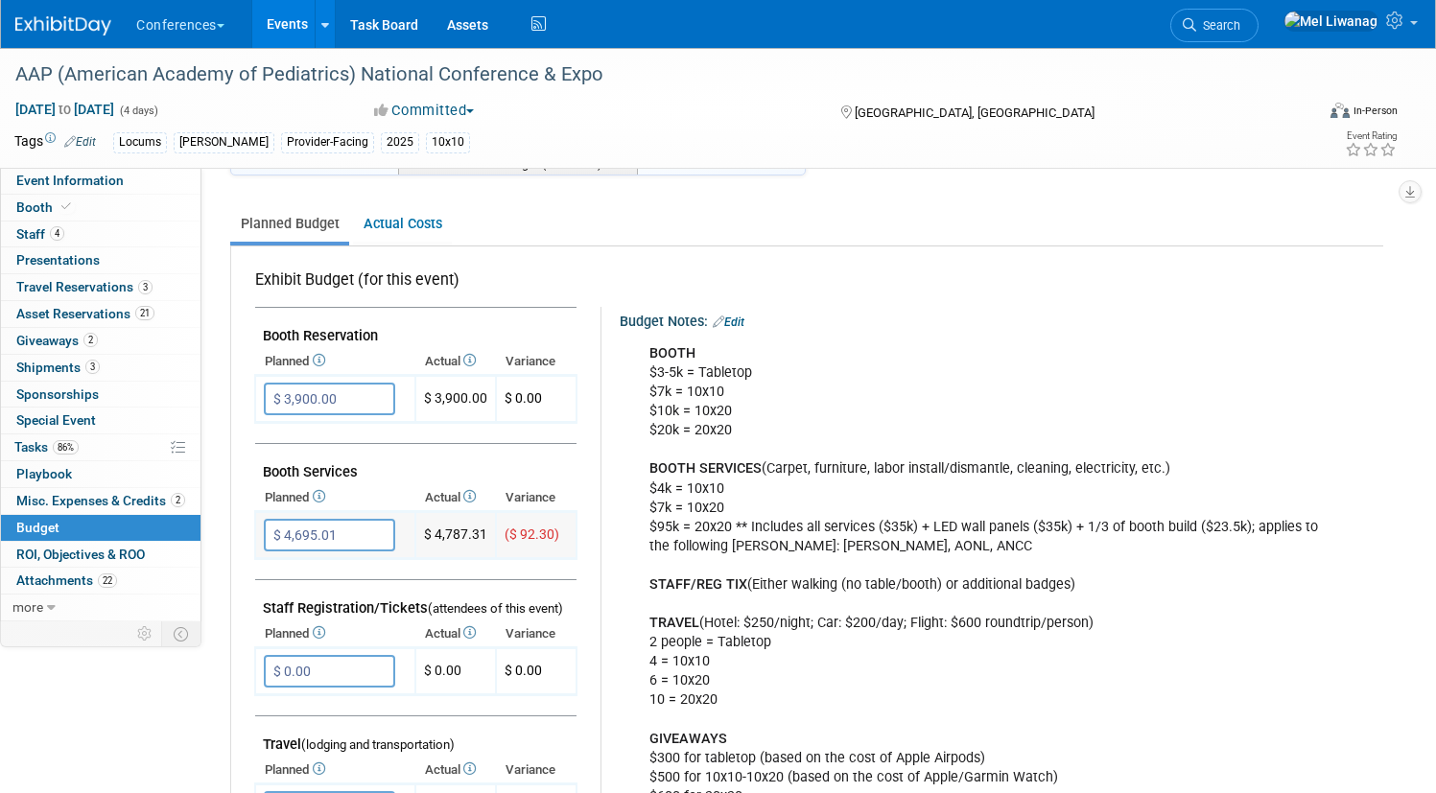
click at [395, 532] on input "$ 4,695.01" at bounding box center [329, 535] width 131 height 33
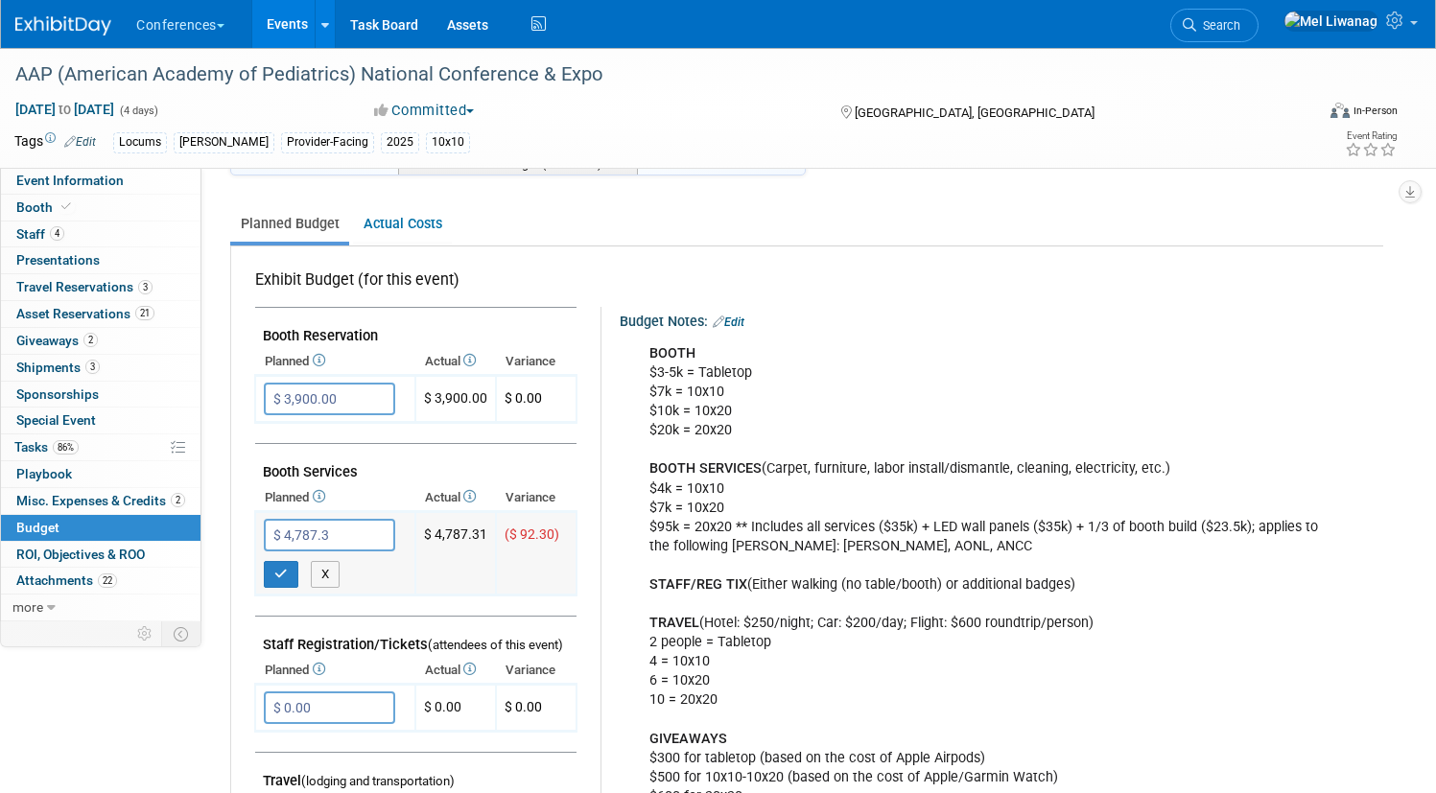
type input "$ 4,787.31"
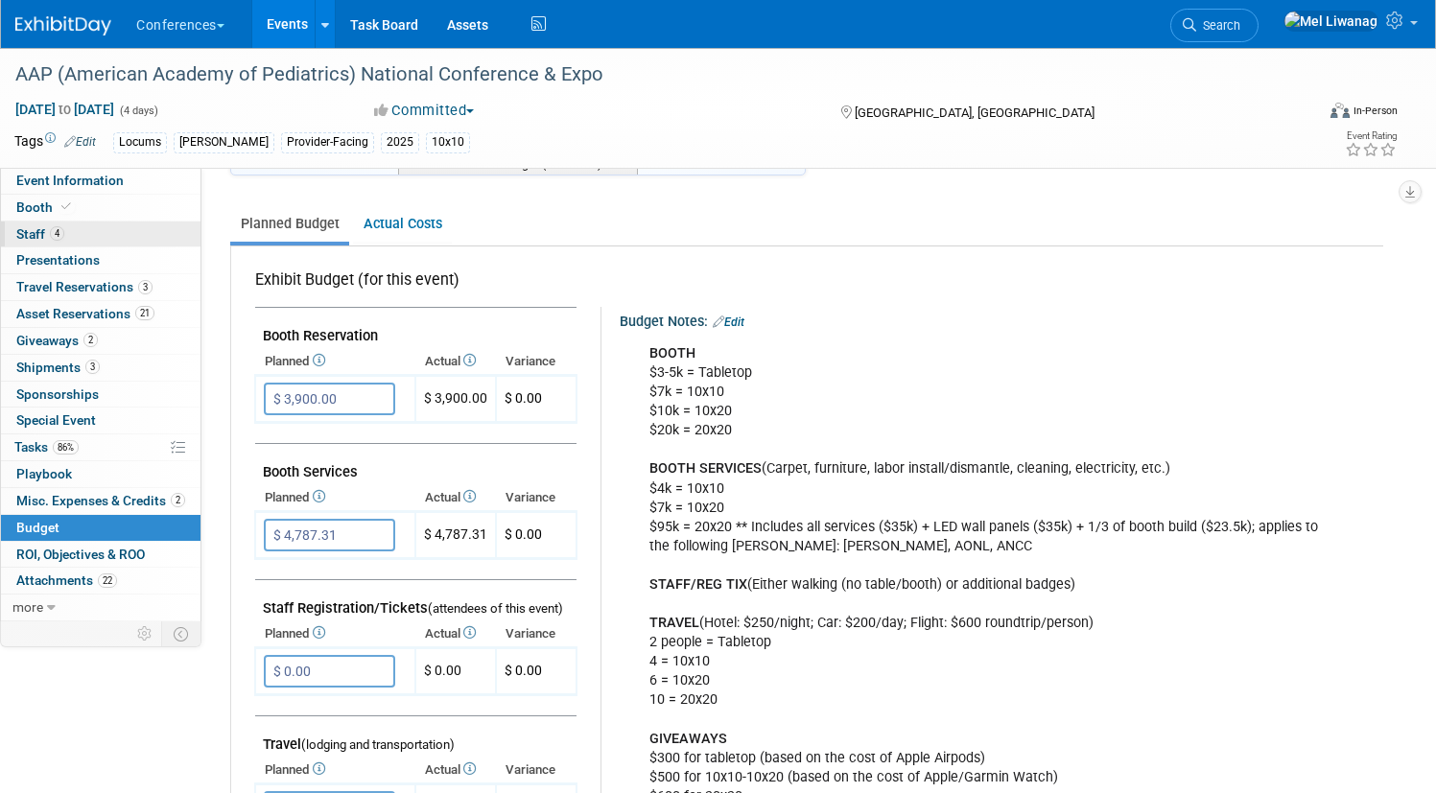
click at [152, 235] on link "4 Staff 4" at bounding box center [100, 235] width 199 height 26
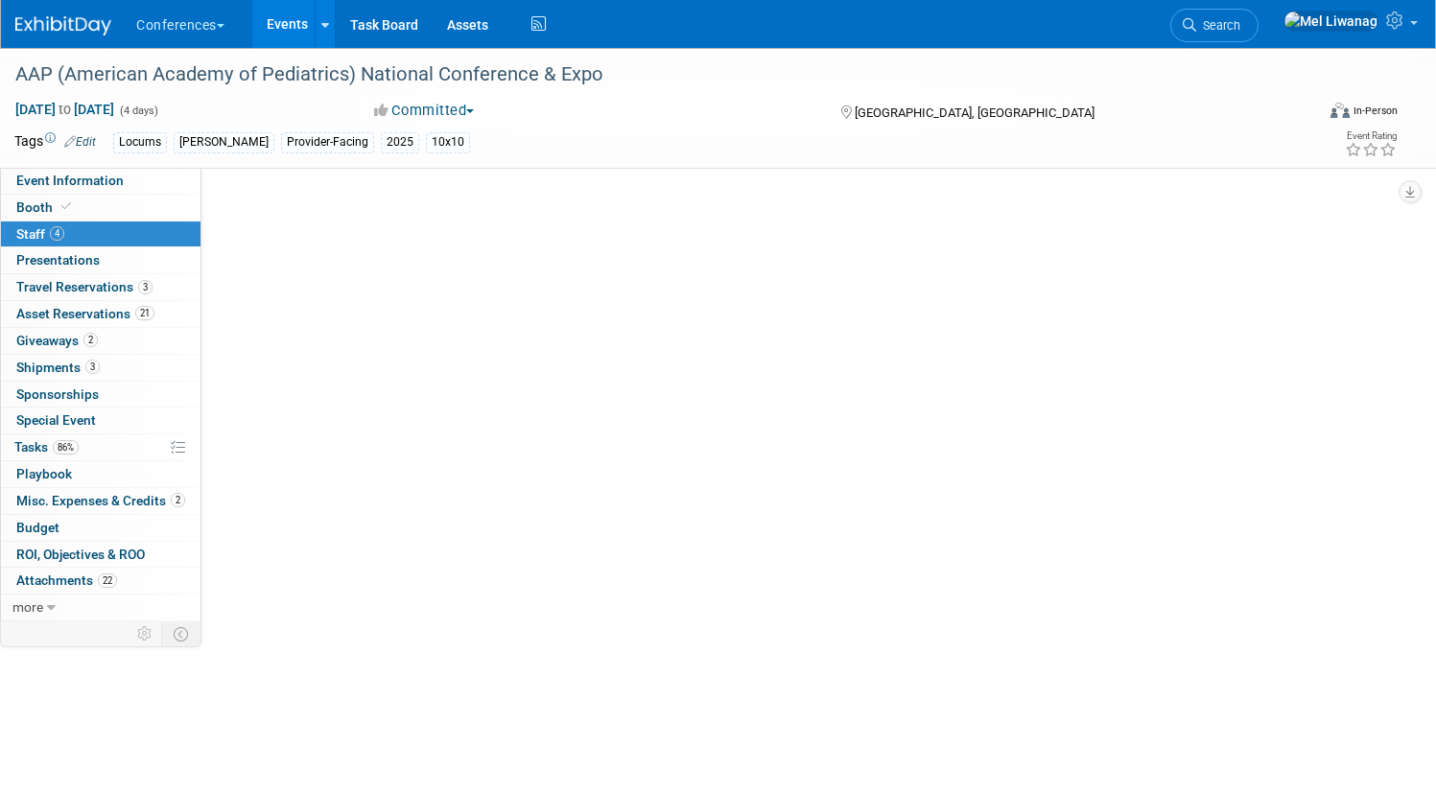
scroll to position [0, 0]
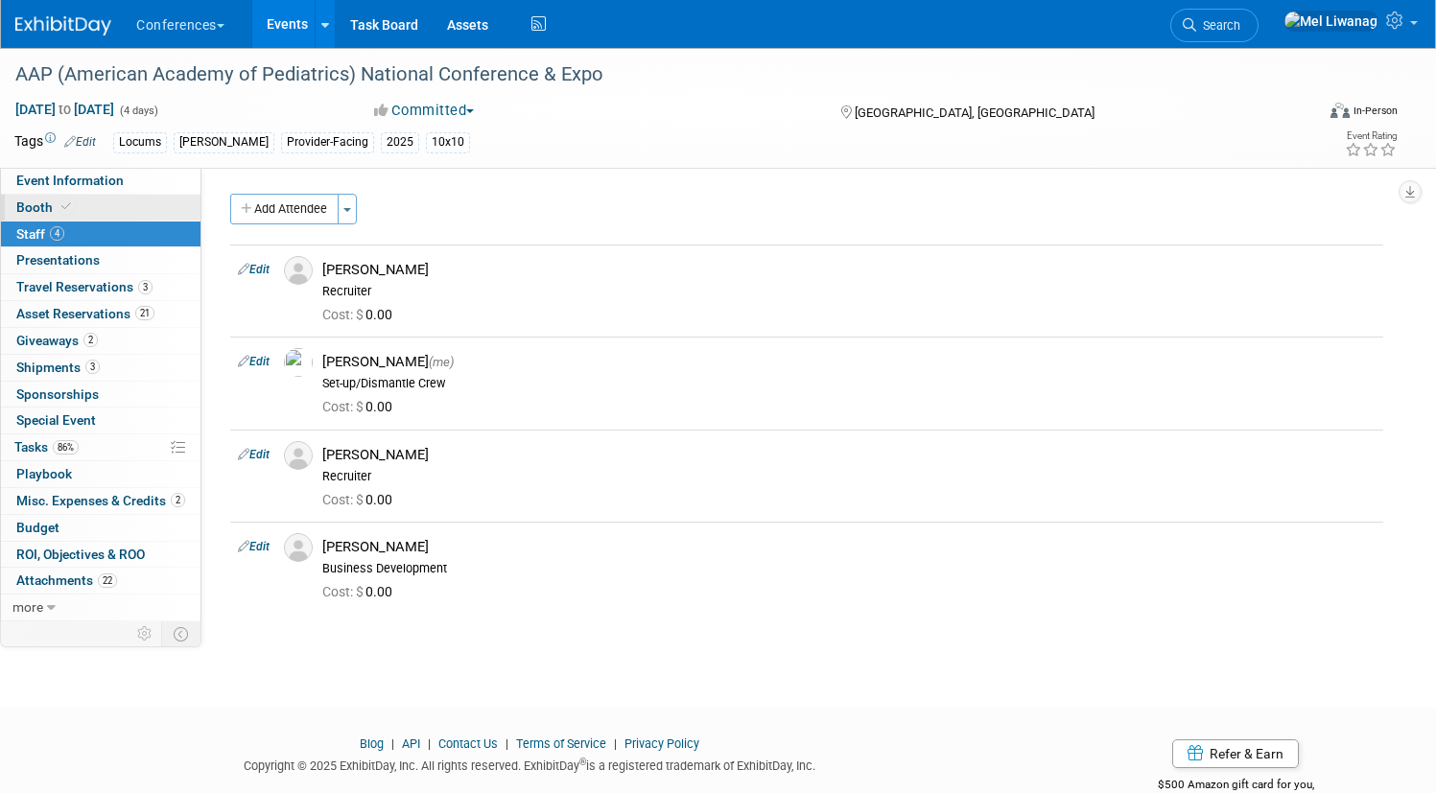
click at [152, 208] on link "Booth" at bounding box center [100, 208] width 199 height 26
select select "10'x10'"
select select "Yes"
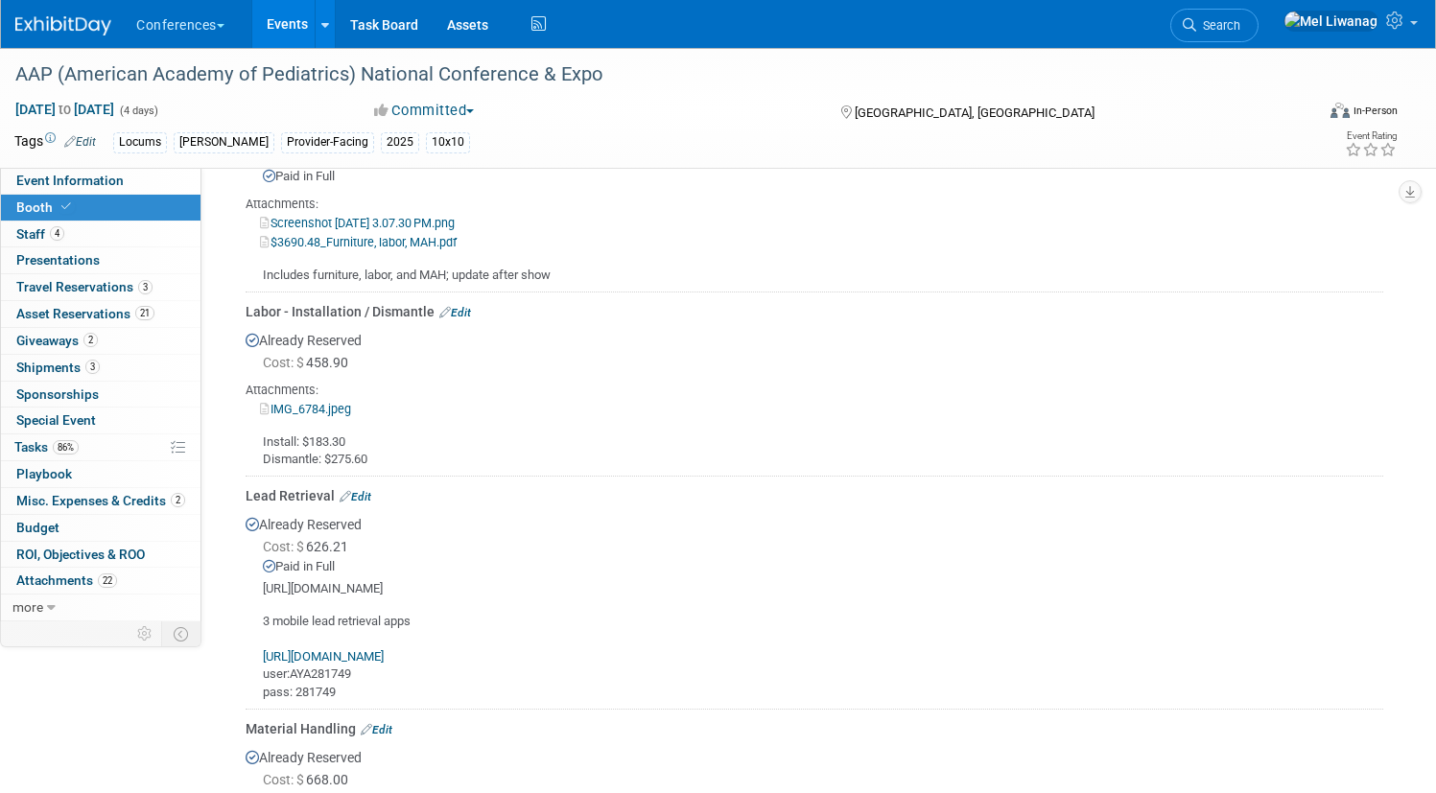
click at [471, 312] on link "Edit" at bounding box center [455, 312] width 32 height 13
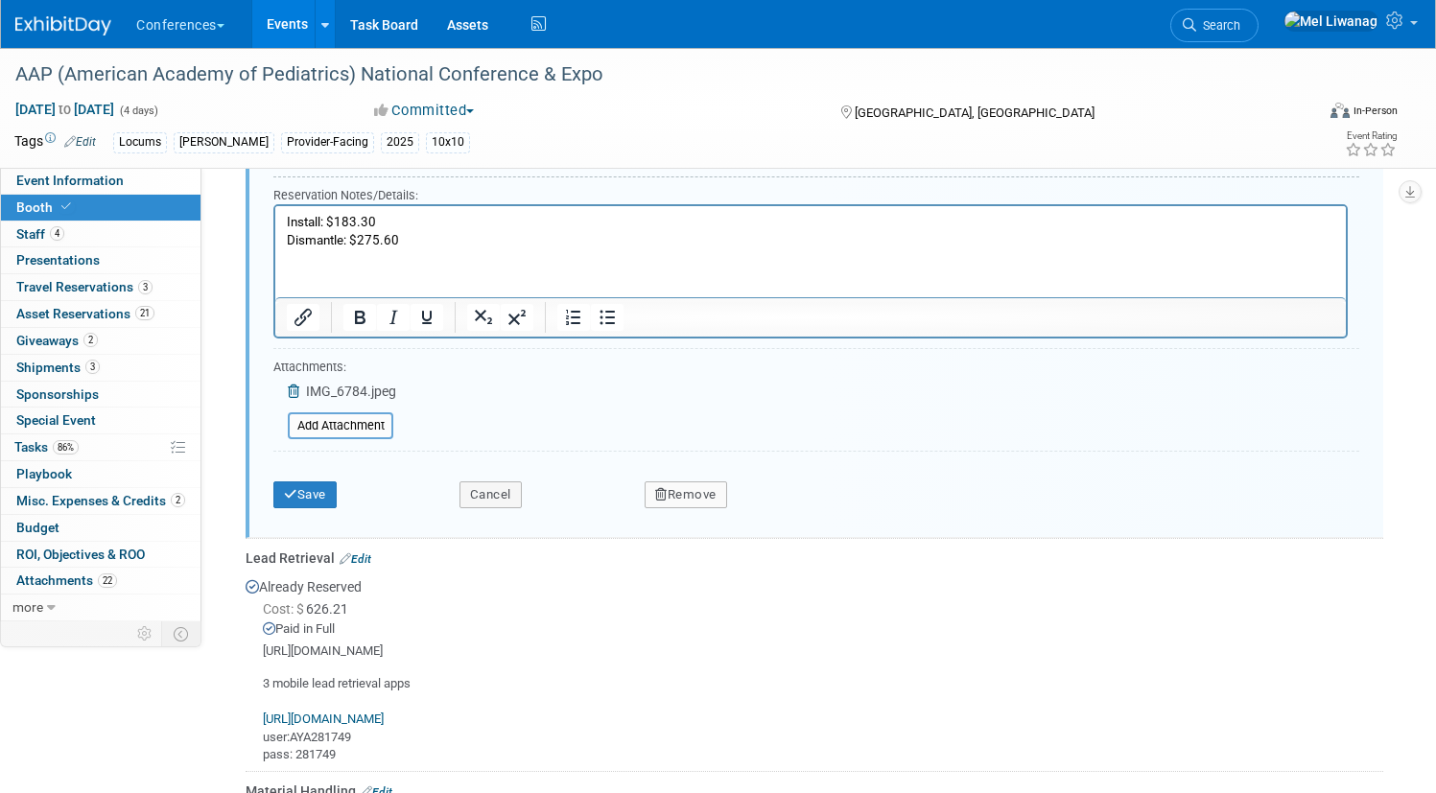
scroll to position [1631, 0]
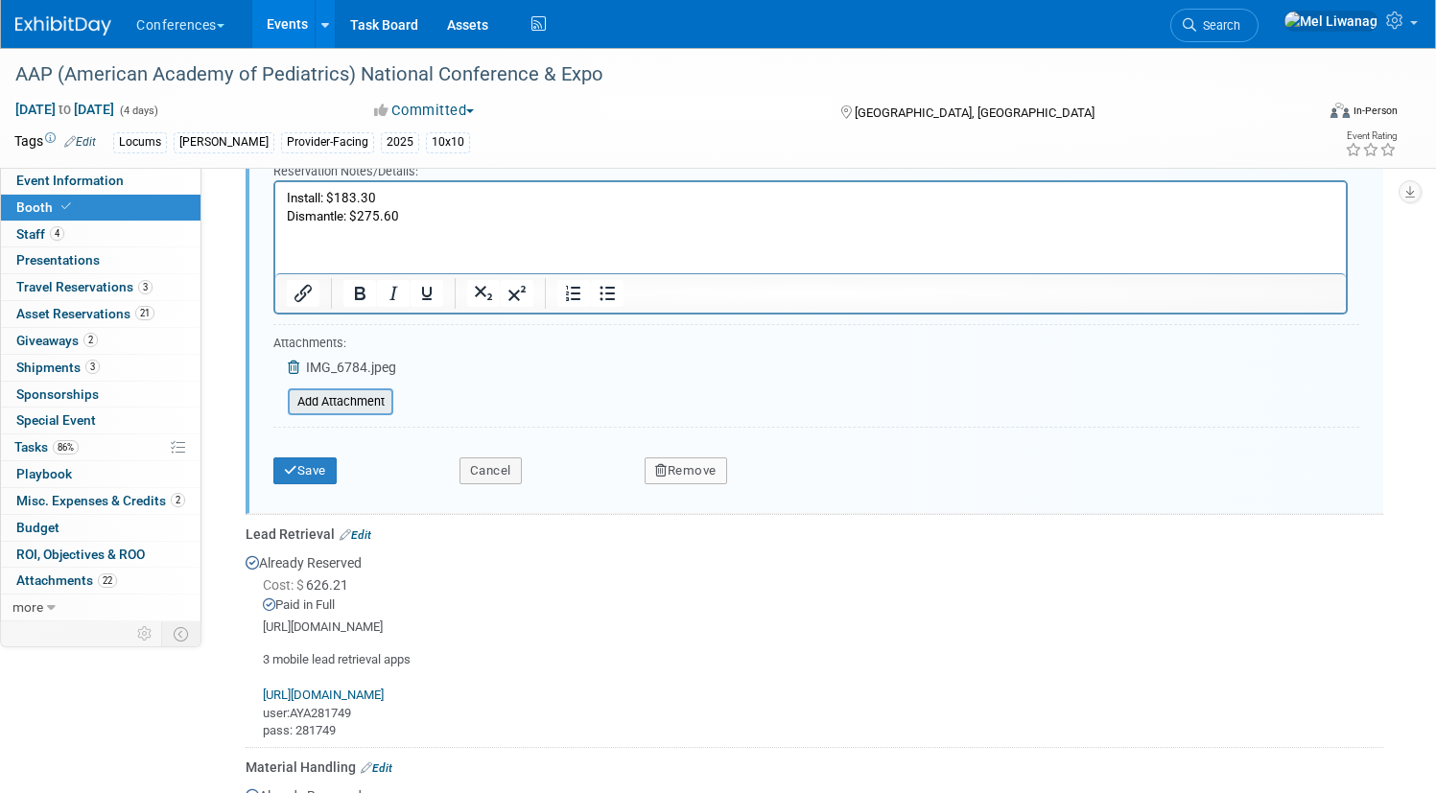
click at [391, 393] on input "file" at bounding box center [277, 401] width 228 height 23
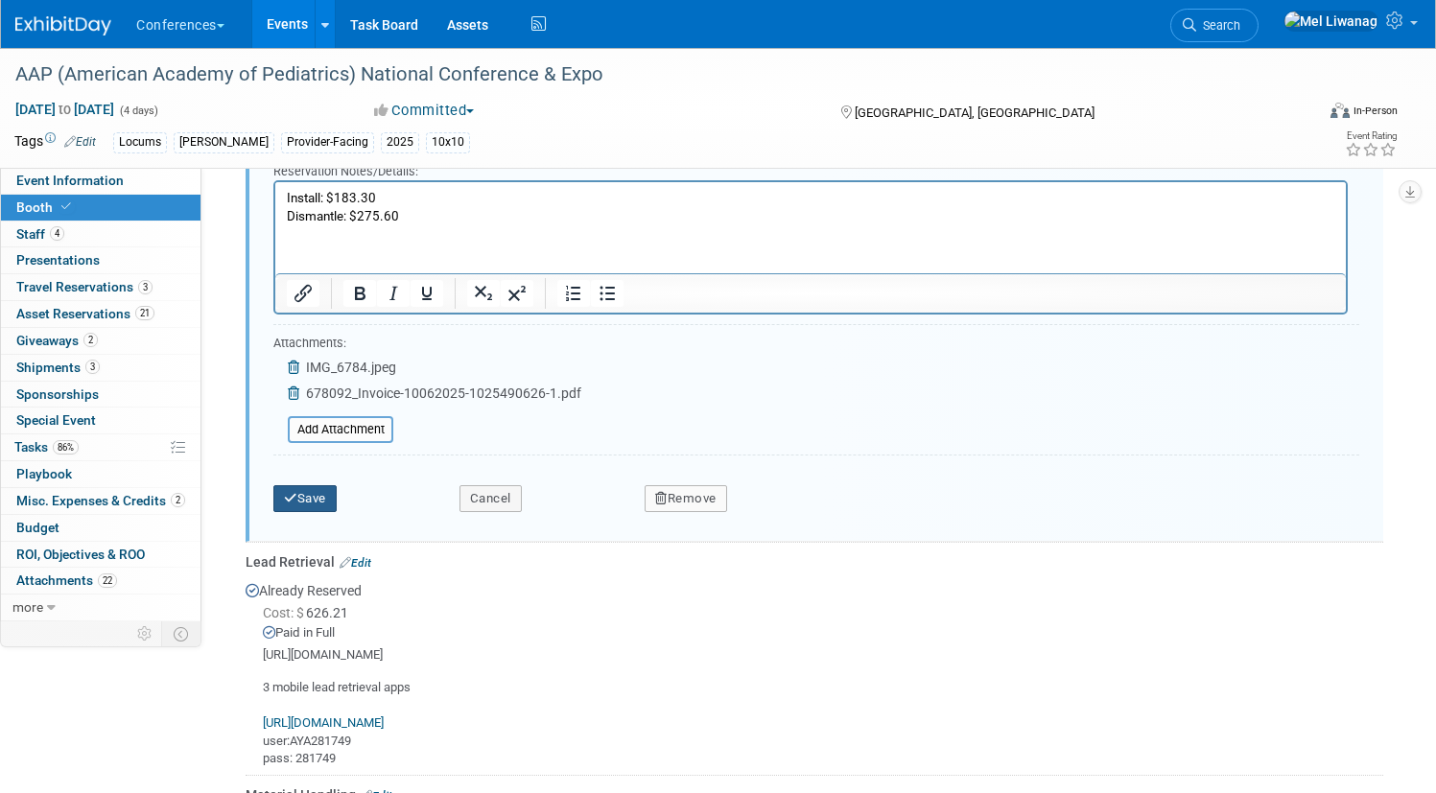
click at [337, 499] on button "Save" at bounding box center [304, 498] width 63 height 27
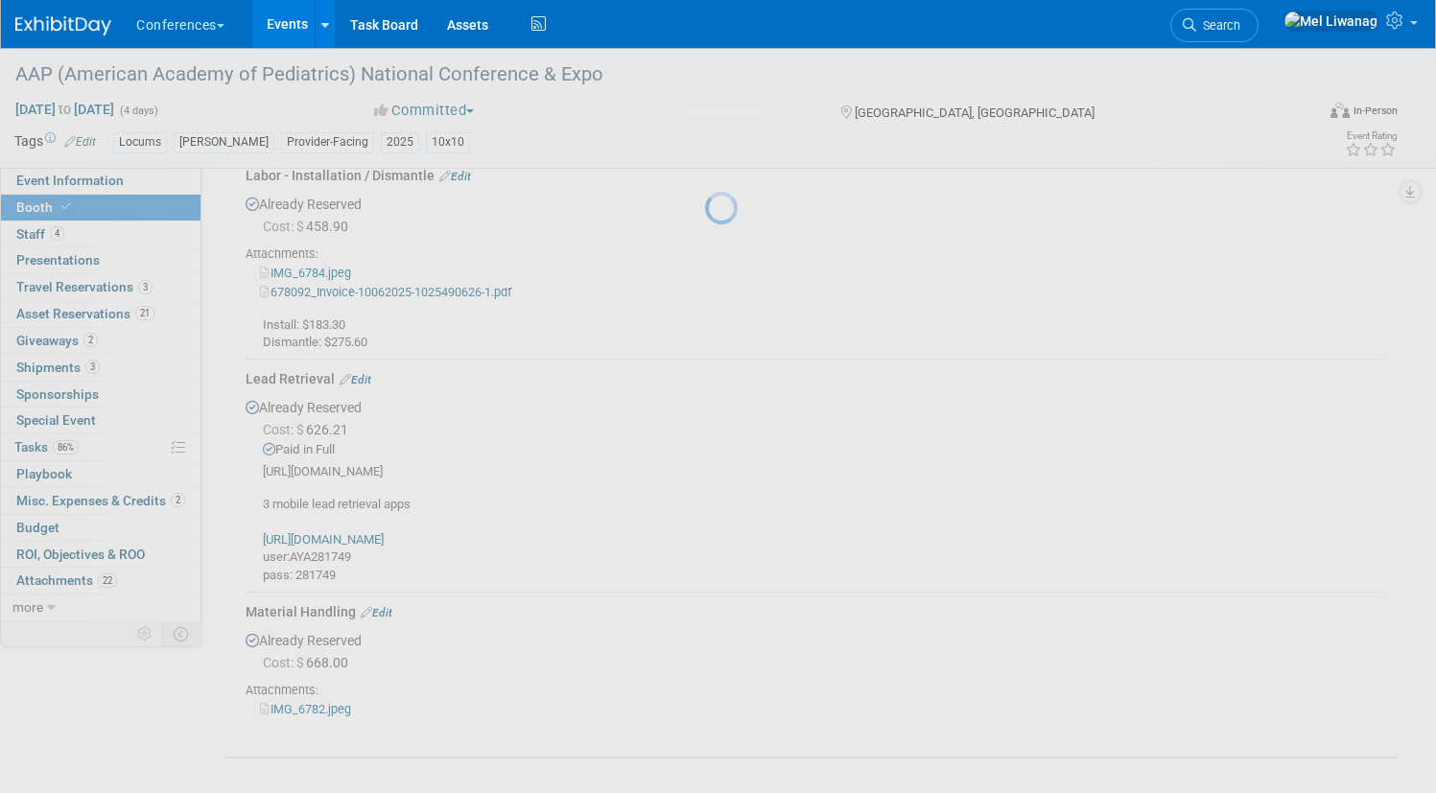
scroll to position [1051, 0]
